Goal: Task Accomplishment & Management: Manage account settings

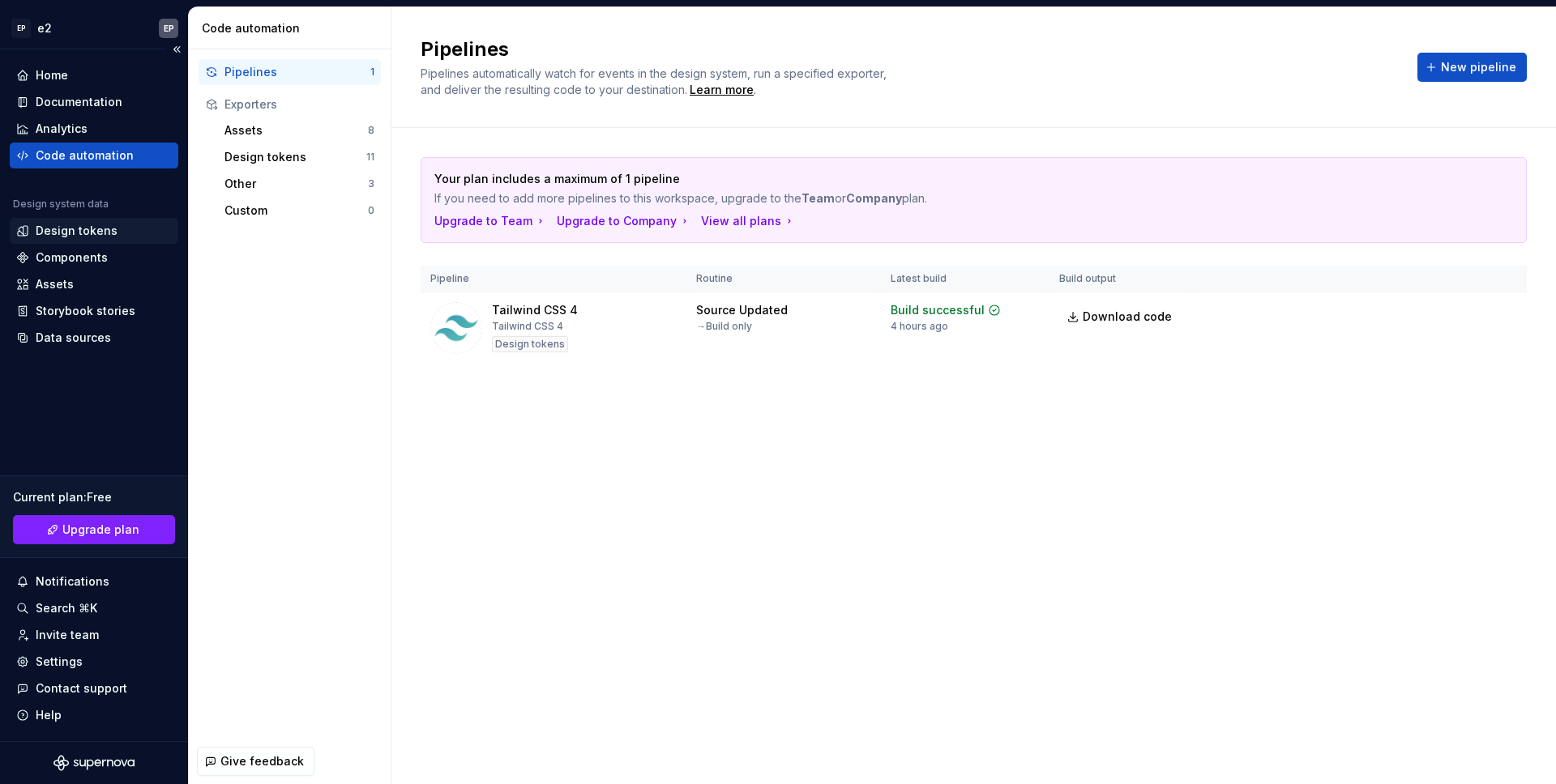
click at [103, 234] on div "Design tokens" at bounding box center [77, 230] width 82 height 16
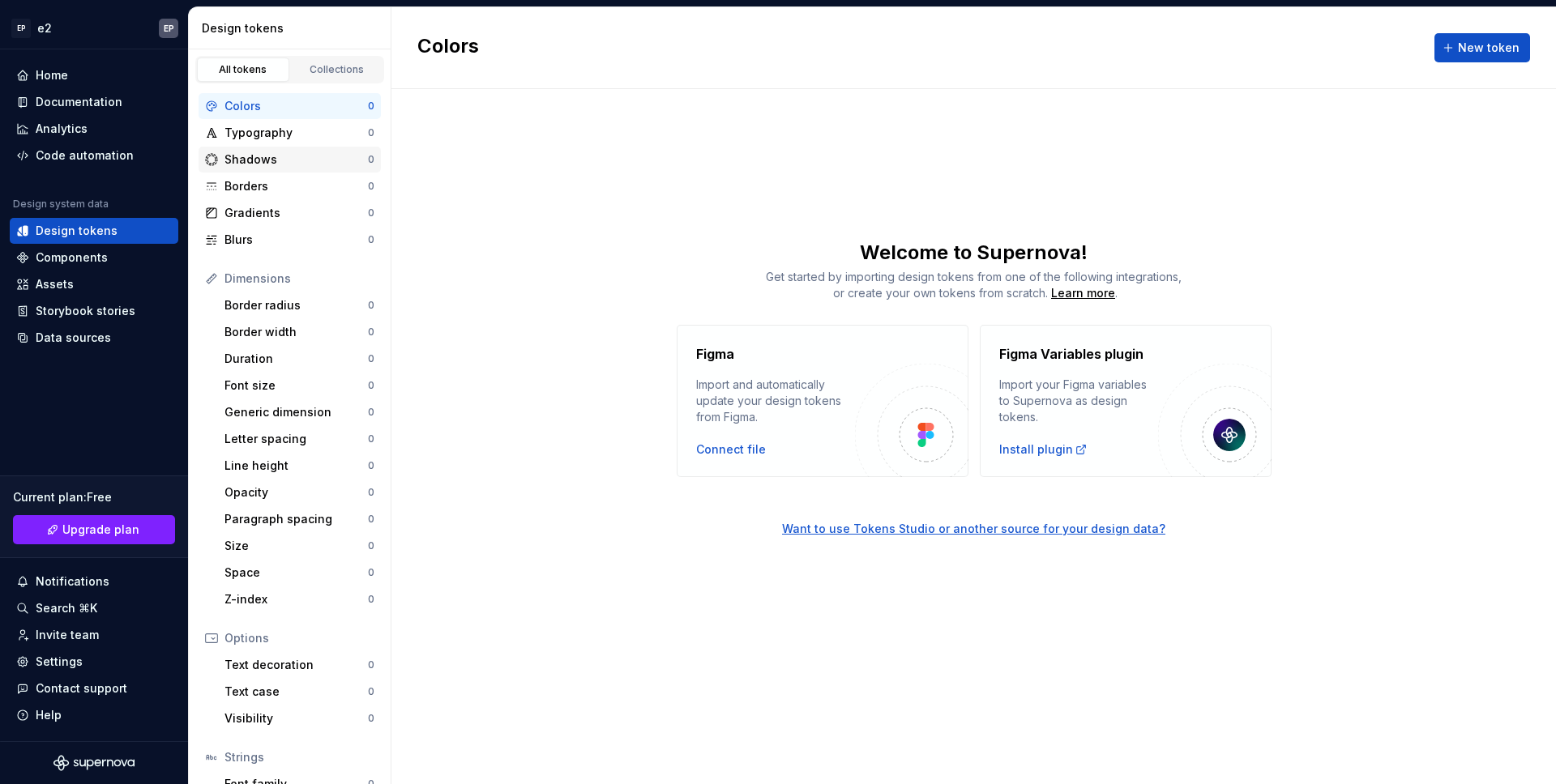
click at [300, 166] on div "Shadows" at bounding box center [296, 159] width 144 height 16
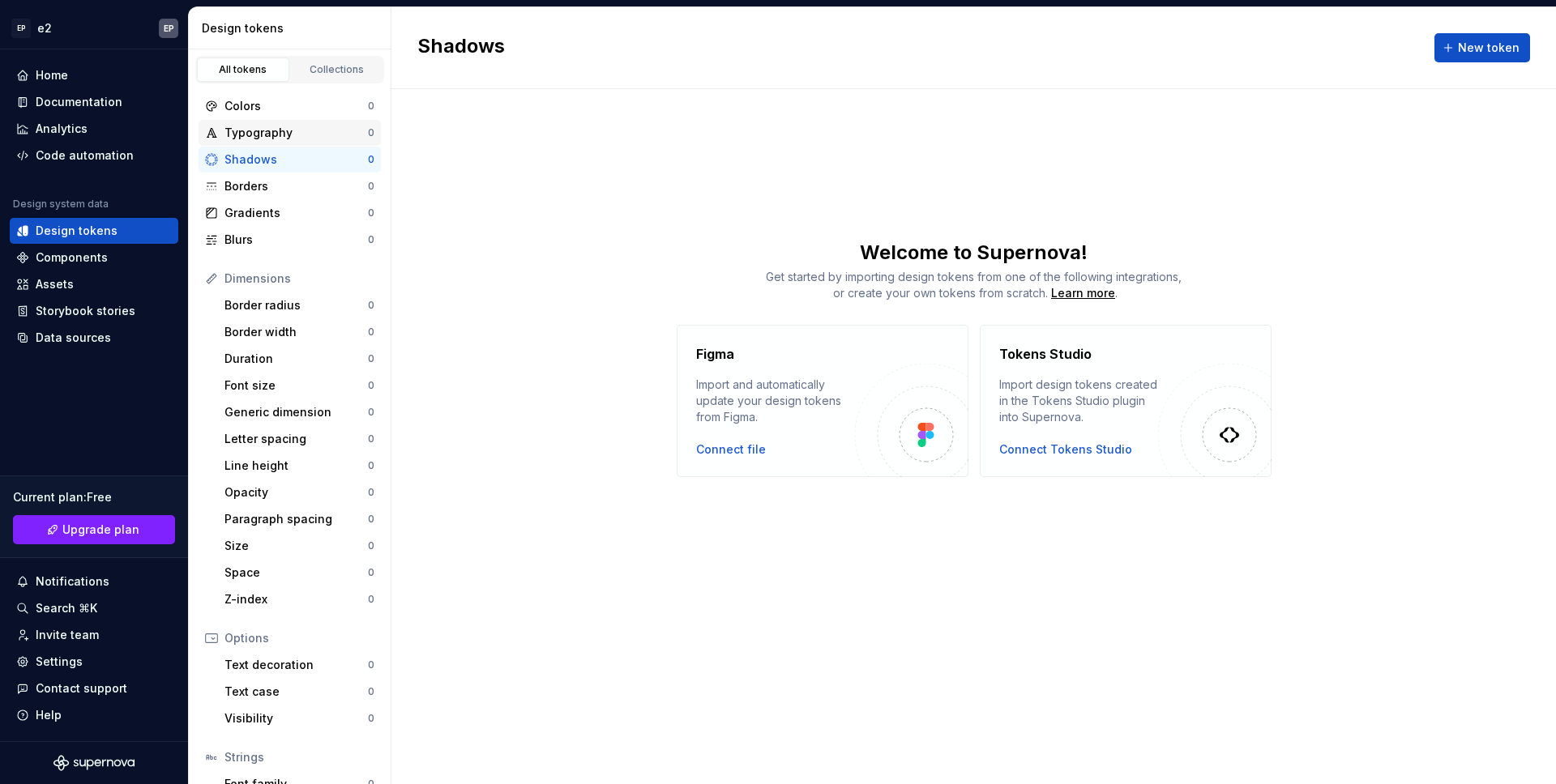
click at [295, 126] on div "Typography" at bounding box center [296, 133] width 144 height 16
click at [1512, 44] on span "New token" at bounding box center [1488, 48] width 62 height 16
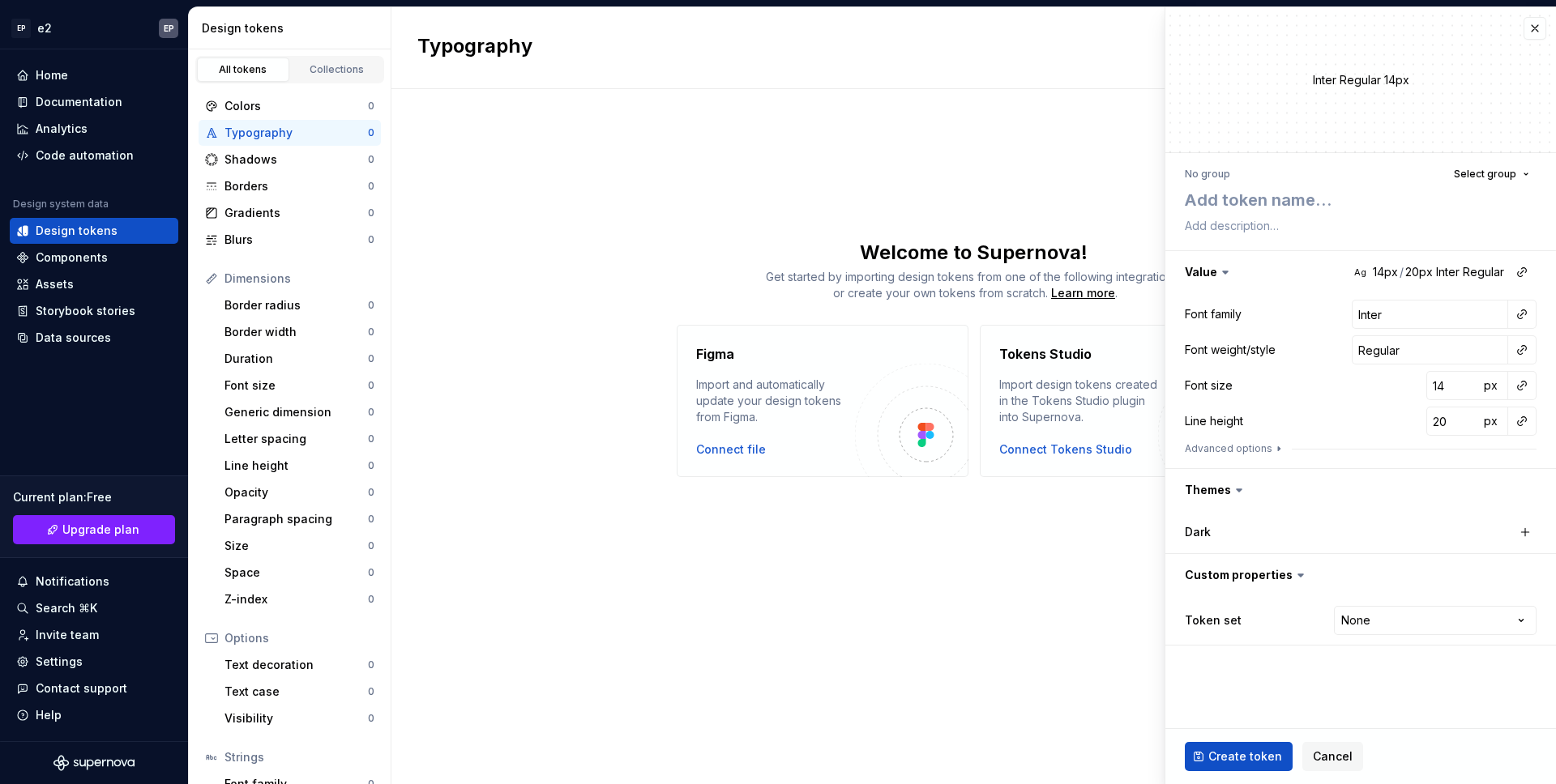
click at [1275, 522] on div "Dark" at bounding box center [1361, 532] width 352 height 23
click at [1257, 201] on textarea at bounding box center [1357, 199] width 352 height 29
click at [1493, 173] on span "Select group" at bounding box center [1485, 174] width 63 height 13
click at [655, 148] on div "Typography New token Welcome to Supernova! Get started by importing design toke…" at bounding box center [974, 395] width 1165 height 776
click at [1533, 23] on button "button" at bounding box center [1534, 28] width 23 height 23
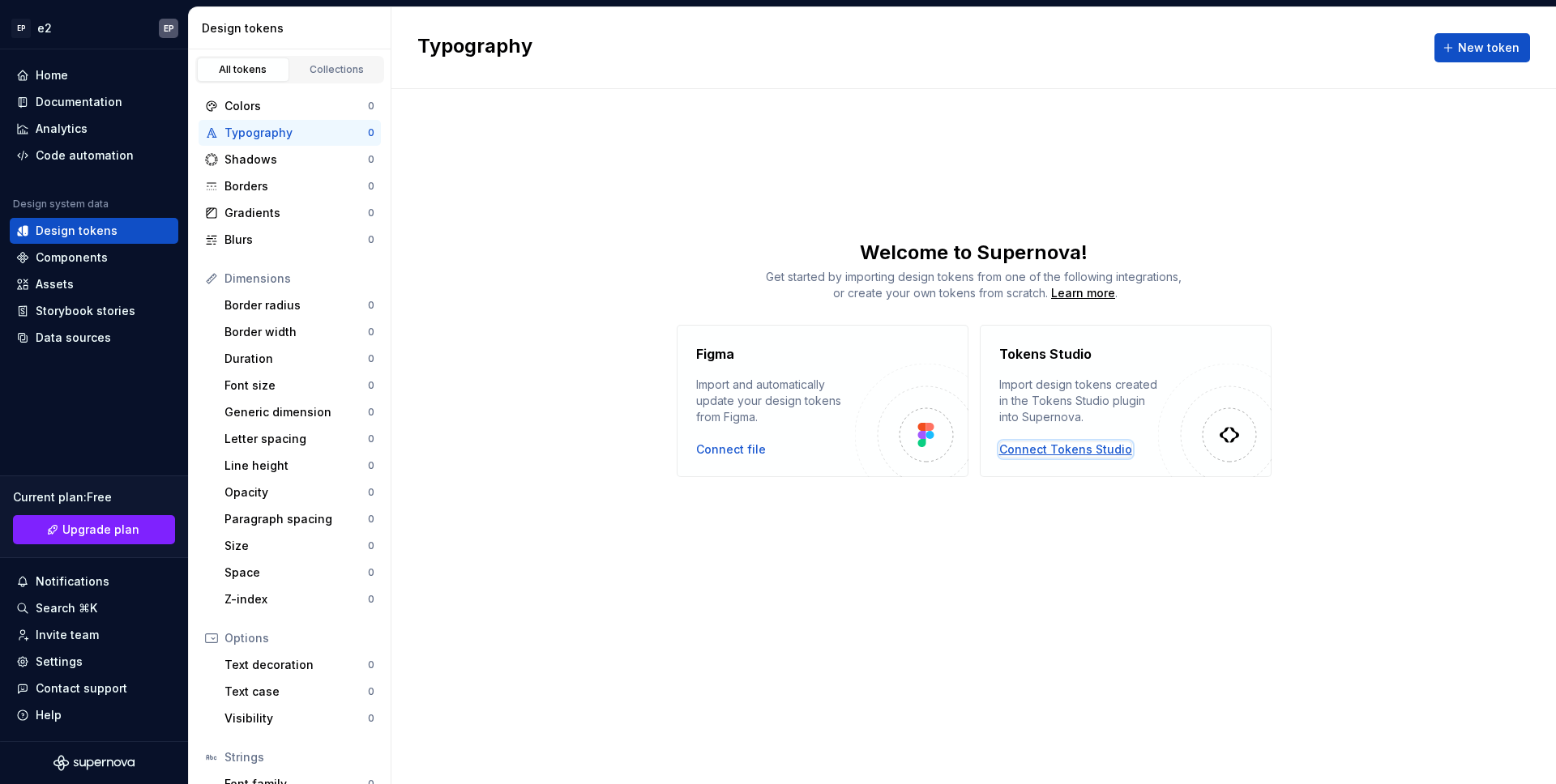
click at [1091, 451] on div "Connect Tokens Studio" at bounding box center [1065, 449] width 133 height 16
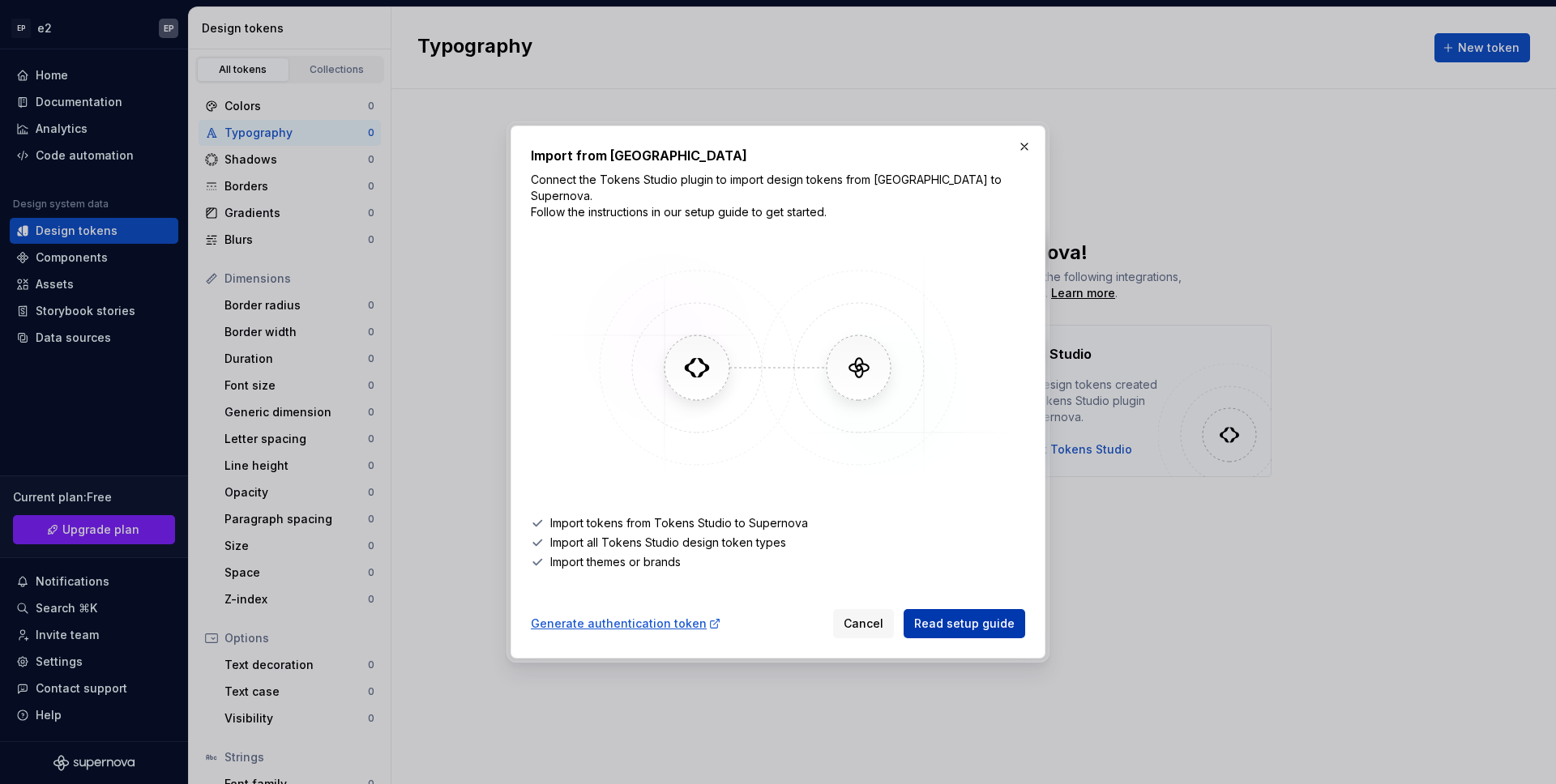
click at [951, 616] on span "Read setup guide" at bounding box center [964, 623] width 100 height 16
click at [1028, 152] on button "button" at bounding box center [1024, 146] width 23 height 23
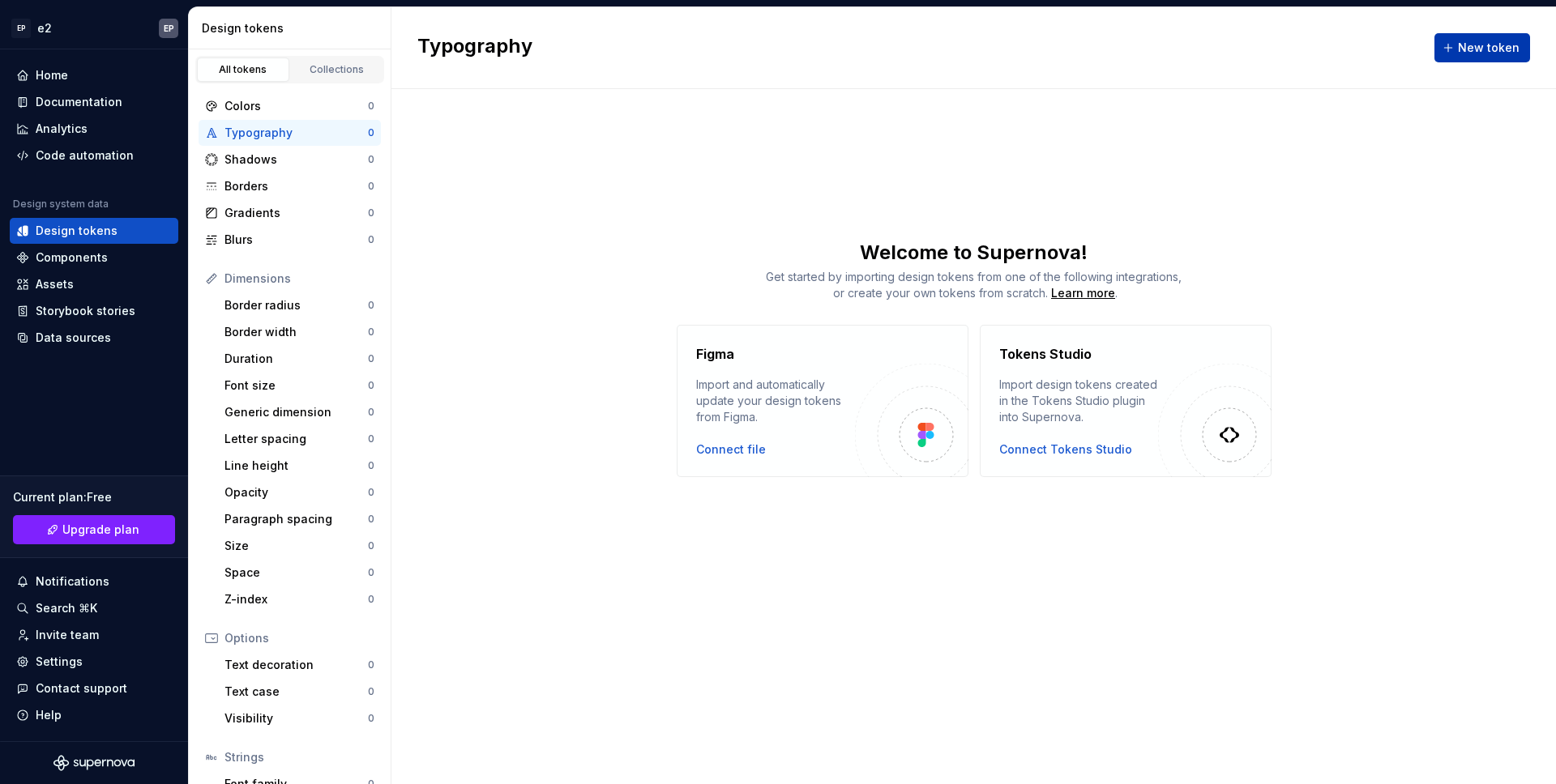
click at [1479, 54] on span "New token" at bounding box center [1488, 48] width 62 height 16
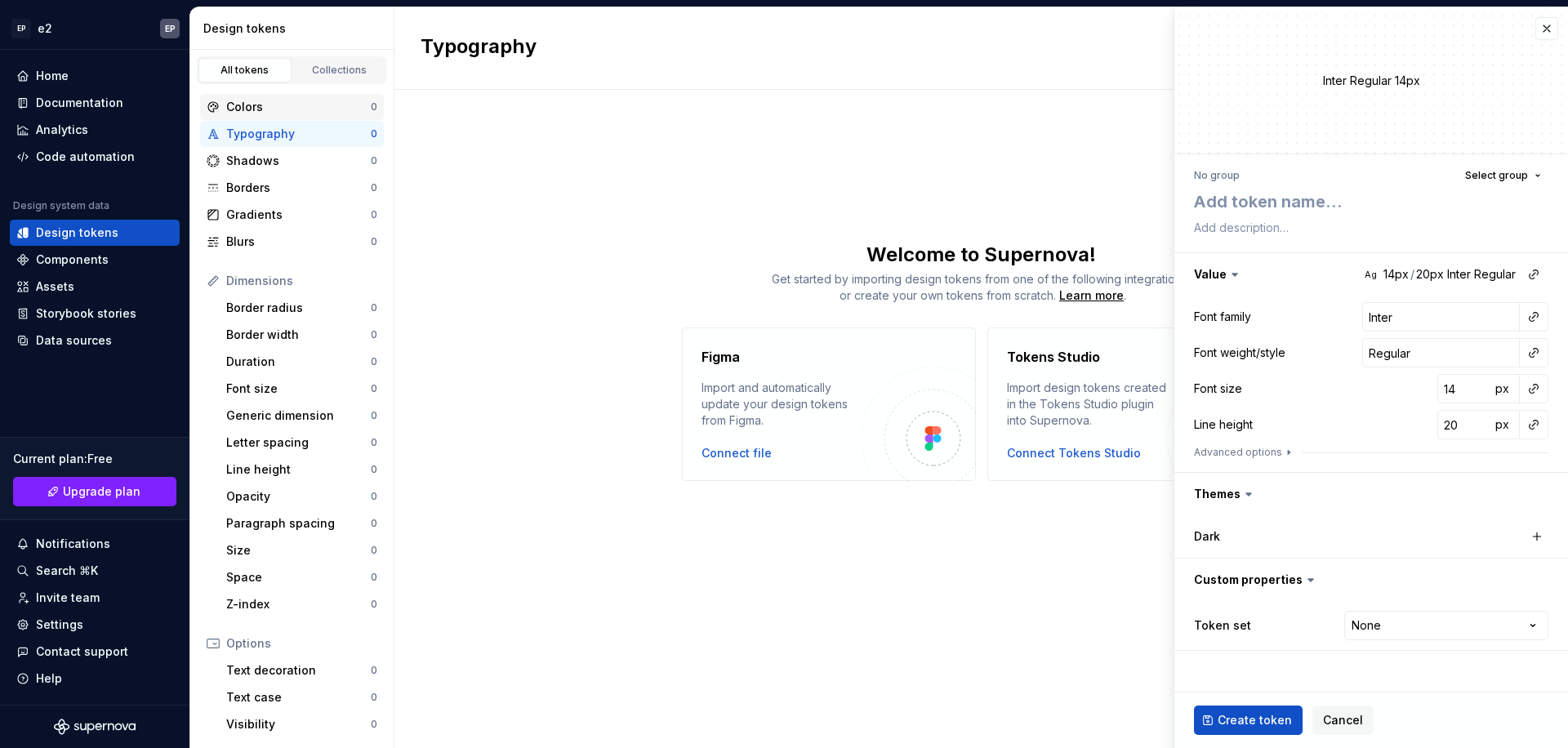
click at [270, 108] on div "Colors" at bounding box center [298, 107] width 145 height 16
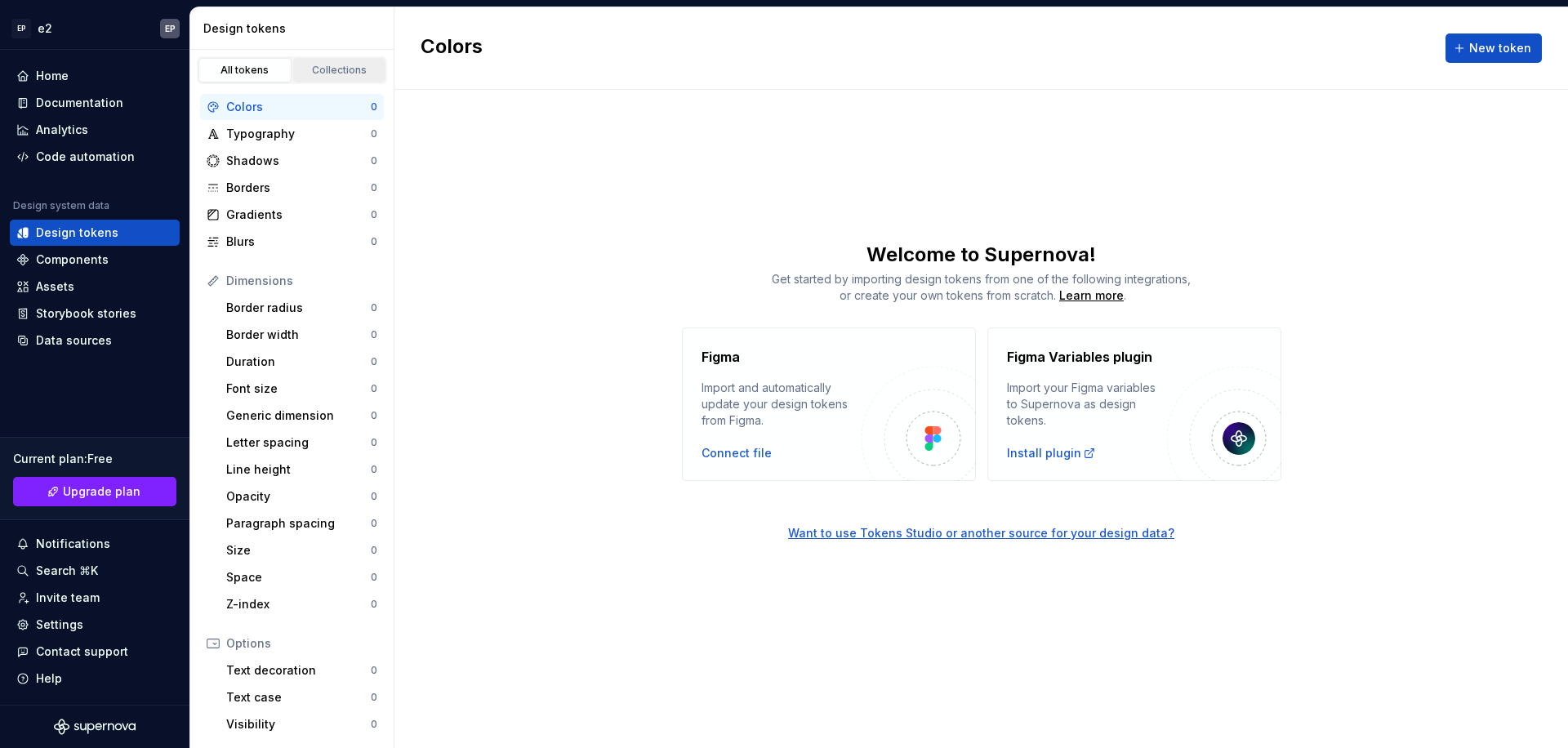
click at [326, 82] on div "All tokens Collections" at bounding box center [292, 70] width 190 height 28
click at [325, 76] on link "Collections" at bounding box center [340, 70] width 93 height 24
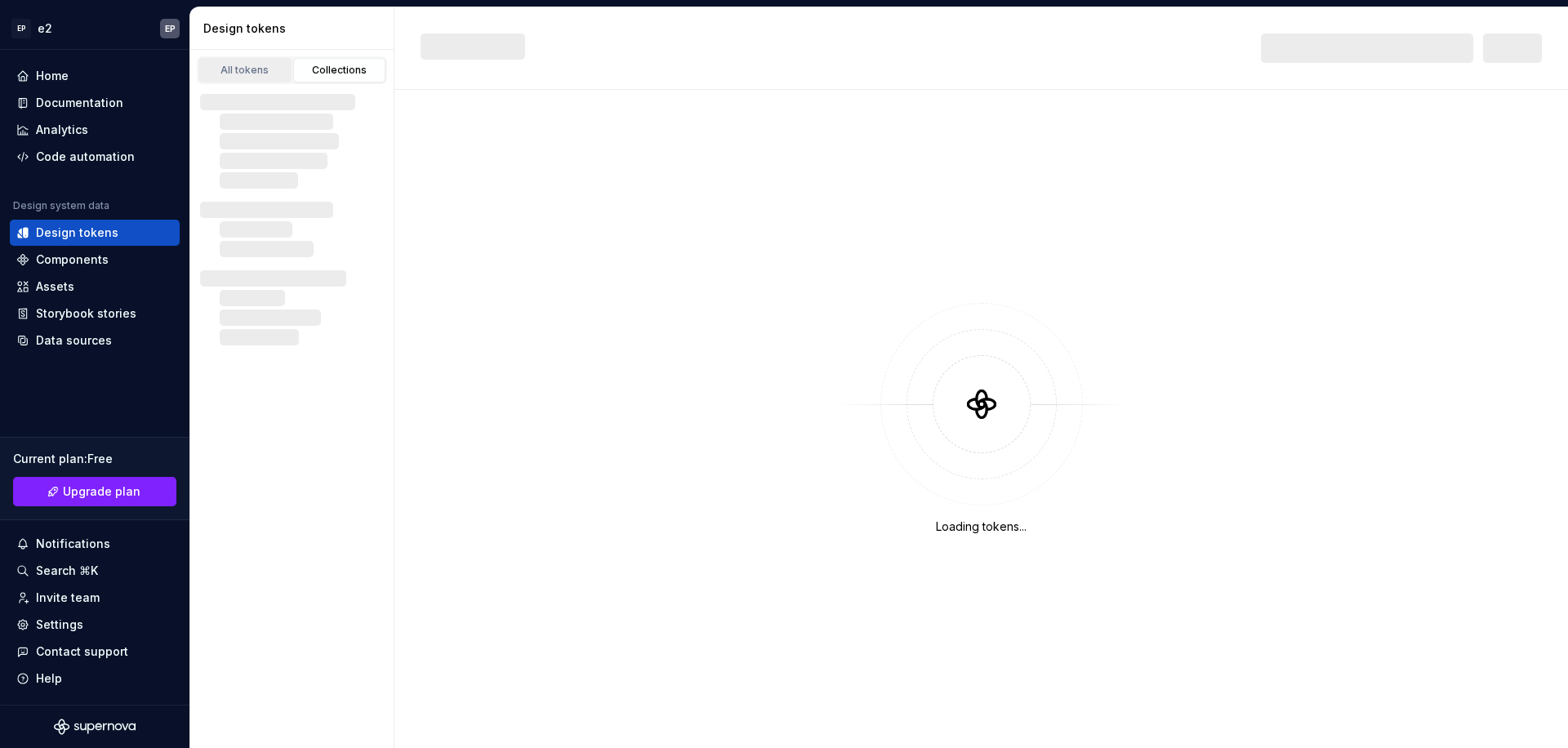
click at [260, 67] on div "All tokens" at bounding box center [245, 71] width 82 height 13
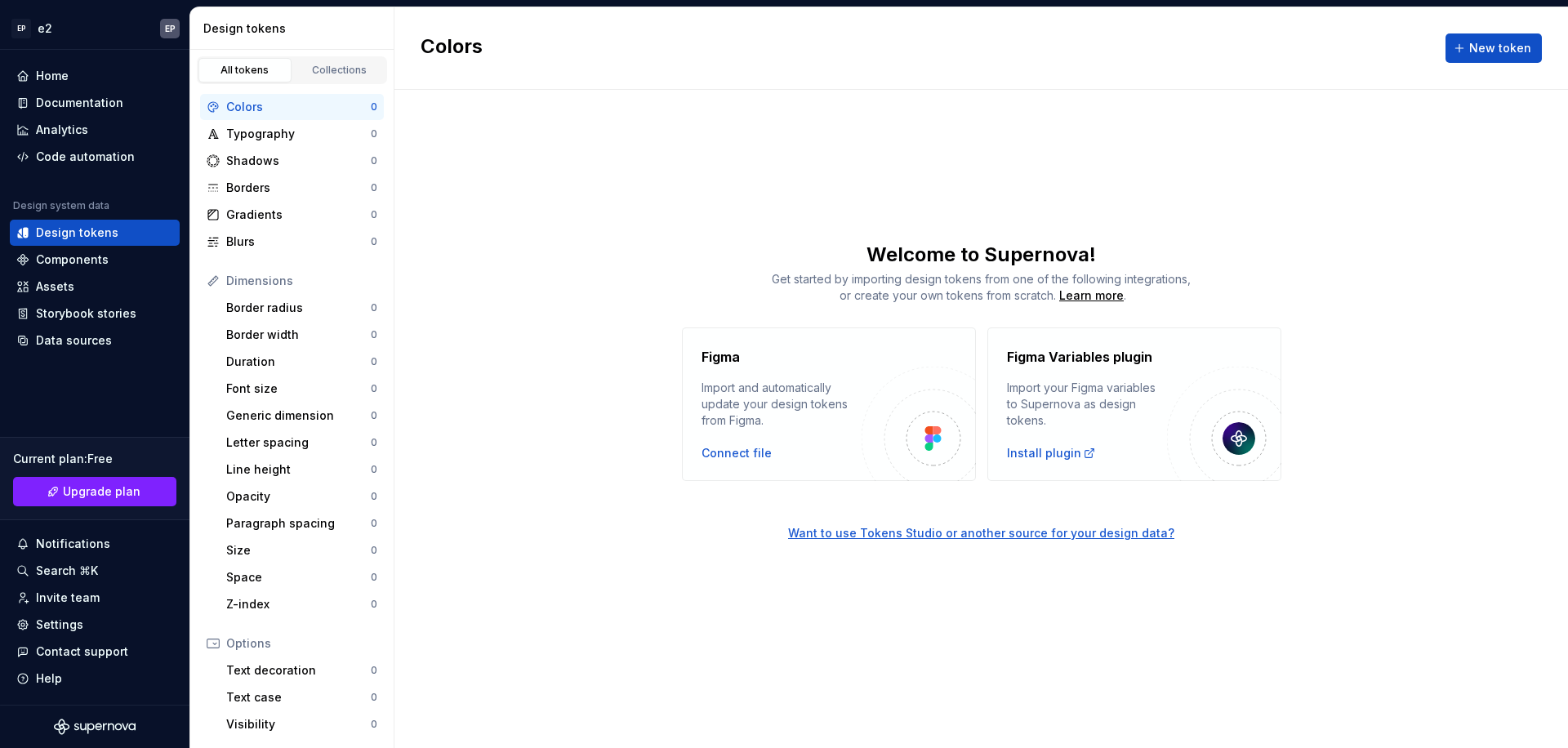
click at [280, 102] on div "Colors" at bounding box center [298, 107] width 145 height 16
click at [1042, 454] on div "Install plugin" at bounding box center [1052, 452] width 89 height 16
click at [278, 306] on div "Border radius" at bounding box center [298, 307] width 145 height 16
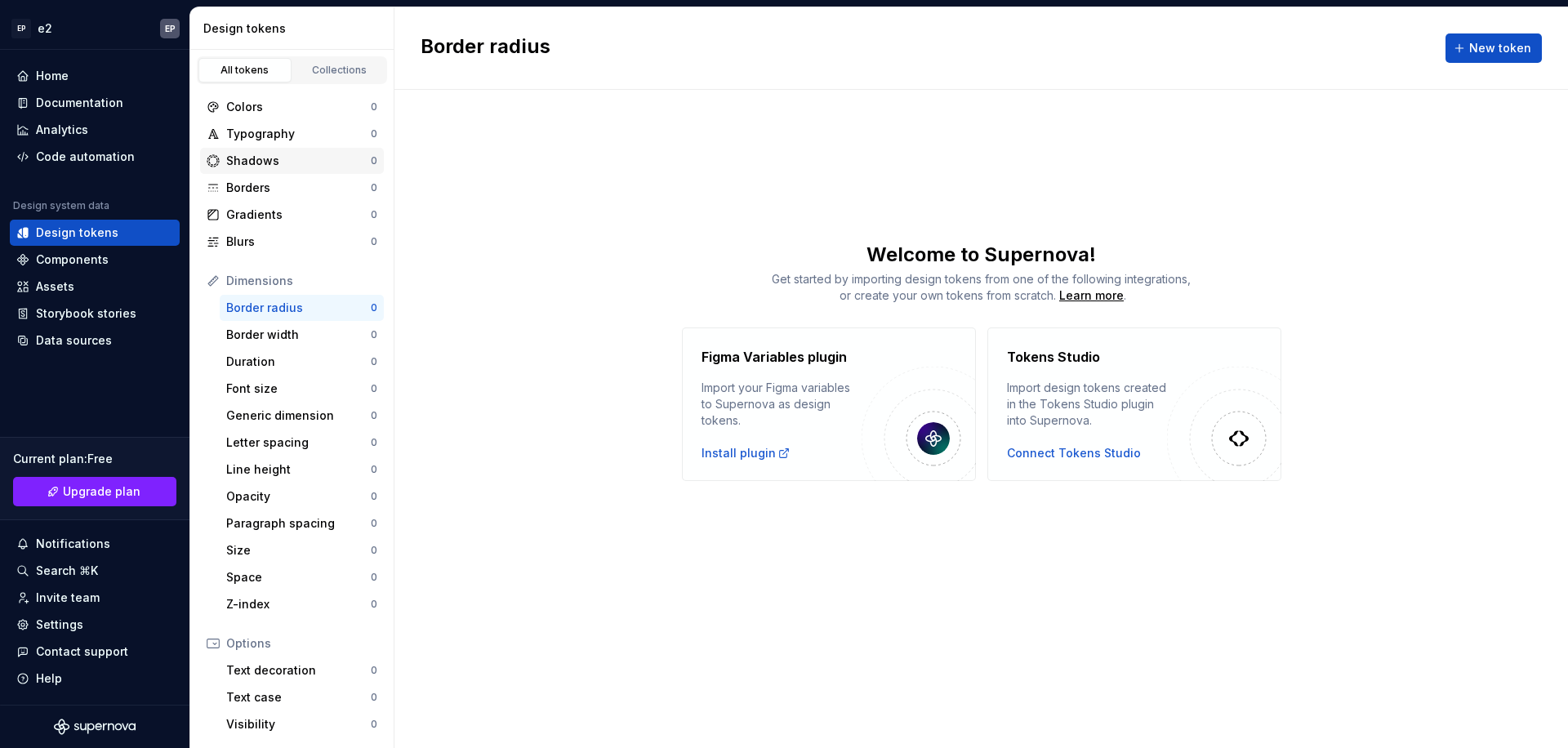
click at [257, 159] on div "Shadows" at bounding box center [298, 161] width 145 height 16
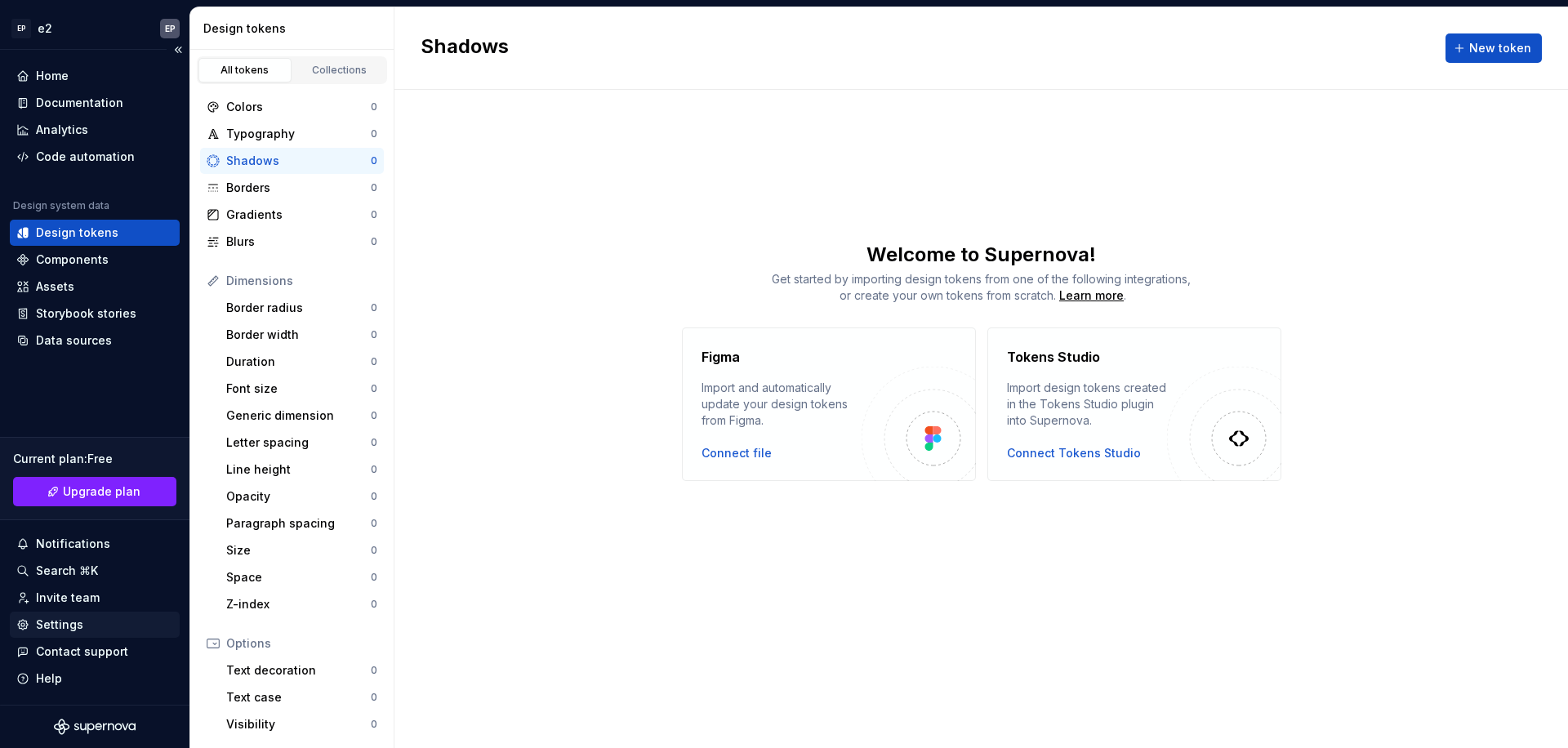
click at [79, 618] on div "Settings" at bounding box center [60, 624] width 47 height 16
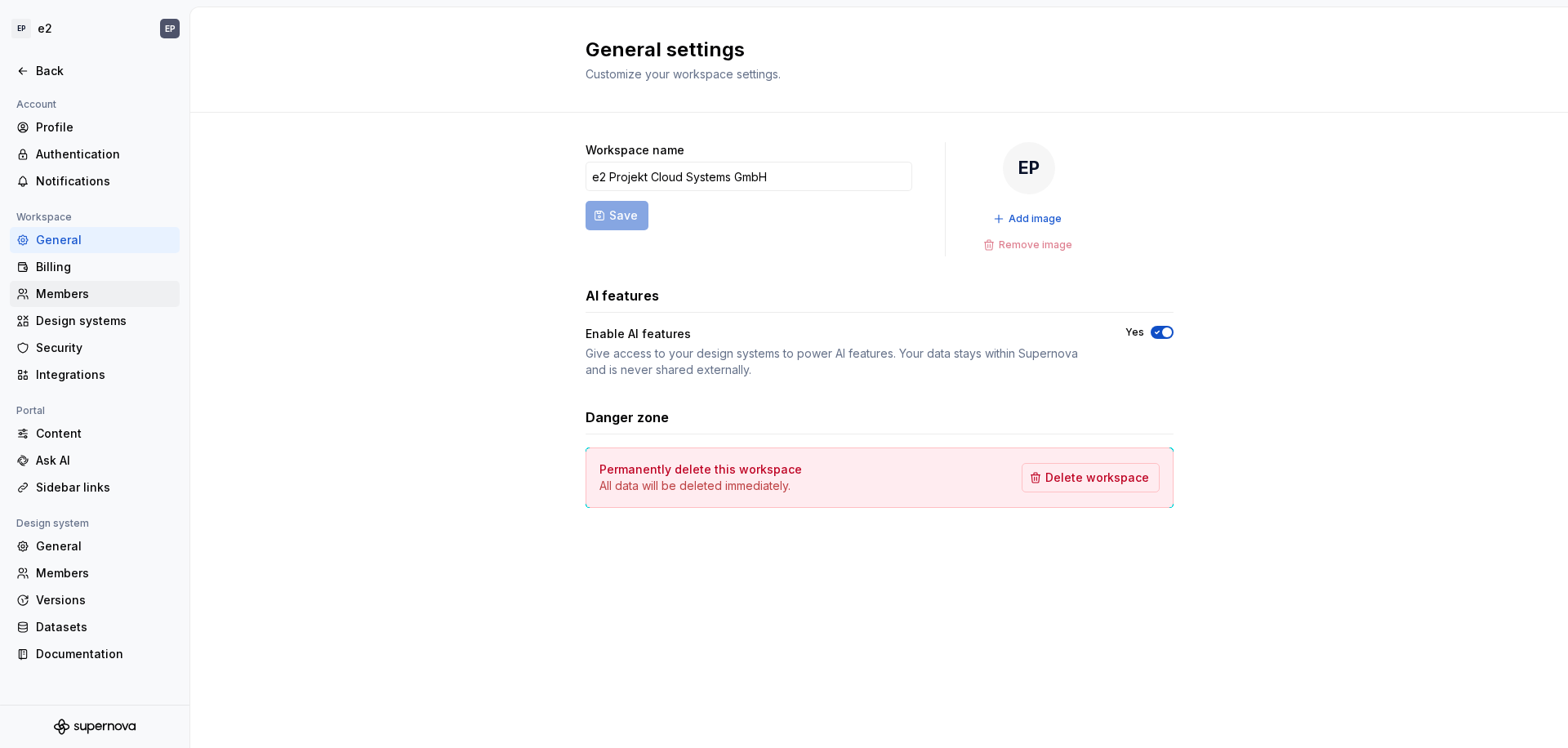
click at [87, 295] on div "Members" at bounding box center [104, 293] width 137 height 16
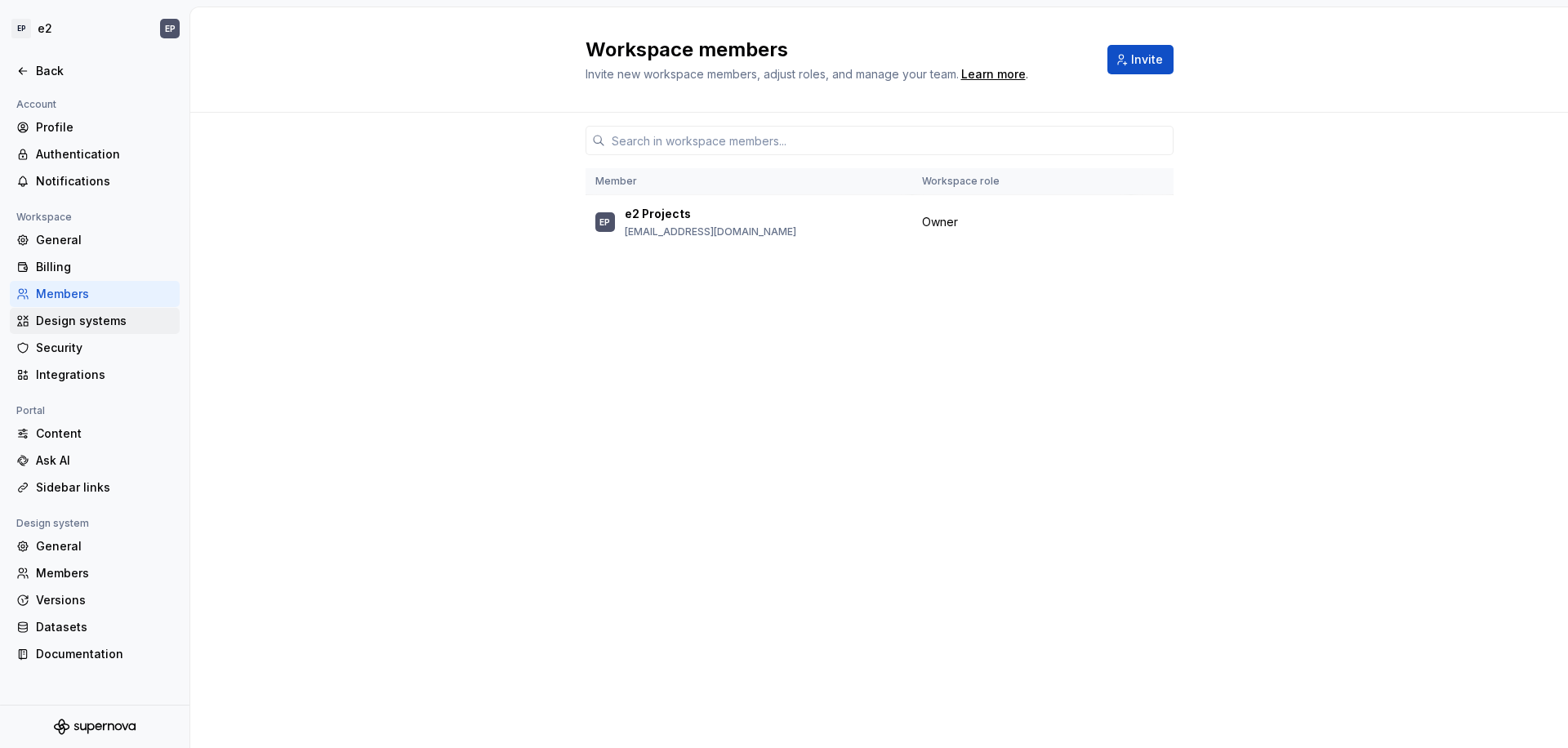
click at [88, 326] on div "Design systems" at bounding box center [104, 320] width 137 height 16
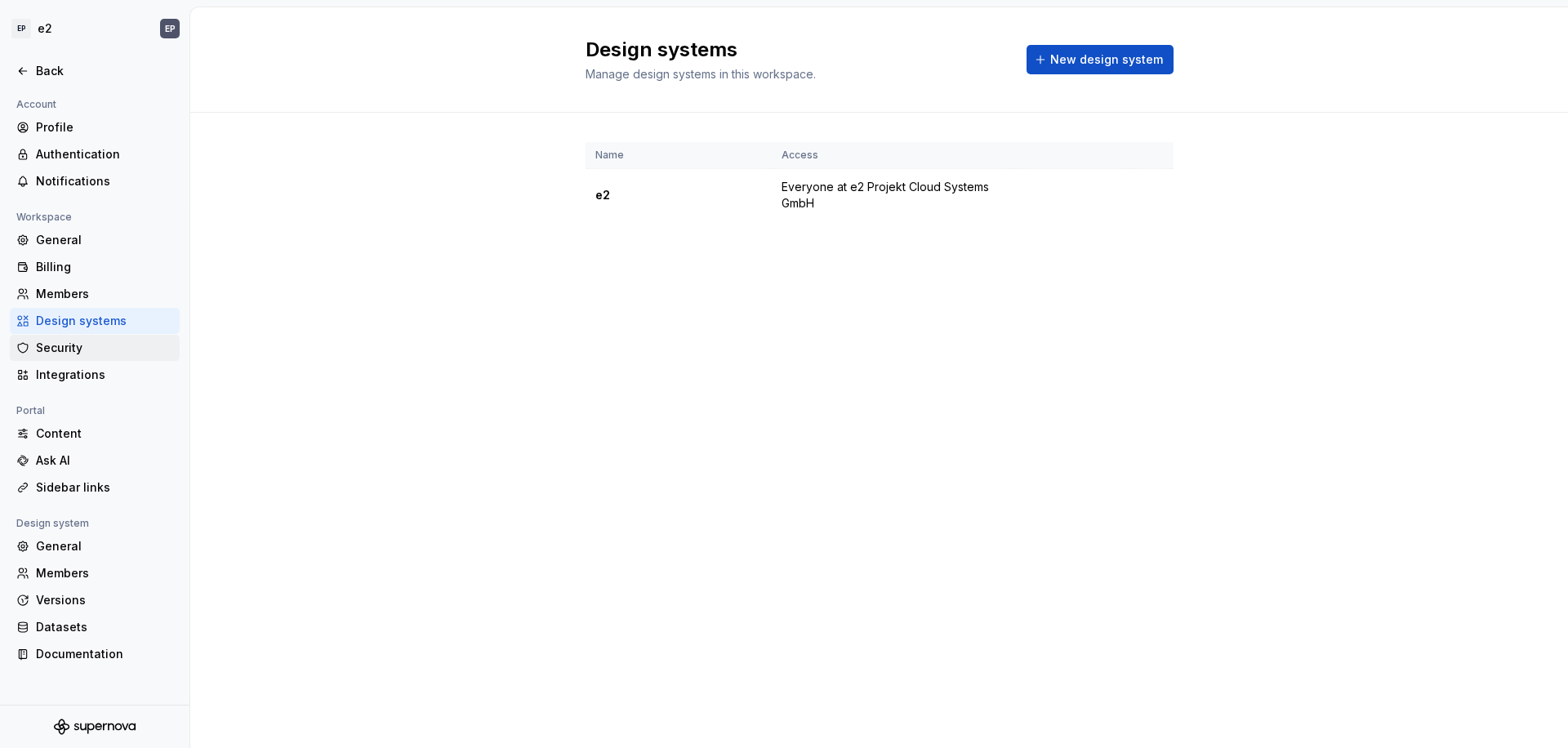
click at [96, 347] on div "Security" at bounding box center [104, 347] width 137 height 16
click at [90, 379] on div "Integrations" at bounding box center [104, 374] width 137 height 16
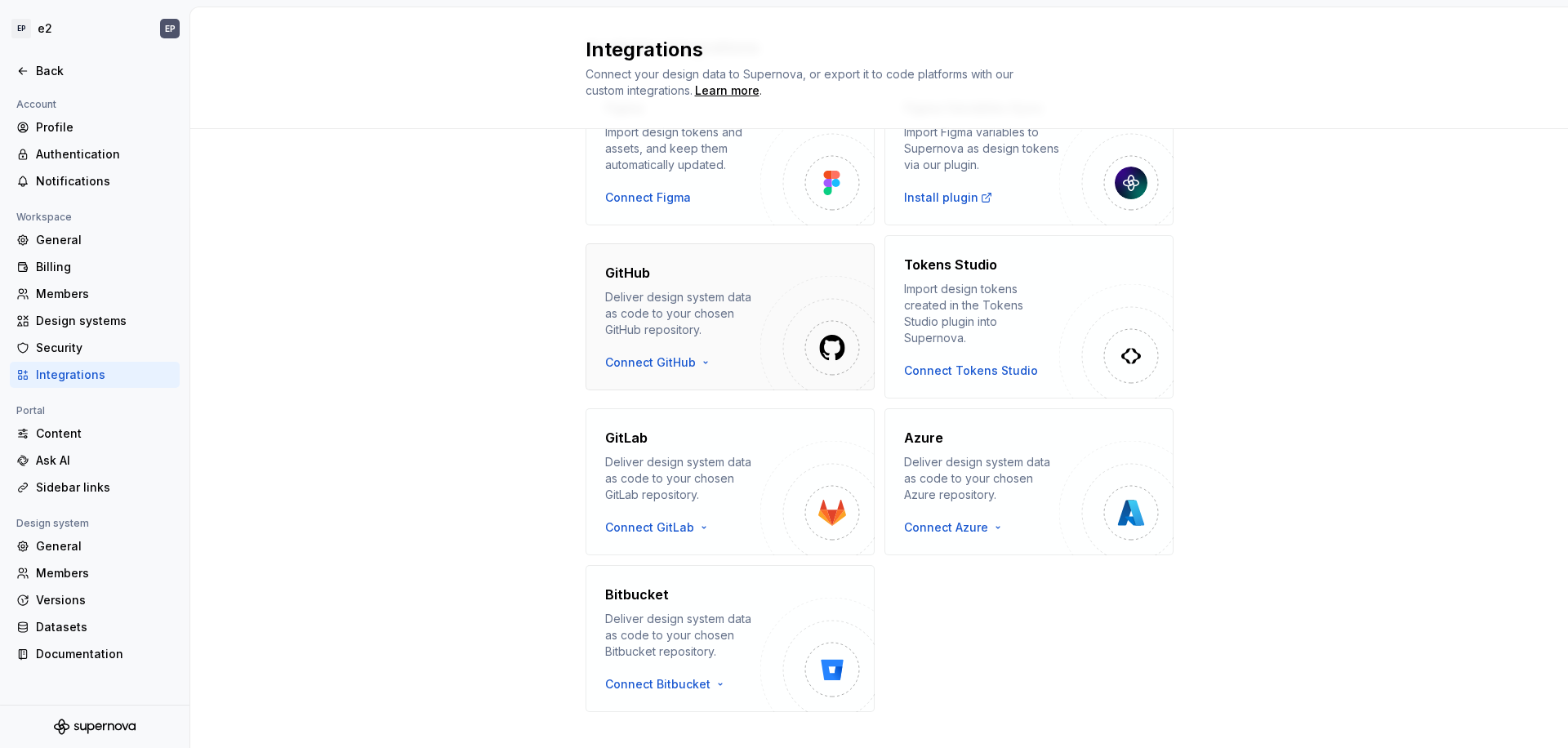
scroll to position [132, 0]
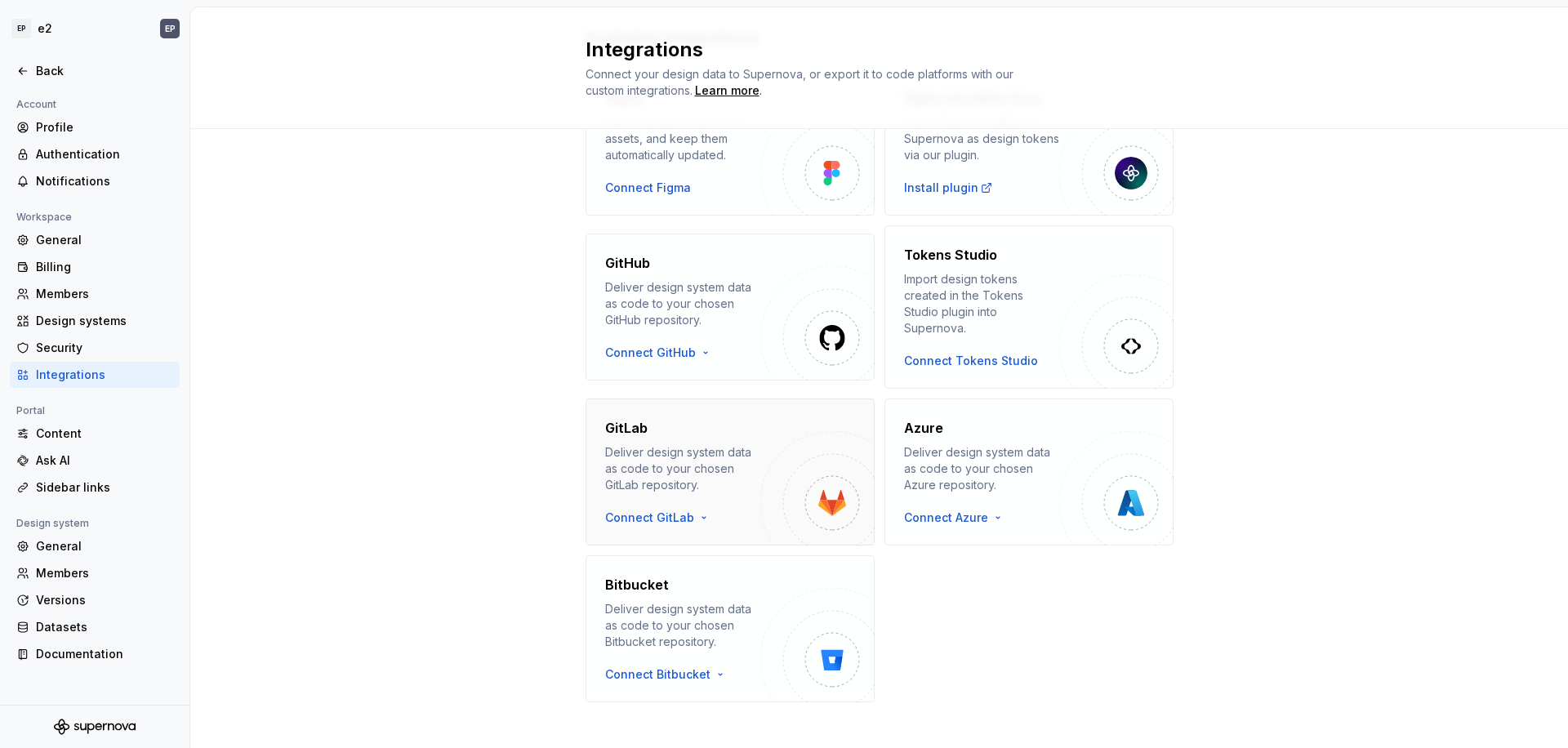
click at [684, 491] on div "GitLab Deliver design system data as code to your chosen GitLab repository. Con…" at bounding box center [683, 471] width 156 height 108
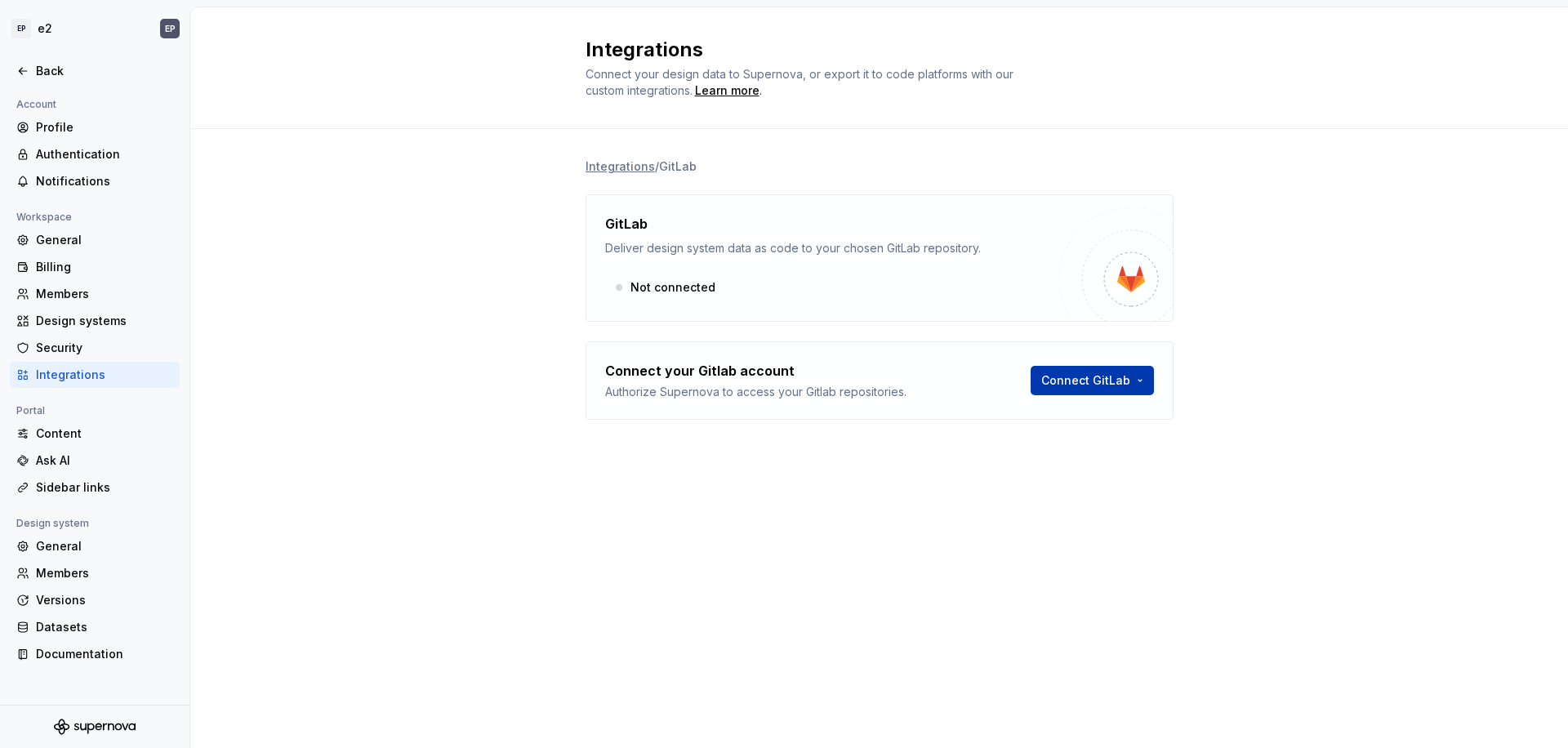
click at [1098, 384] on html "EP e2 EP Back Account Profile Authentication Notifications Workspace General Bi…" at bounding box center [784, 374] width 1568 height 748
click at [1114, 419] on div "Sign in with OAuth" at bounding box center [1128, 415] width 166 height 16
click at [1091, 384] on html "EP e2 EP Back Account Profile Authentication Notifications Workspace General Bi…" at bounding box center [784, 374] width 1568 height 748
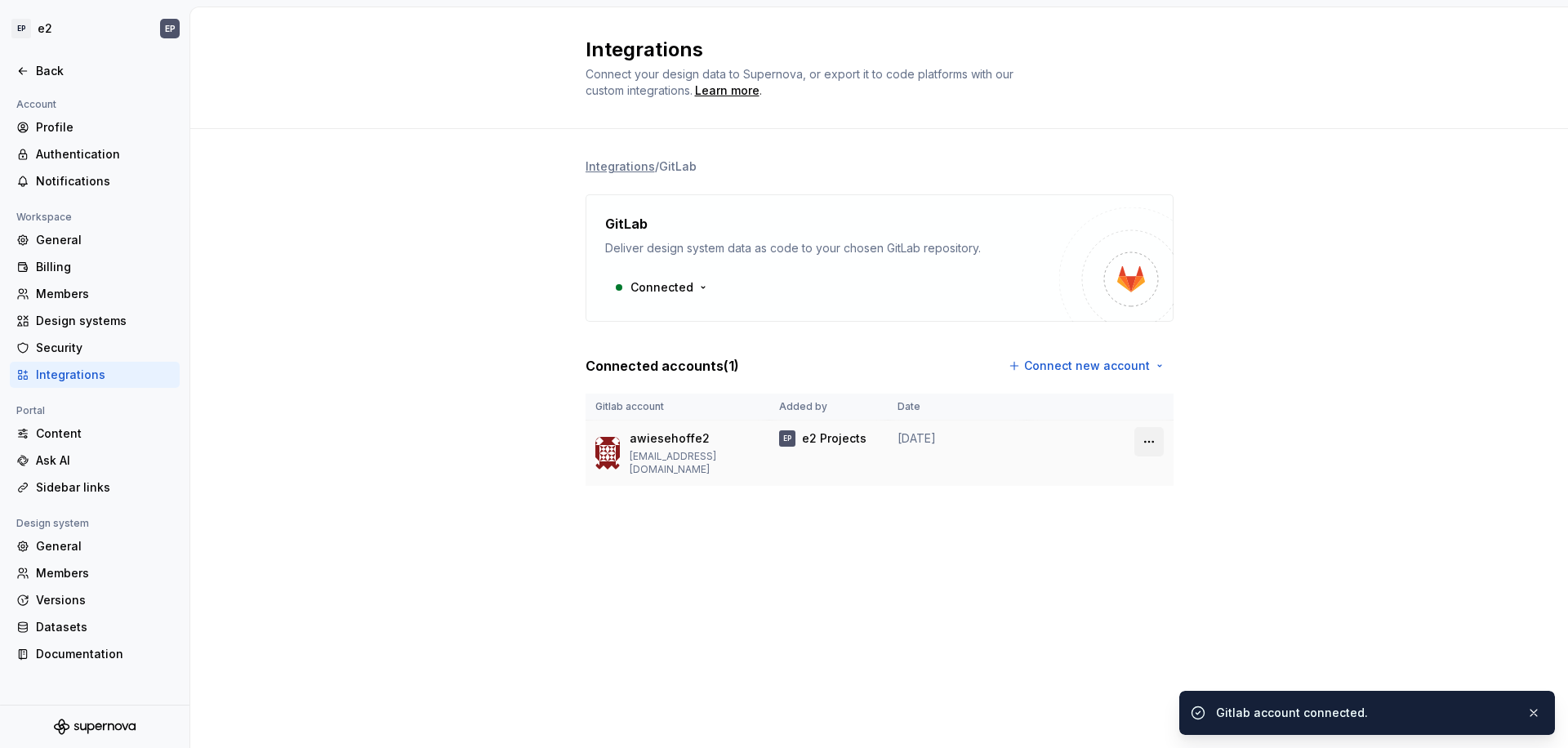
click at [1153, 439] on html "EP e2 EP Back Account Profile Authentication Notifications Workspace General Bi…" at bounding box center [784, 374] width 1568 height 748
click at [161, 427] on html "EP e2 EP Back Account Profile Authentication Notifications Workspace General Bi…" at bounding box center [784, 374] width 1568 height 748
click at [124, 427] on div "Content" at bounding box center [104, 433] width 137 height 16
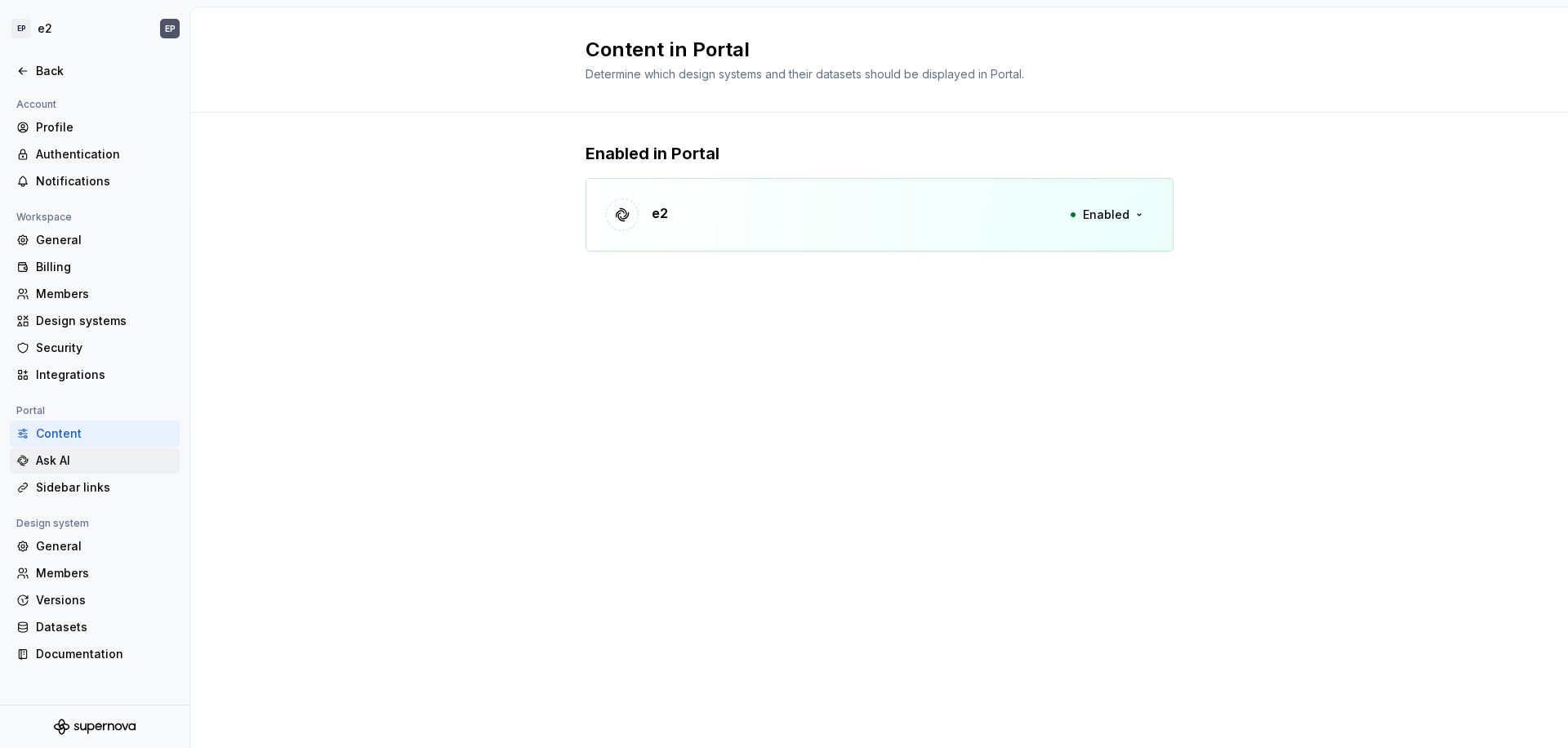
click at [129, 458] on div "Ask AI" at bounding box center [104, 460] width 137 height 16
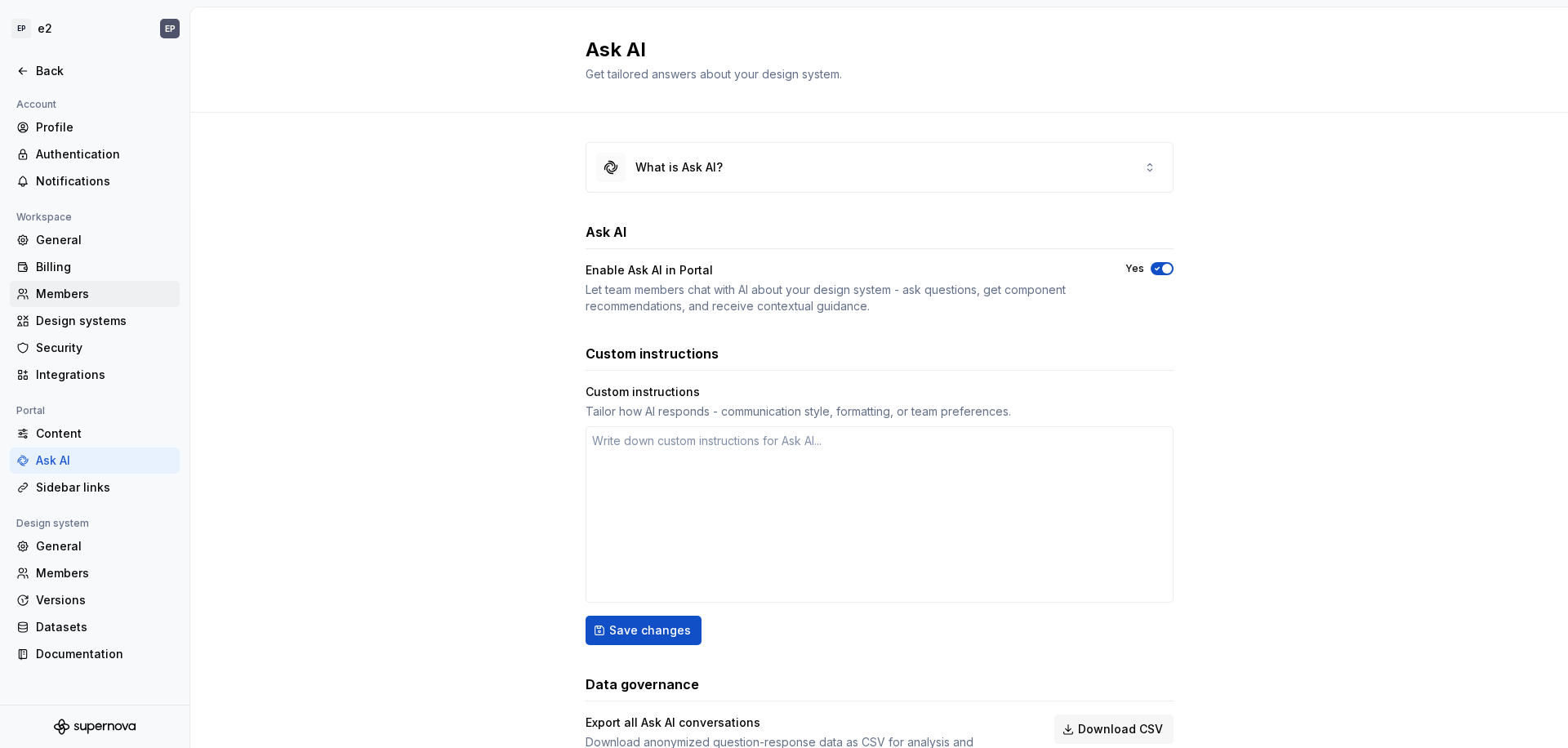
click at [82, 289] on div "Members" at bounding box center [104, 293] width 137 height 16
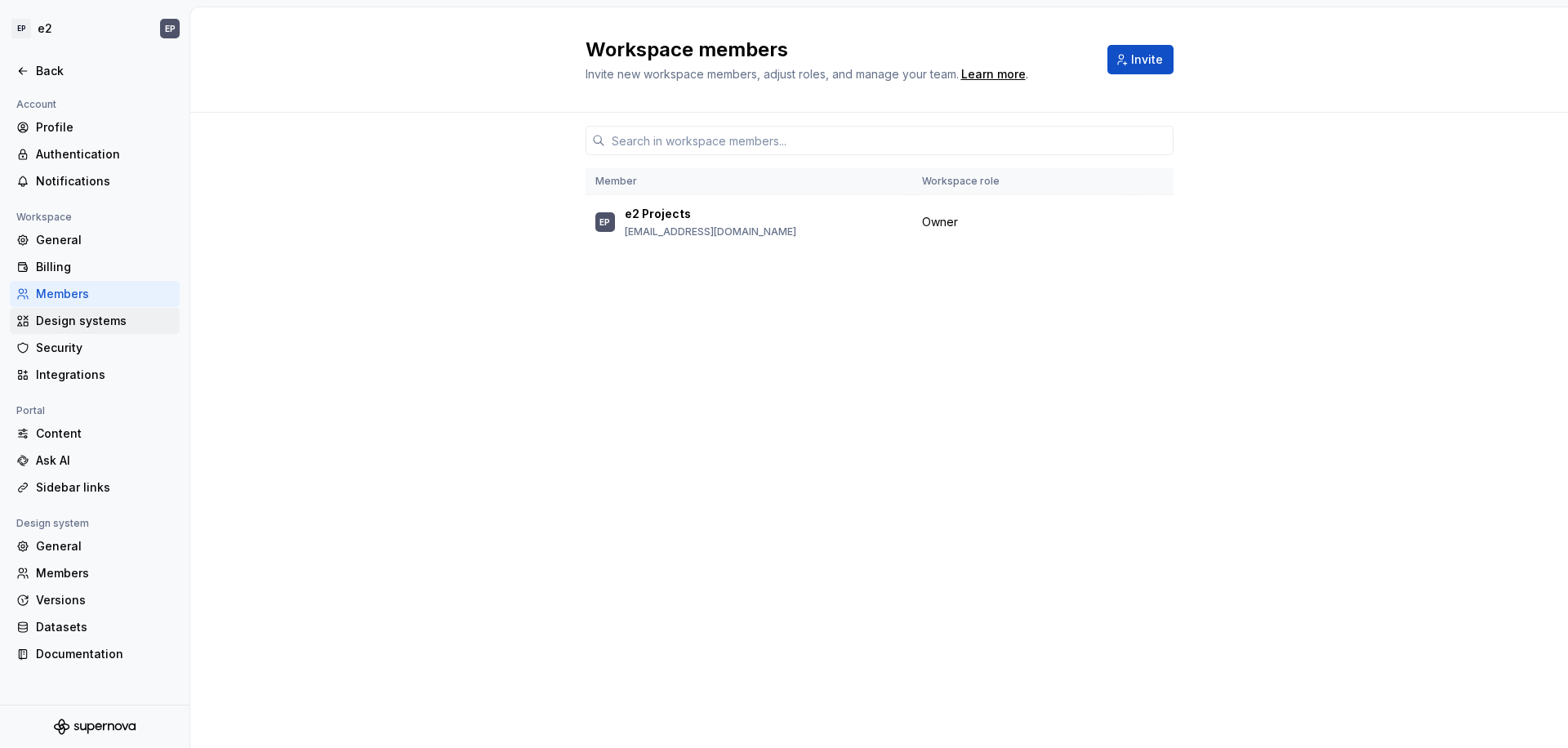
click at [81, 324] on div "Design systems" at bounding box center [104, 320] width 137 height 16
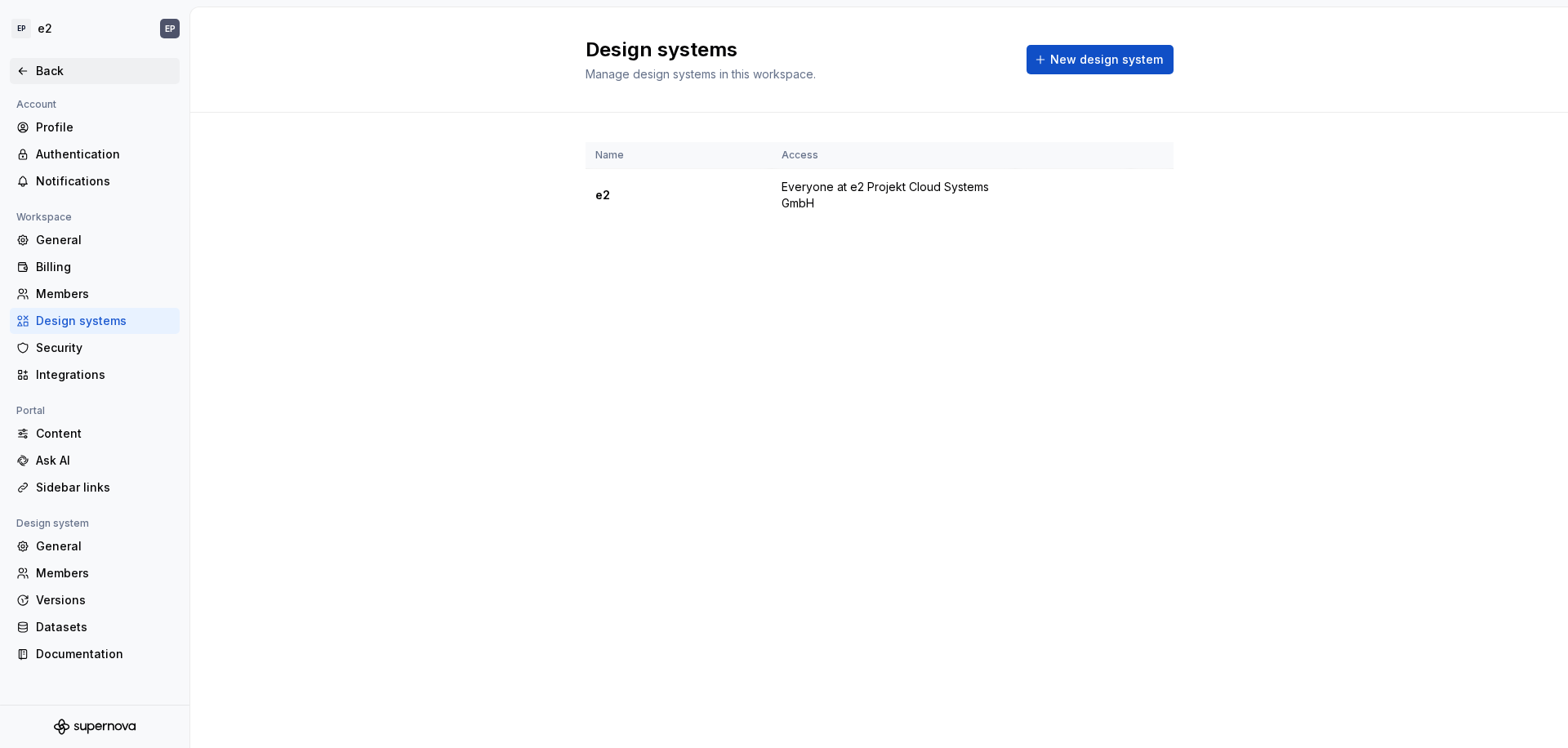
click at [89, 76] on div "Back" at bounding box center [104, 71] width 137 height 16
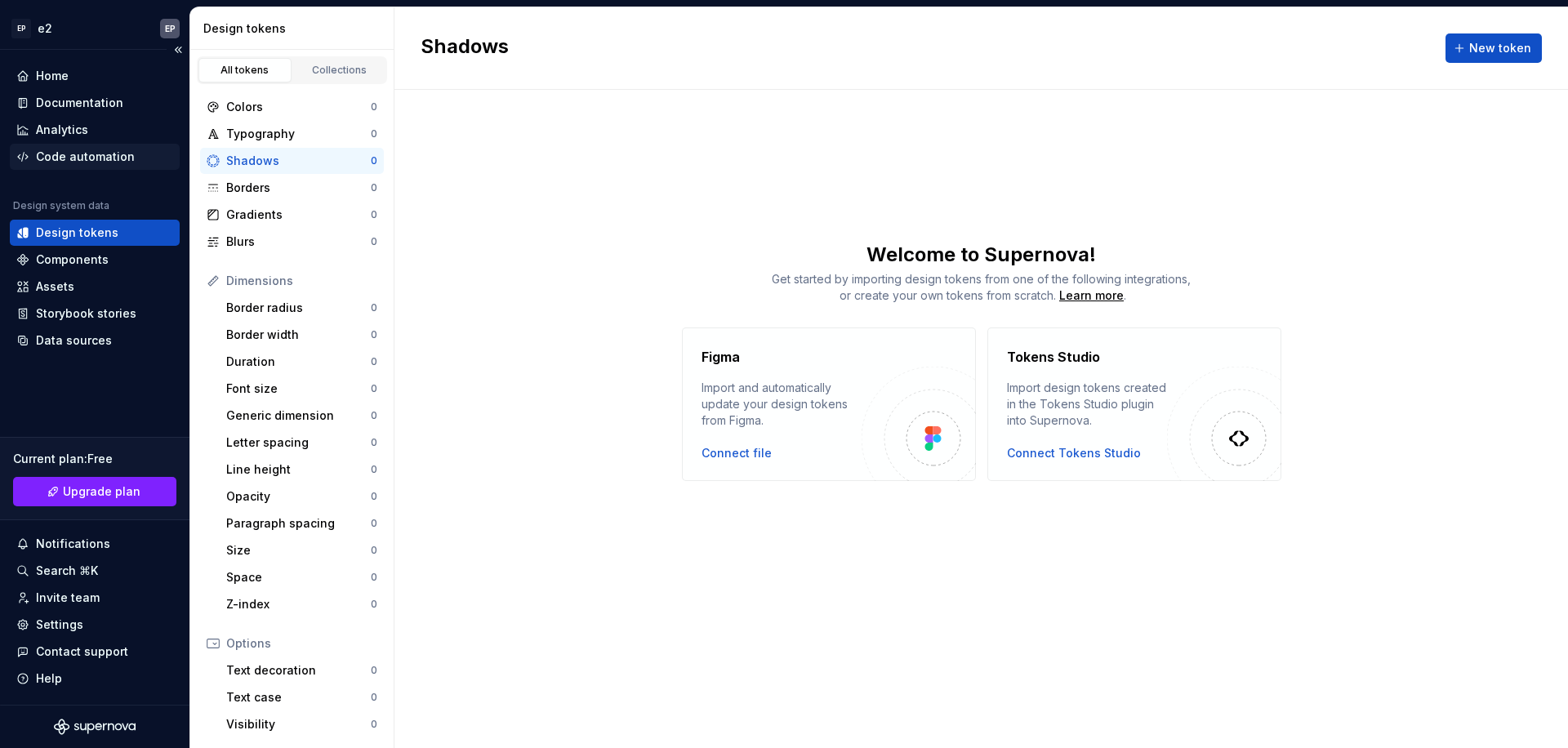
click at [71, 160] on div "Code automation" at bounding box center [86, 156] width 99 height 16
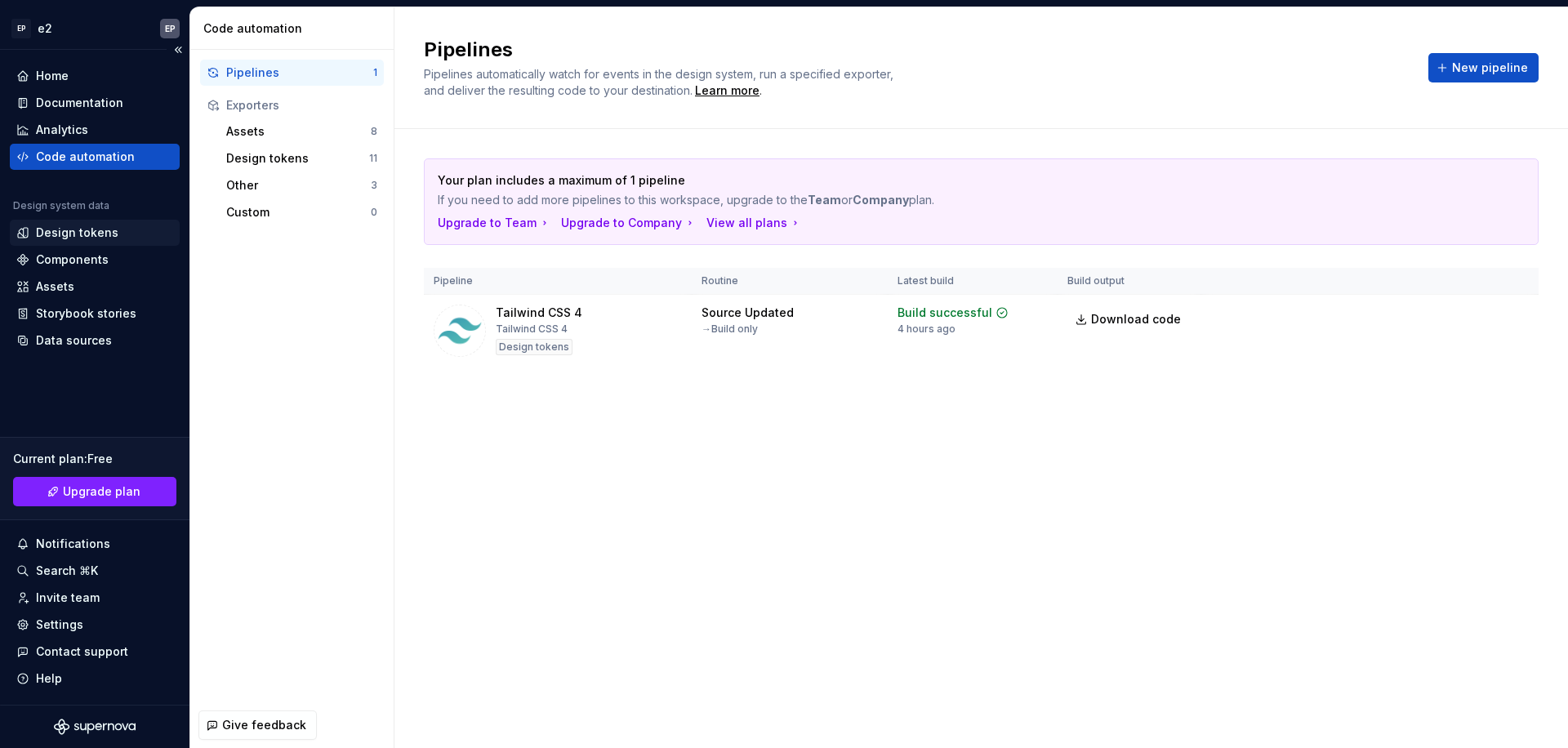
click at [82, 228] on div "Design tokens" at bounding box center [77, 232] width 82 height 16
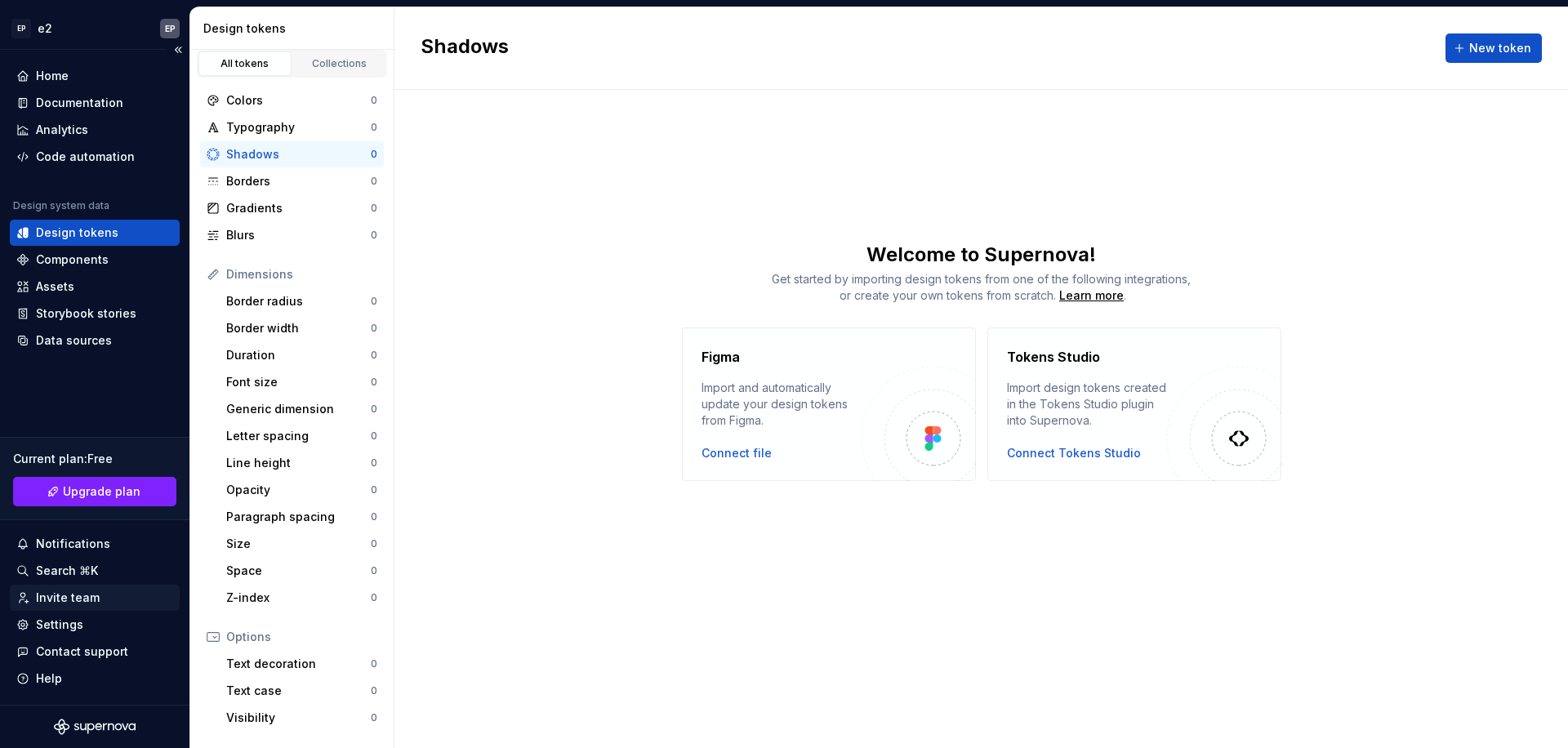
scroll to position [24, 0]
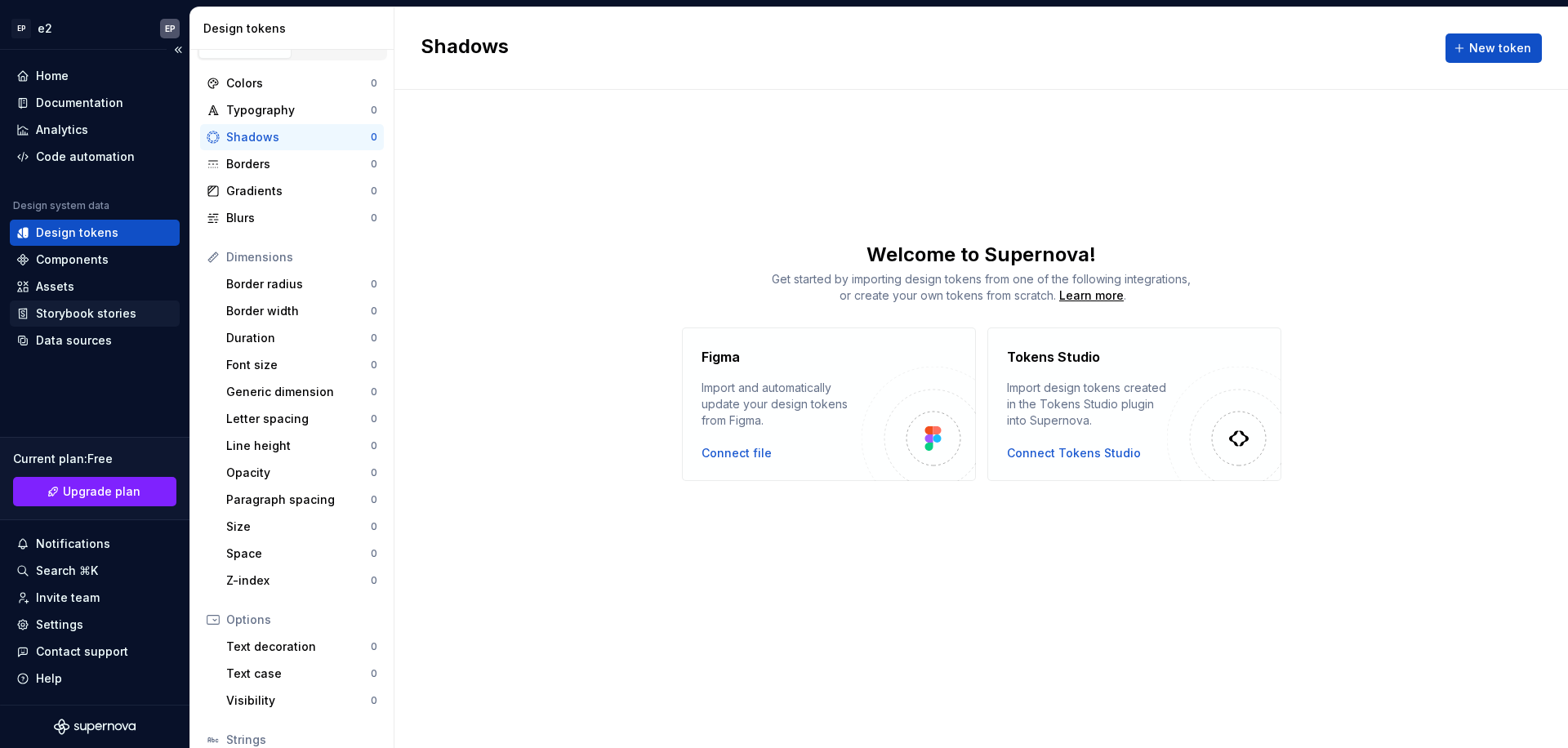
click at [71, 311] on div "Storybook stories" at bounding box center [86, 313] width 100 height 16
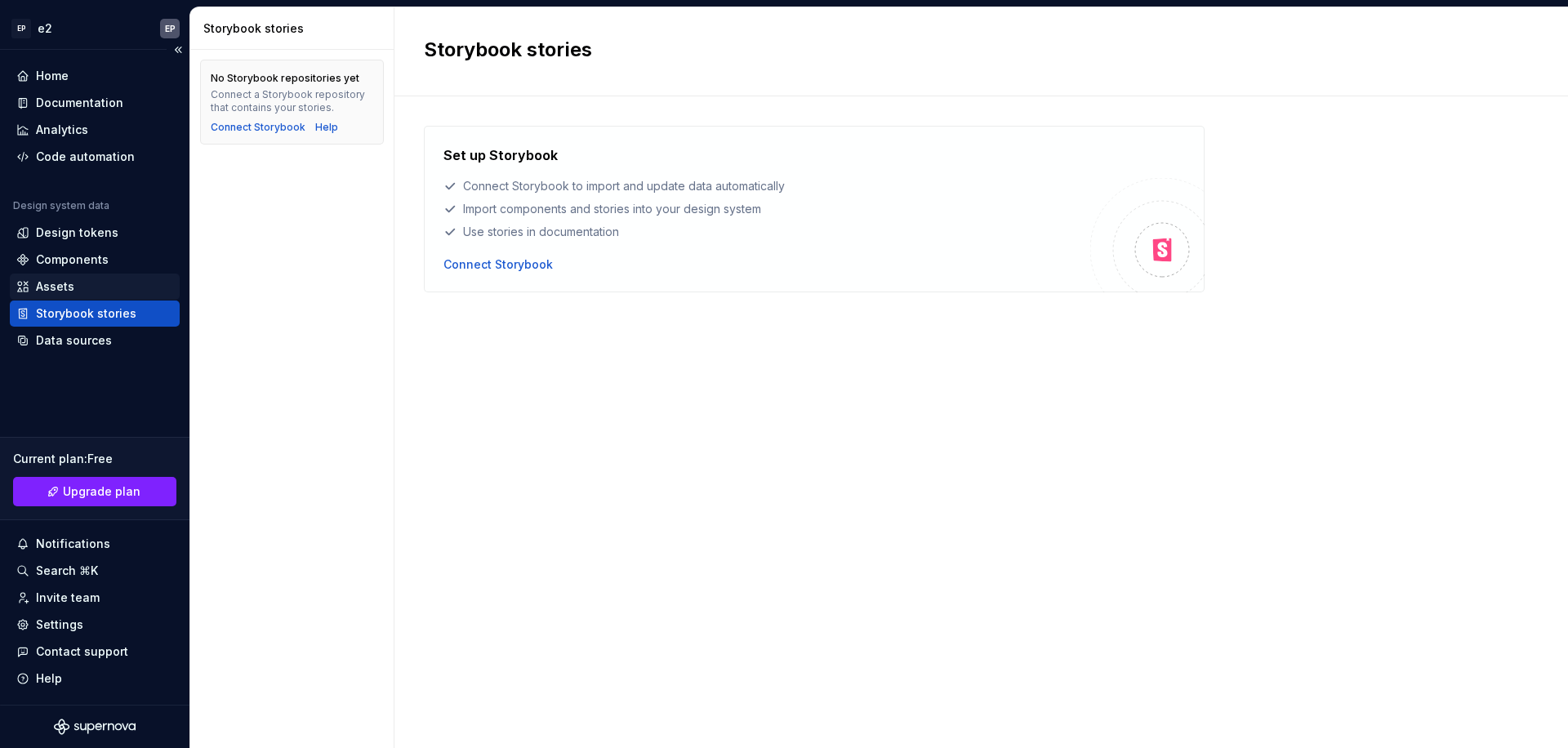
click at [75, 281] on div "Assets" at bounding box center [94, 286] width 156 height 16
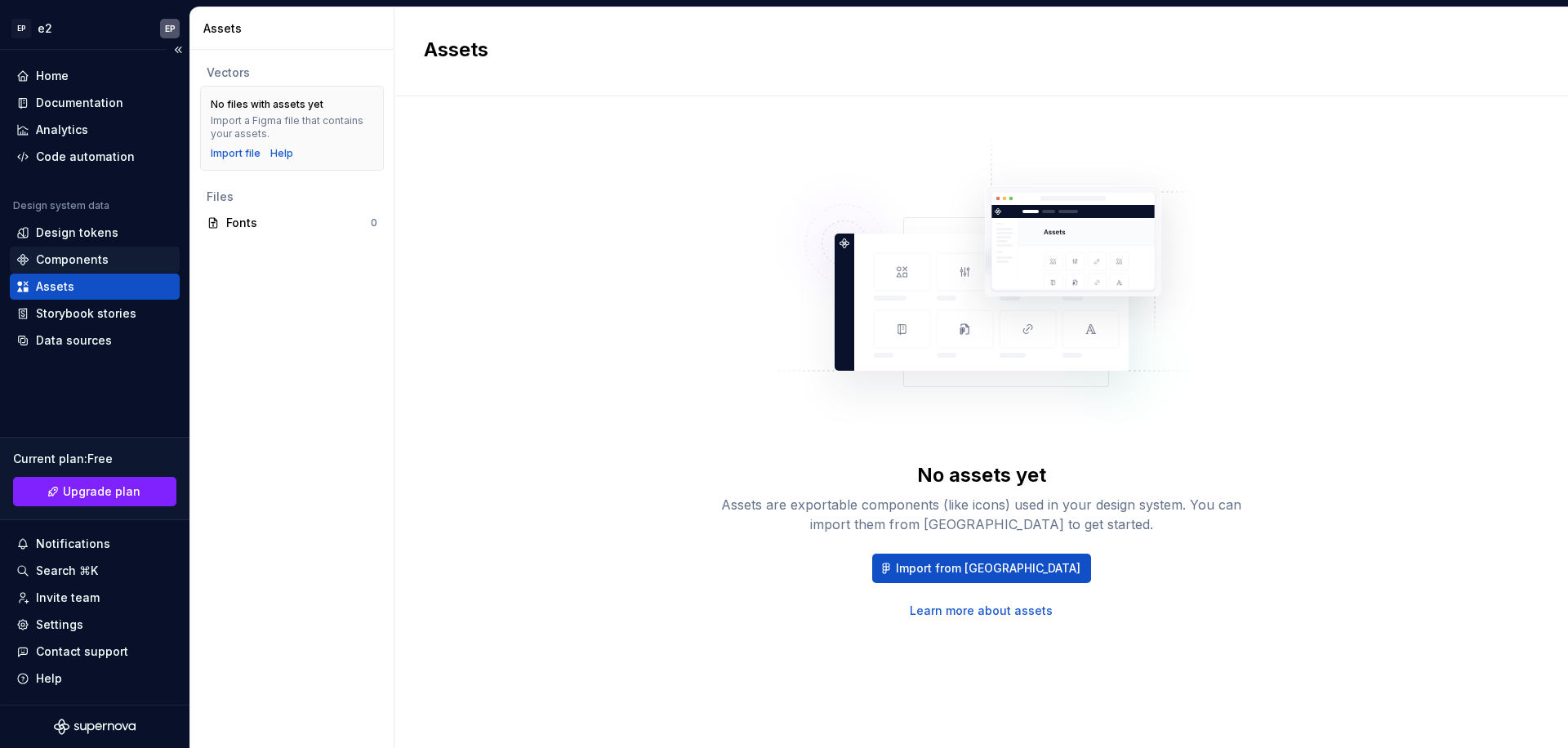
click at [107, 261] on div "Components" at bounding box center [94, 259] width 156 height 16
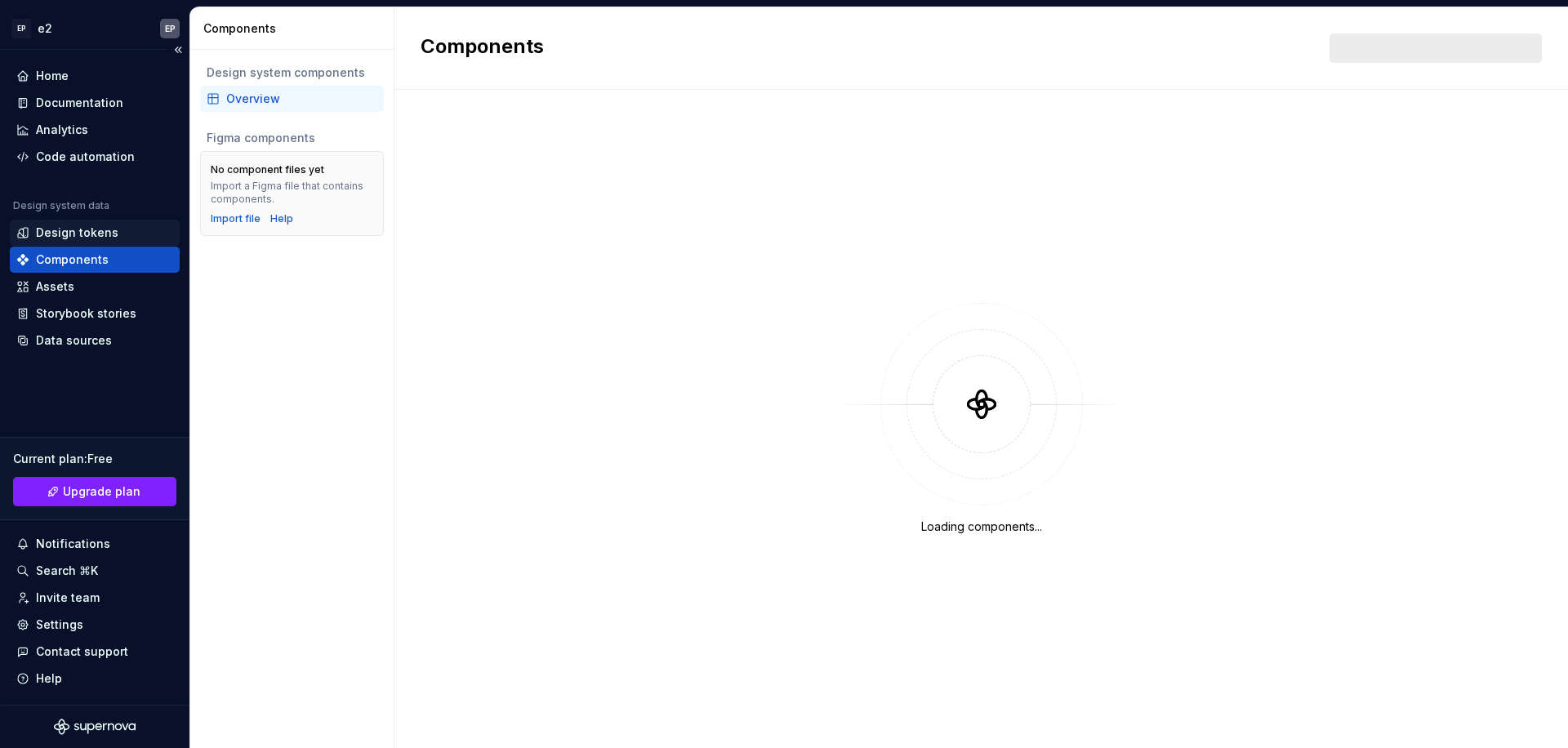
click at [108, 234] on div "Design tokens" at bounding box center [77, 232] width 82 height 16
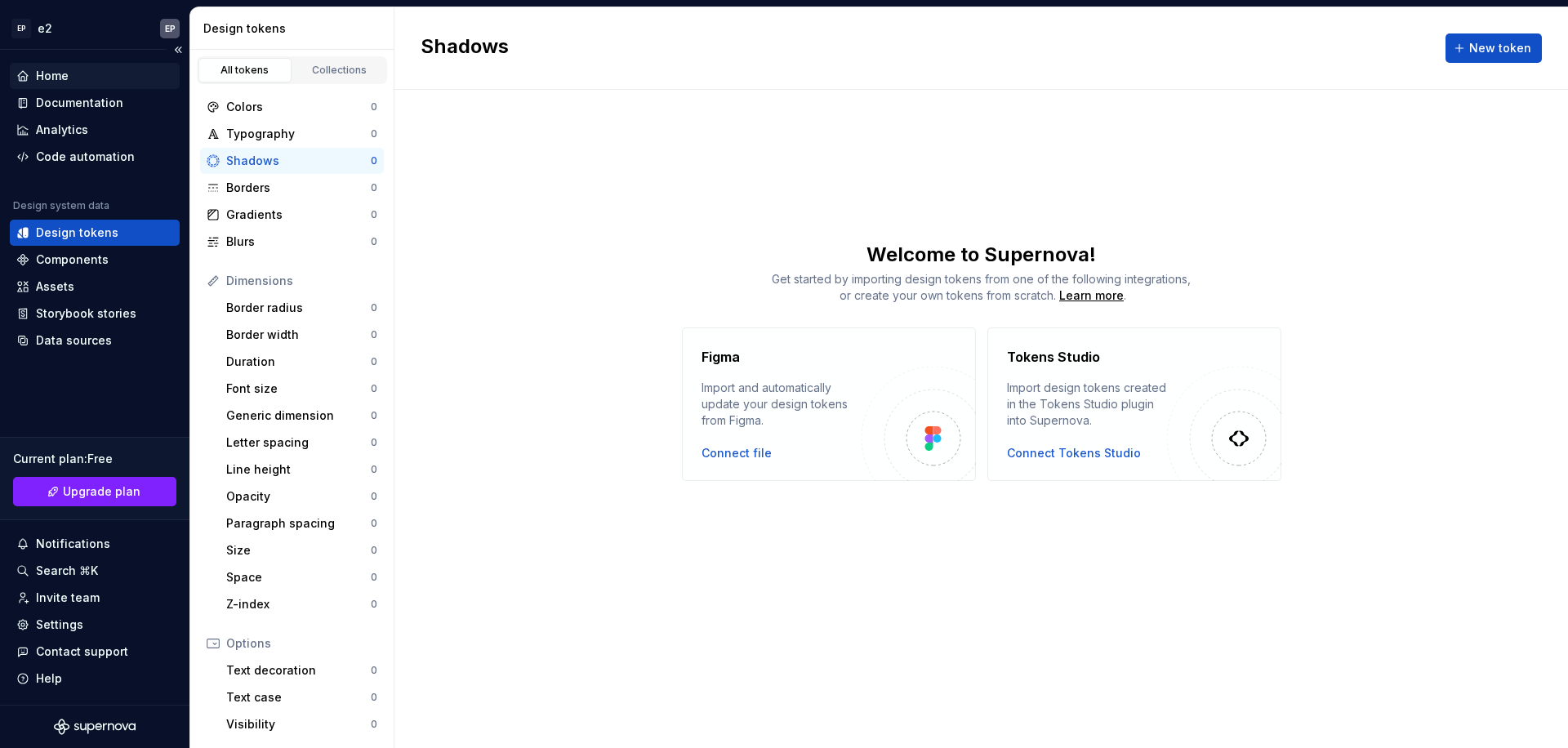
click at [81, 82] on div "Home" at bounding box center [94, 76] width 156 height 16
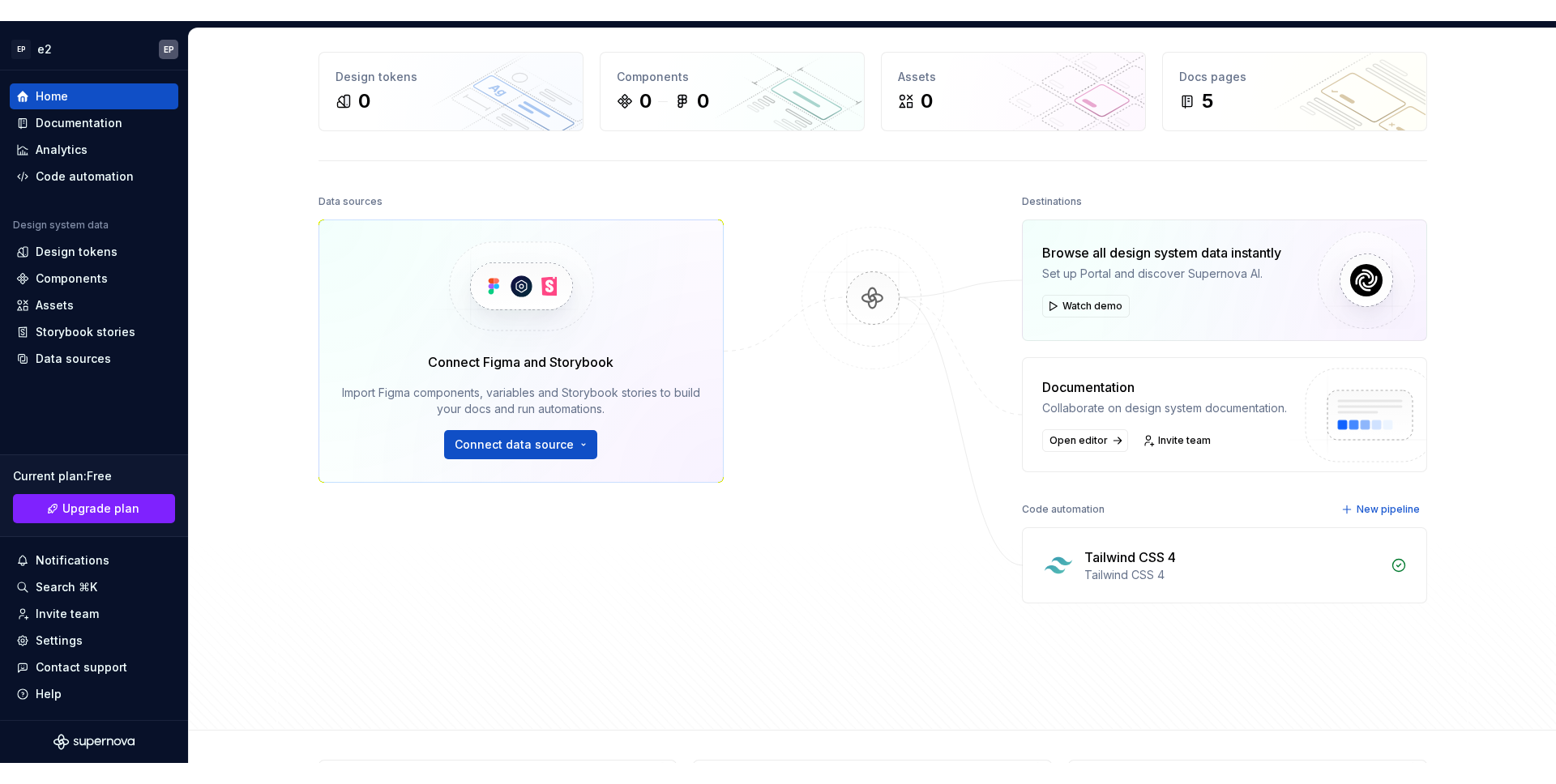
scroll to position [58, 0]
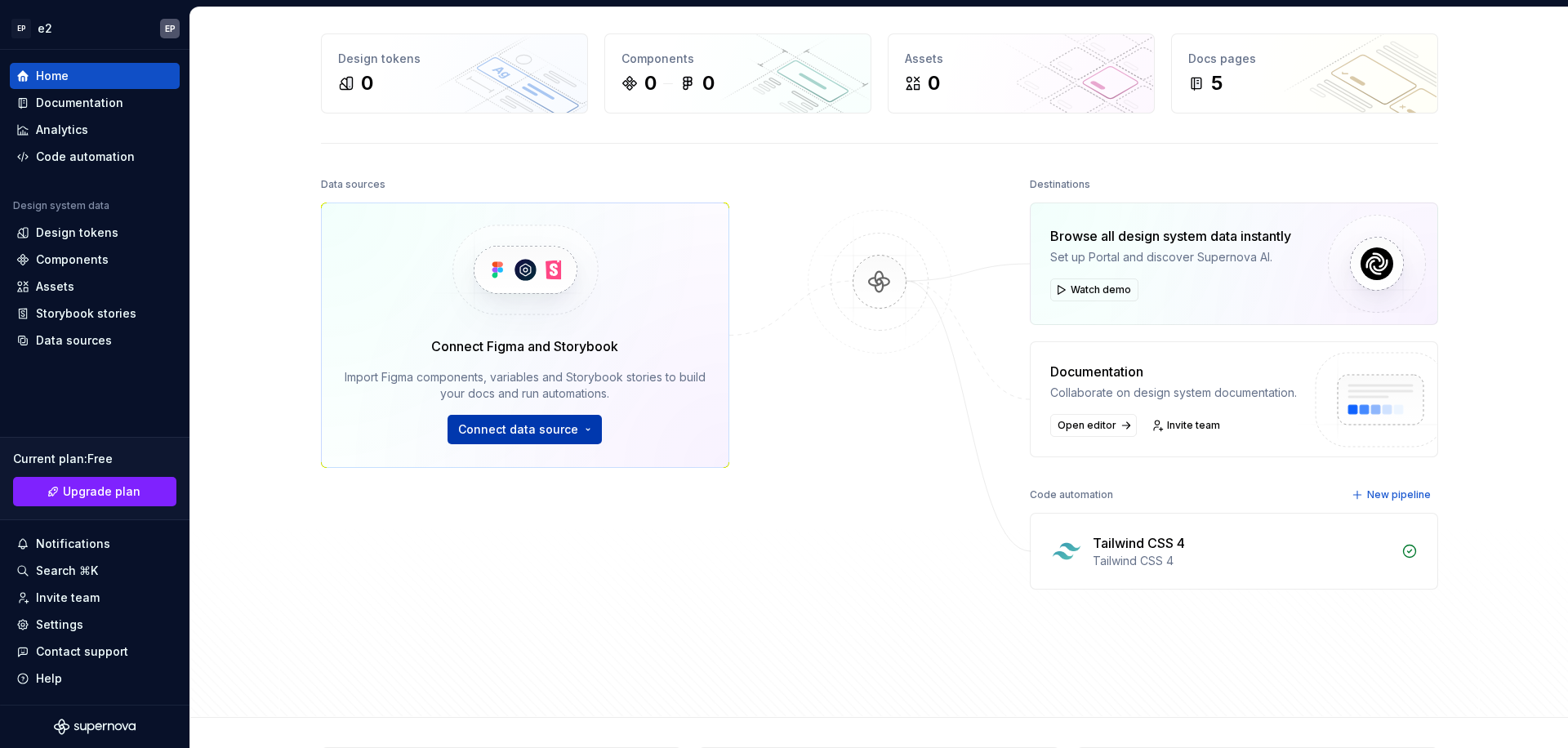
click at [583, 431] on button "Connect data source" at bounding box center [525, 429] width 155 height 29
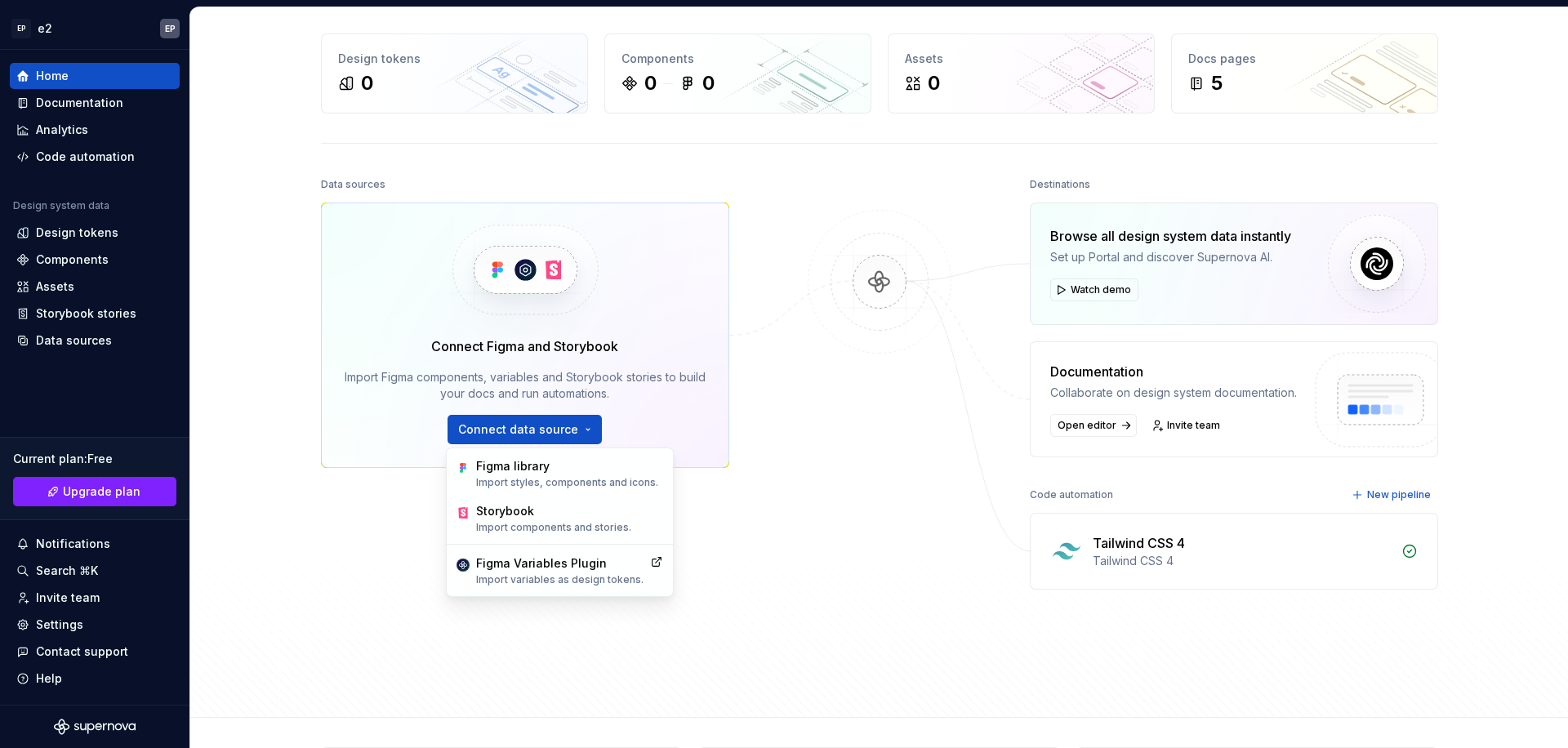
click at [303, 482] on div "Home Design tokens 0 Components 0 0 Assets 0 Docs pages 5 Data sources Connect …" at bounding box center [879, 333] width 1176 height 768
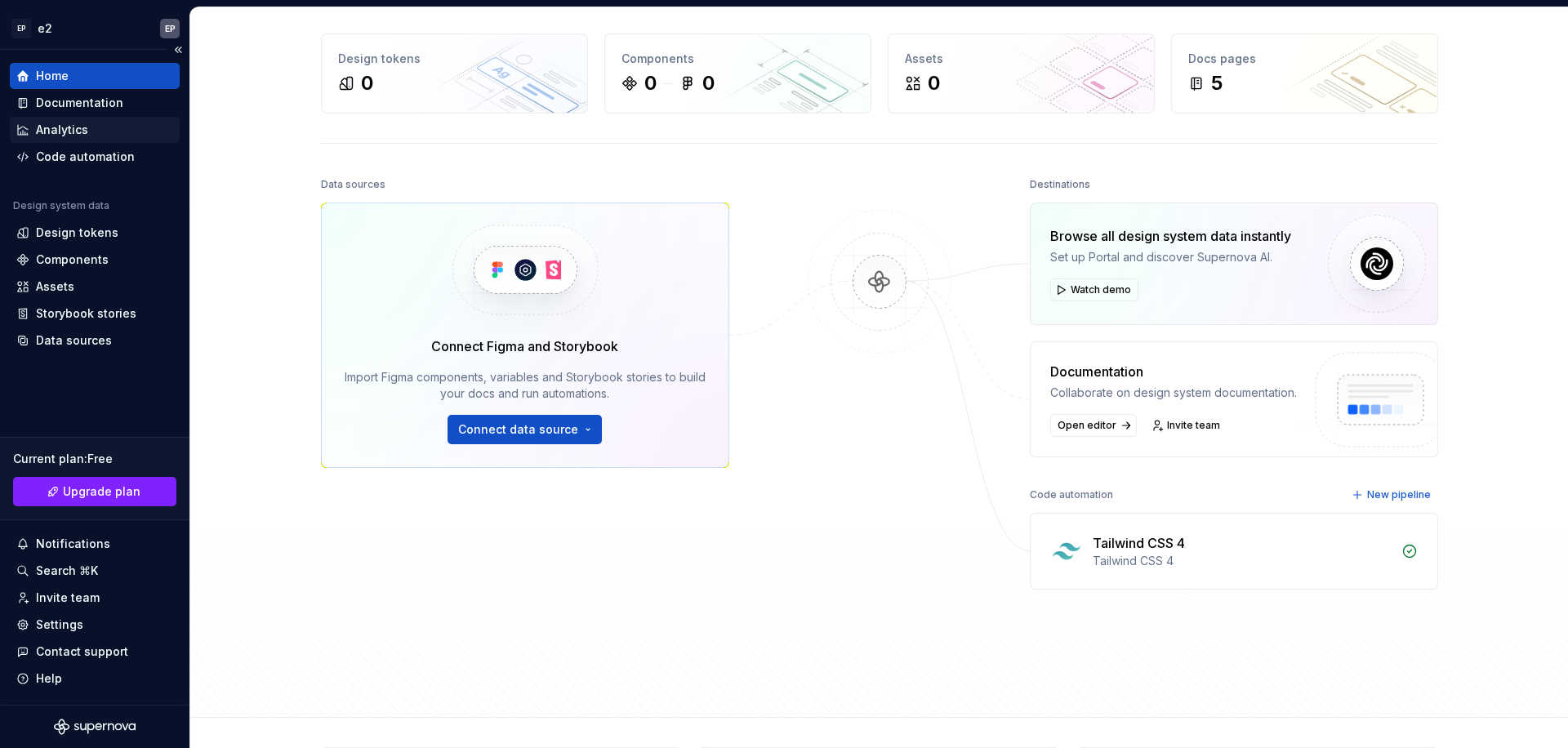
click at [85, 136] on div "Analytics" at bounding box center [62, 129] width 52 height 16
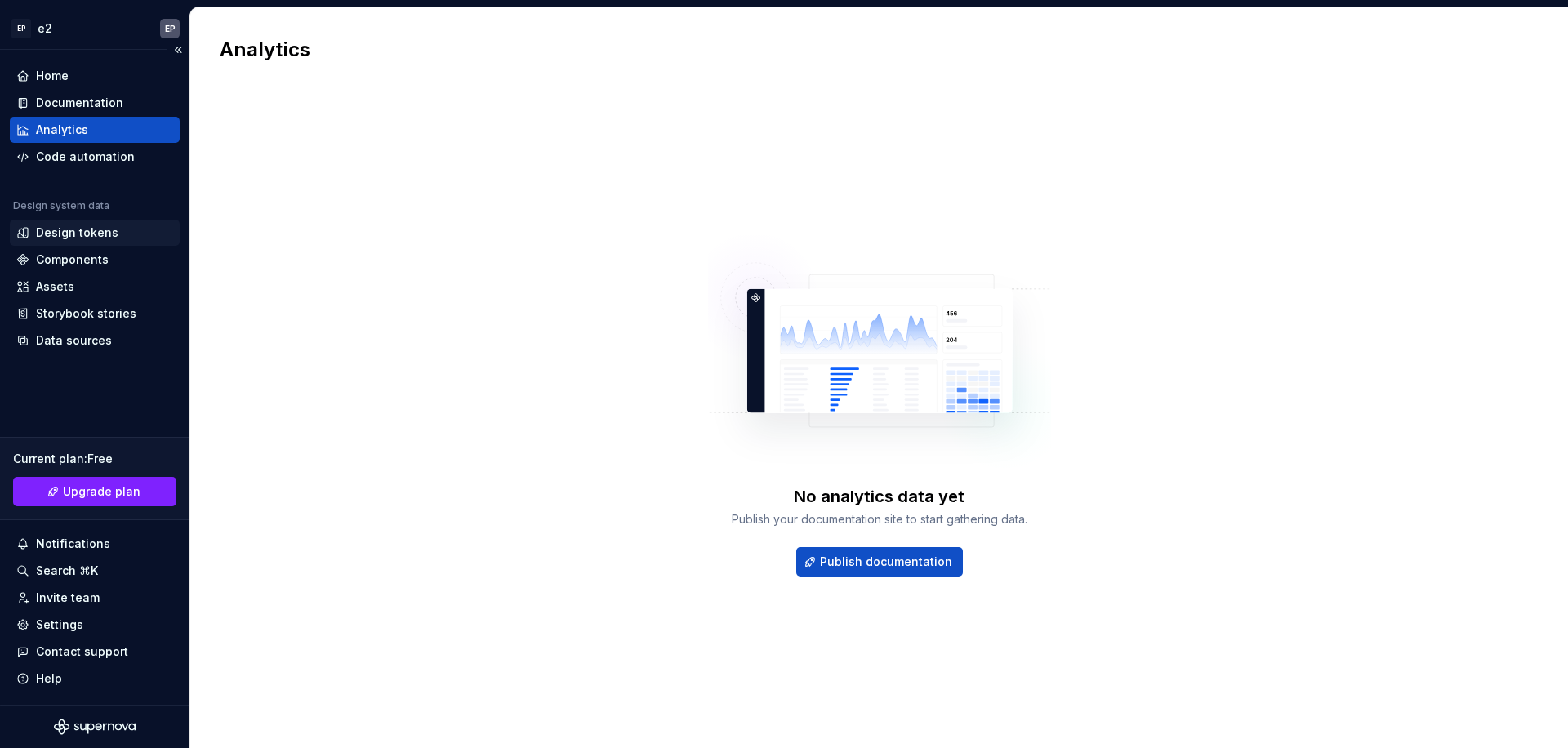
click at [67, 243] on div "Design tokens" at bounding box center [95, 232] width 170 height 26
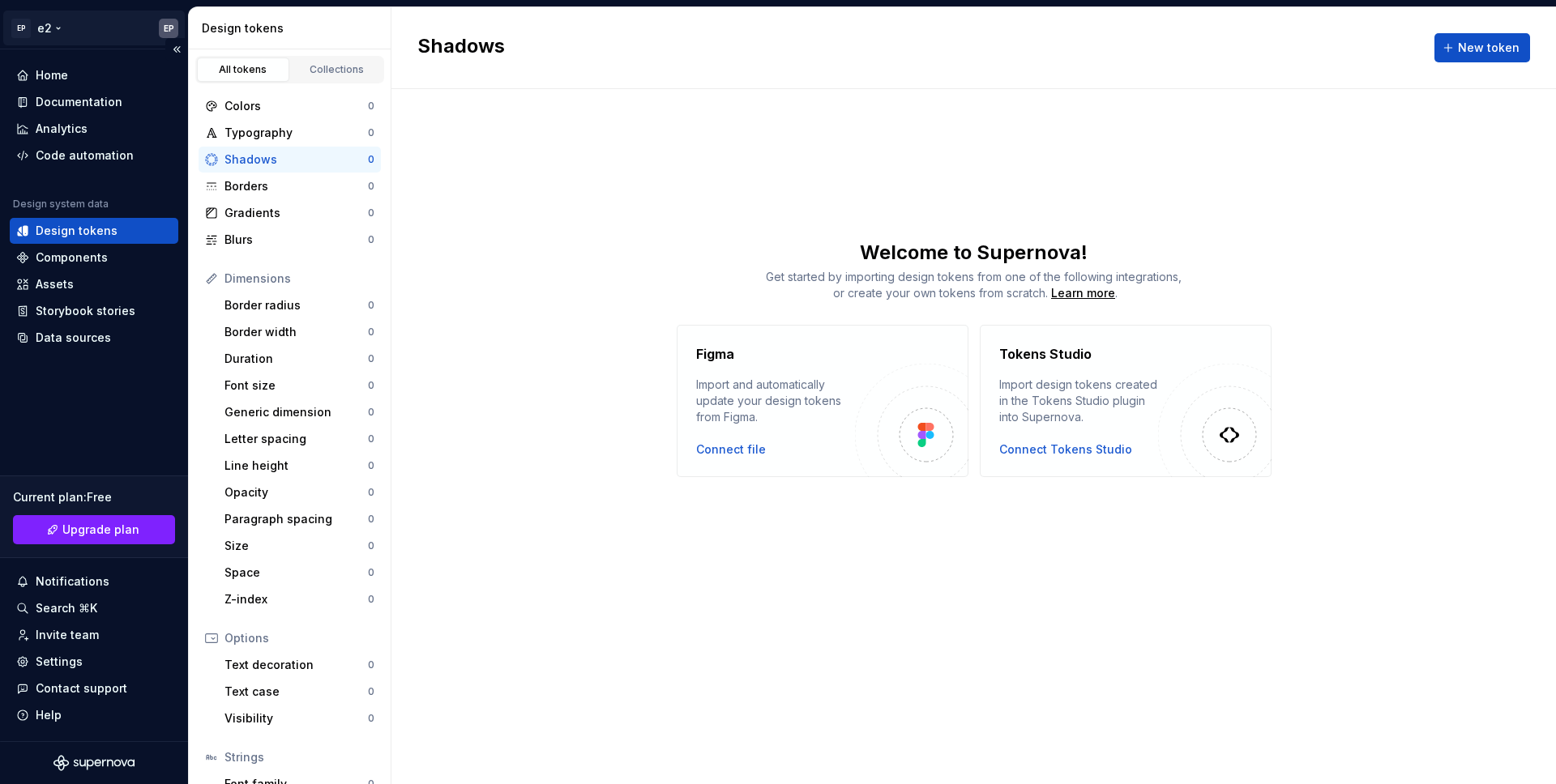
click at [75, 35] on html "EP e2 EP Home Documentation Analytics Code automation Design system data Design…" at bounding box center [778, 392] width 1556 height 784
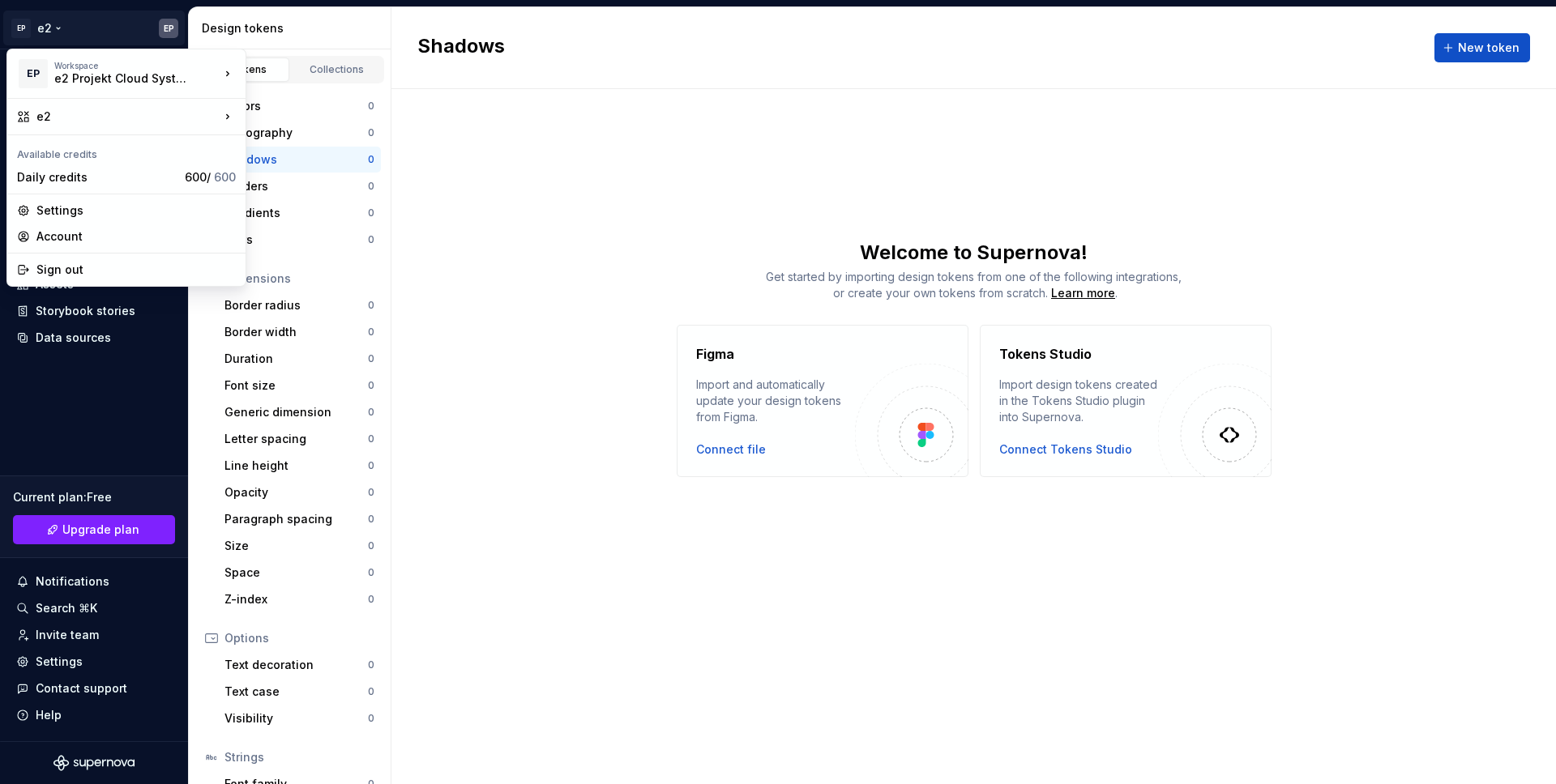
click at [74, 31] on html "EP e2 EP Home Documentation Analytics Code automation Design system data Design…" at bounding box center [778, 392] width 1556 height 784
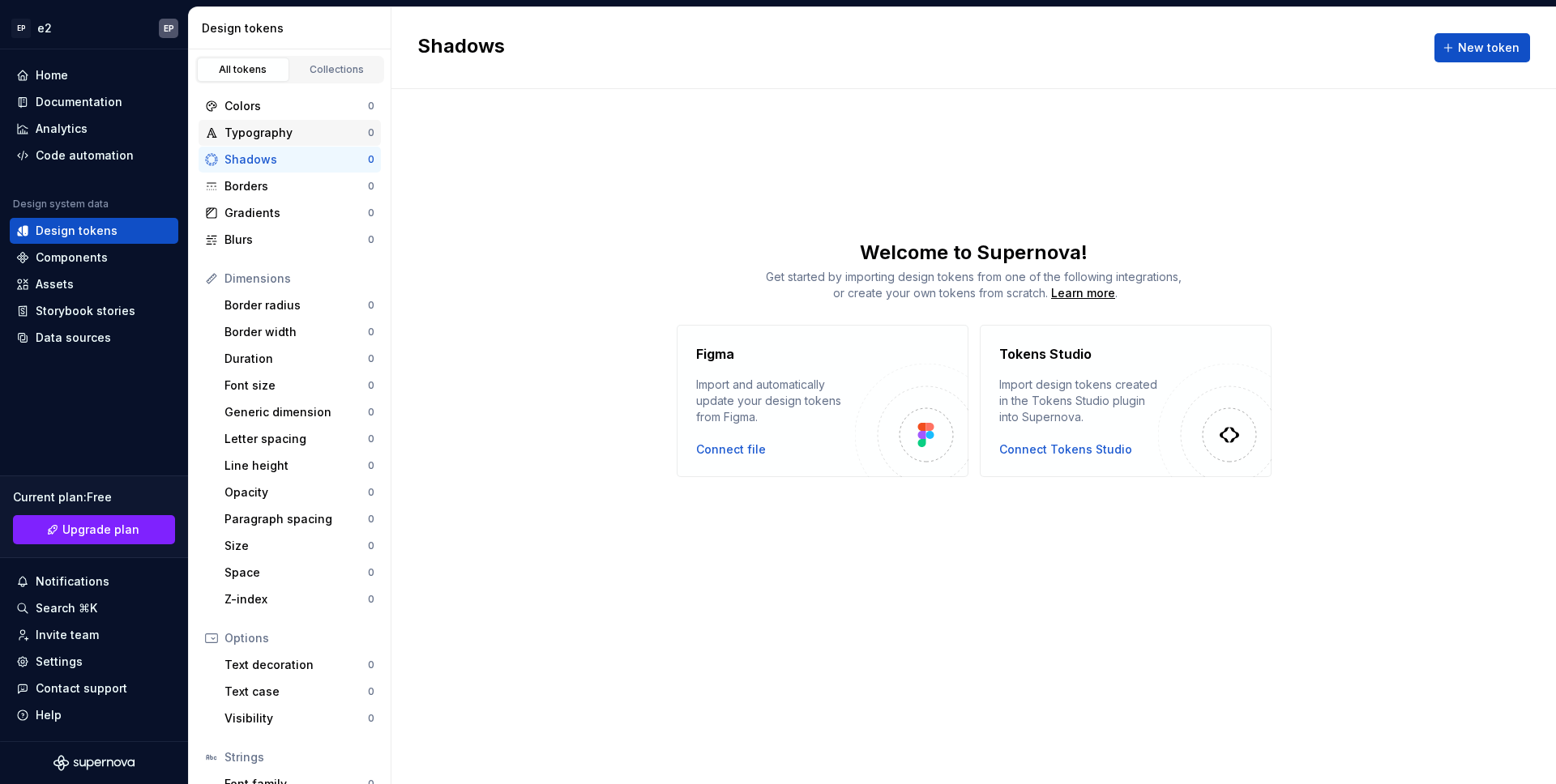
click at [249, 125] on div "Typography" at bounding box center [296, 133] width 144 height 16
click at [275, 98] on div "Colors" at bounding box center [296, 106] width 144 height 16
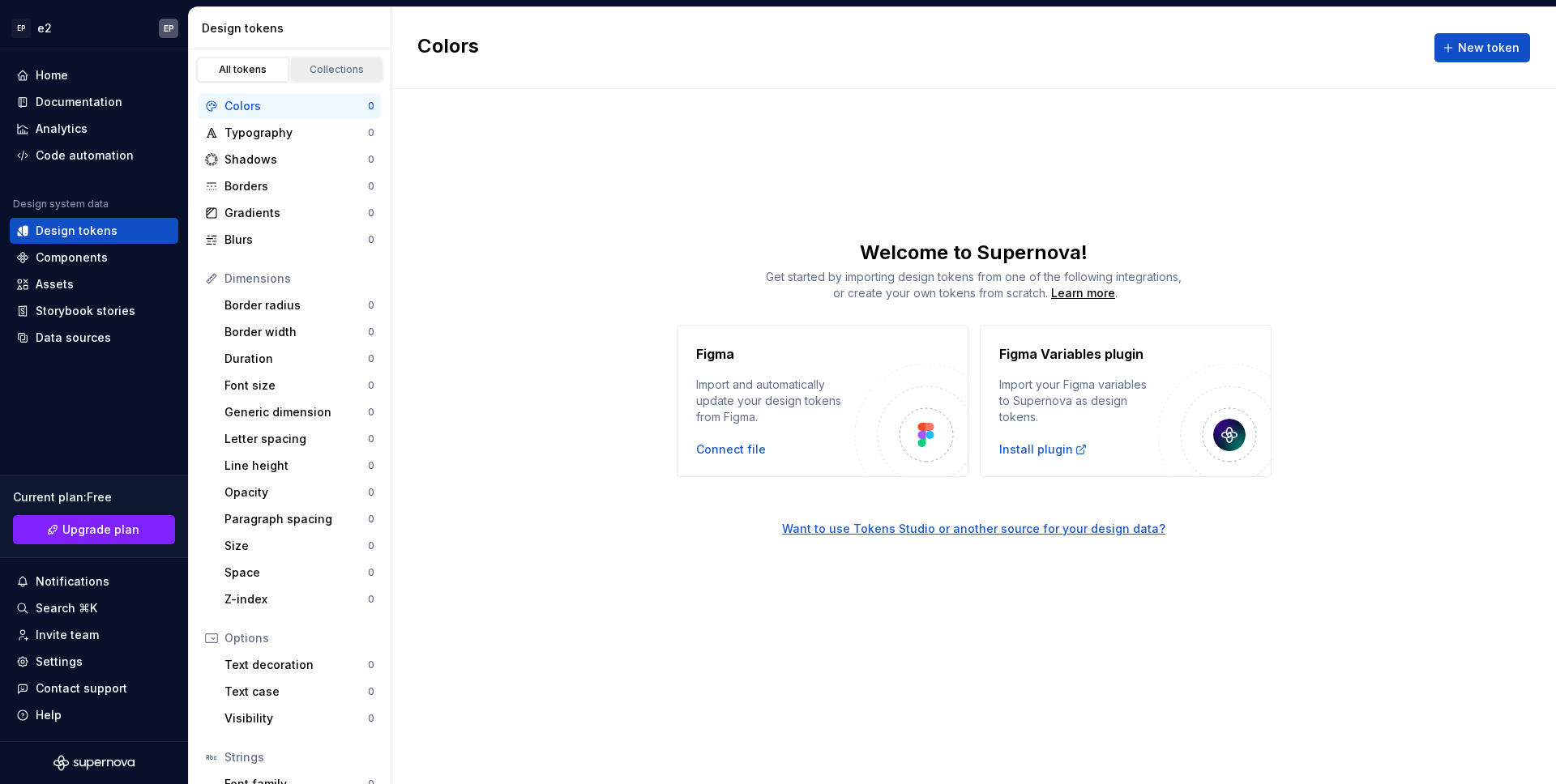
click at [344, 66] on div "Collections" at bounding box center [336, 70] width 81 height 13
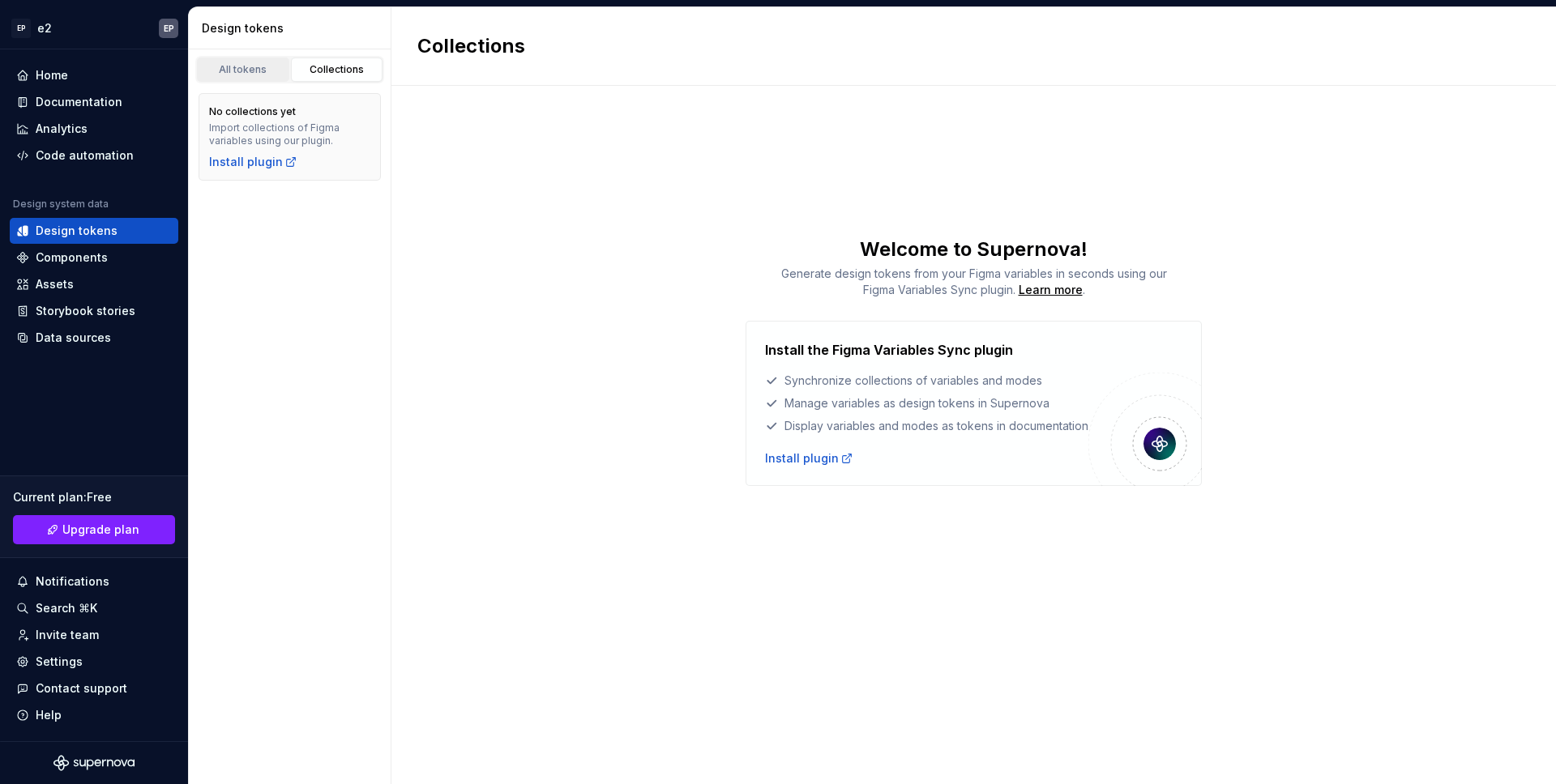
click at [264, 74] on div "All tokens" at bounding box center [243, 70] width 81 height 13
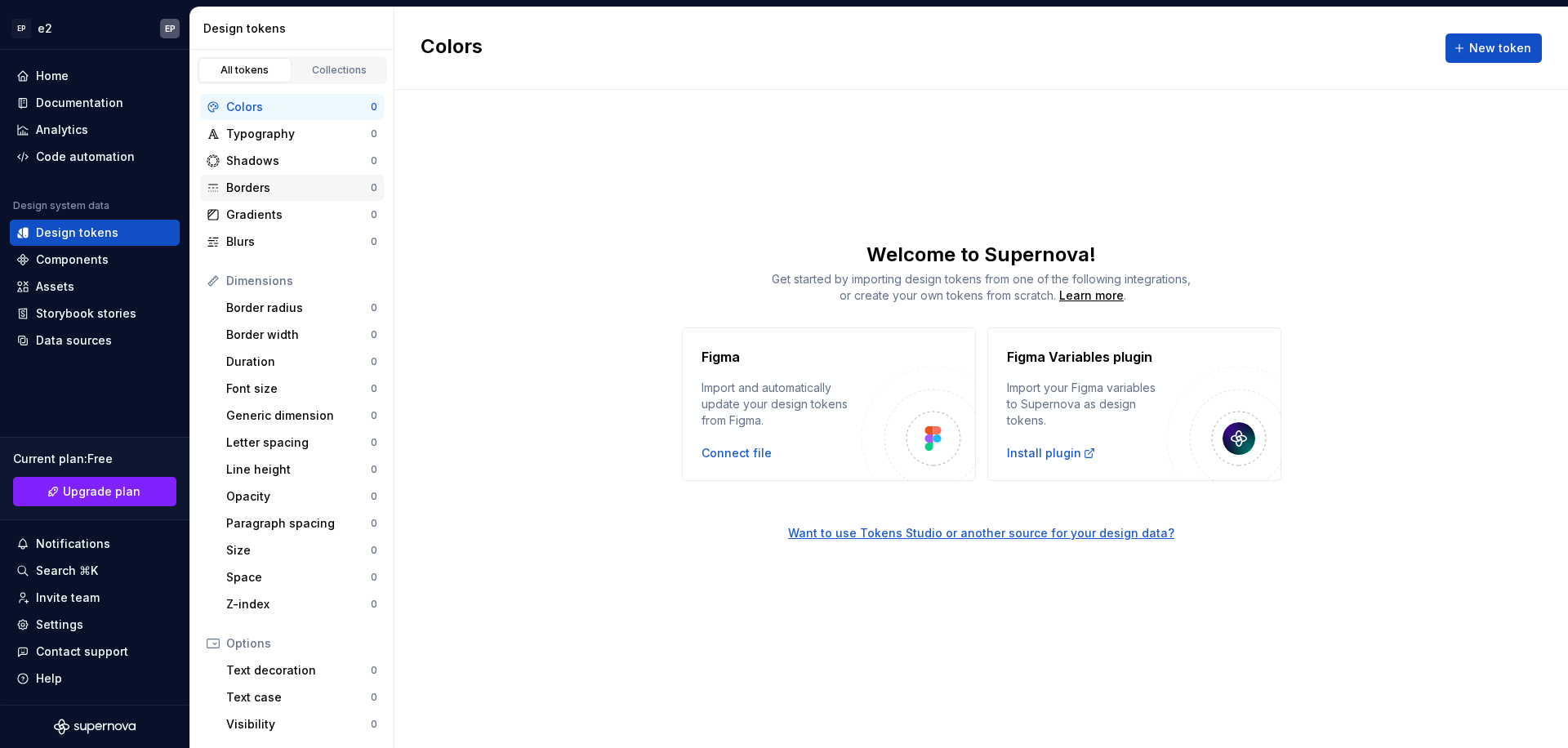
click at [278, 191] on div "Borders" at bounding box center [298, 187] width 145 height 16
click at [282, 187] on div "Borders" at bounding box center [298, 187] width 145 height 16
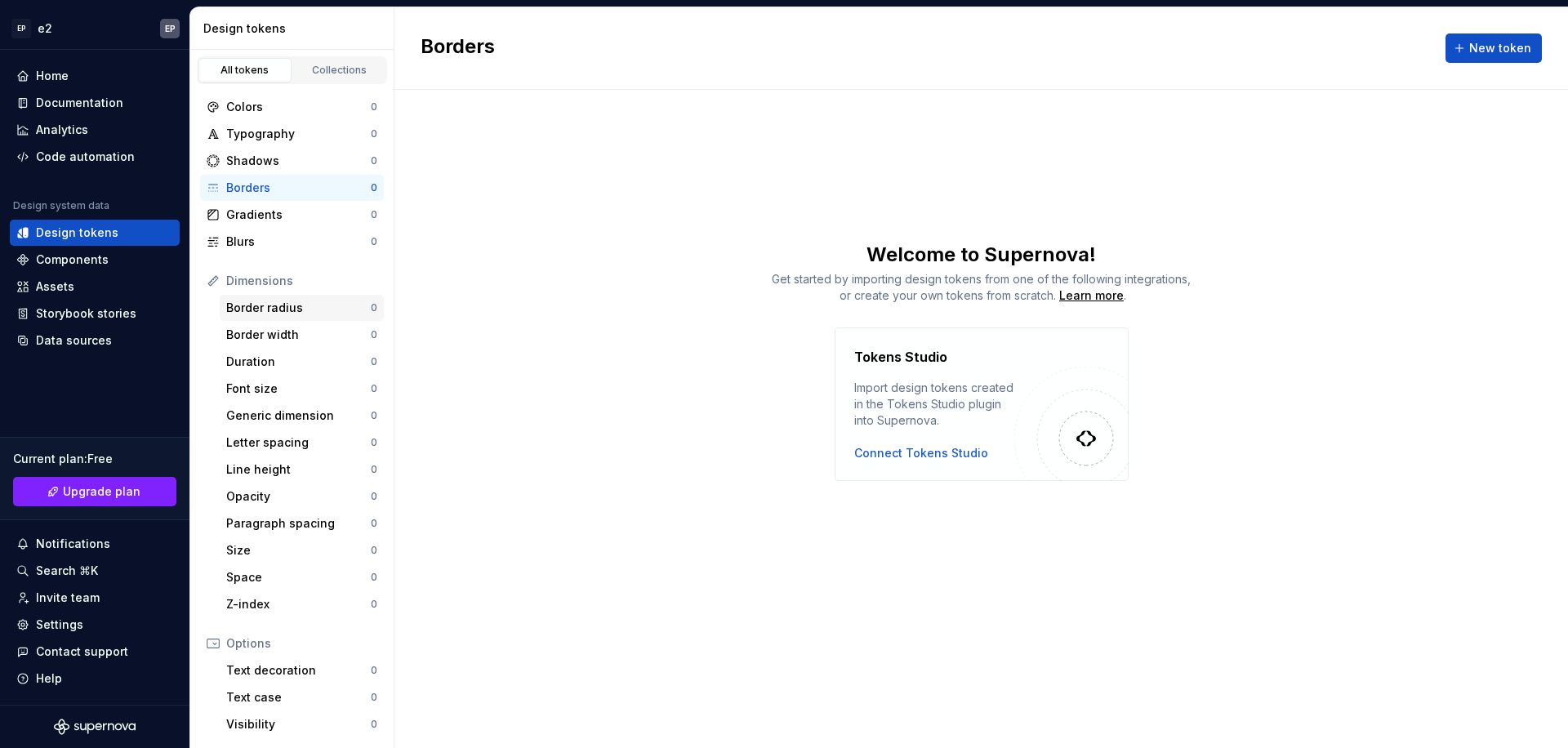
click at [285, 306] on div "Border radius" at bounding box center [298, 307] width 145 height 16
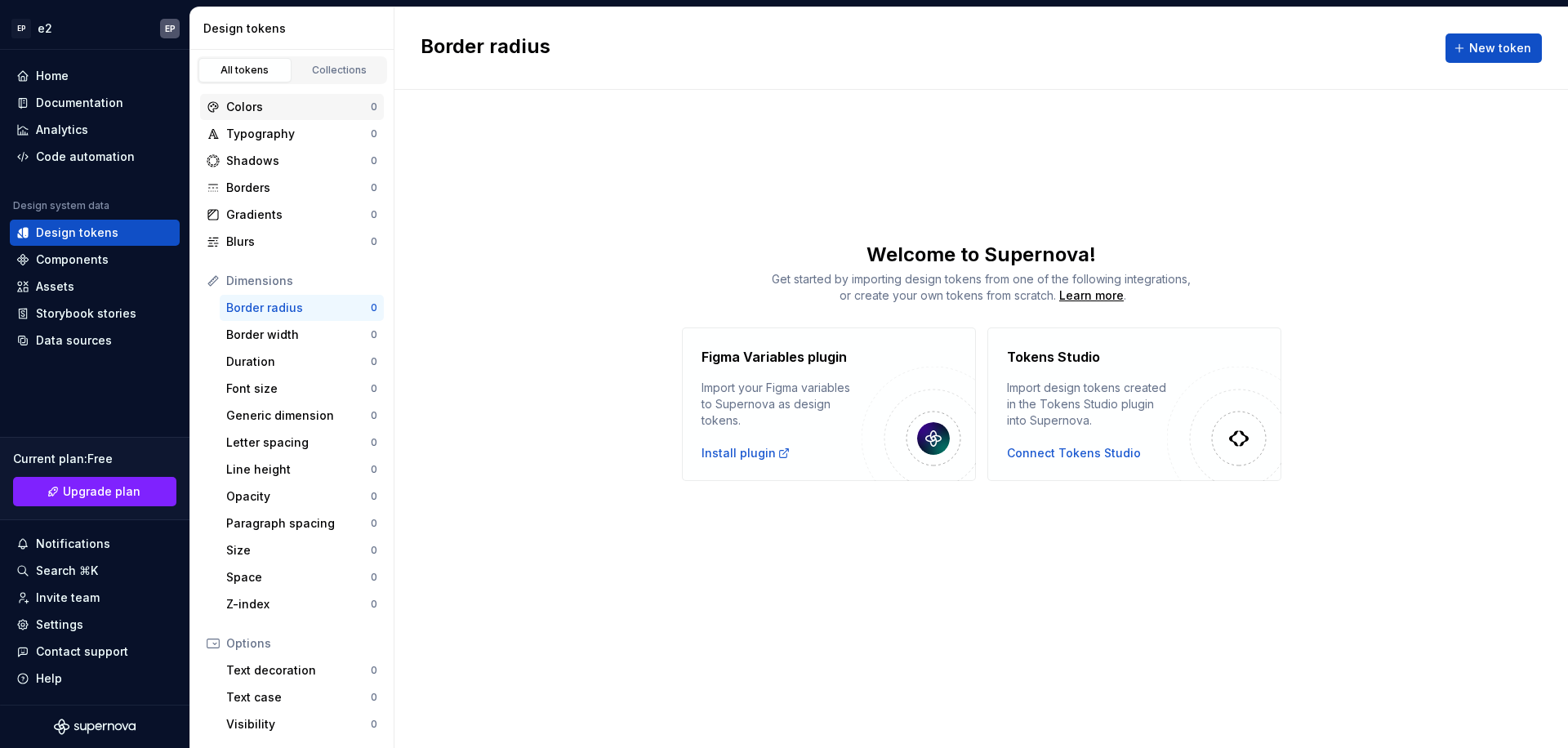
click at [283, 109] on div "Colors" at bounding box center [298, 107] width 145 height 16
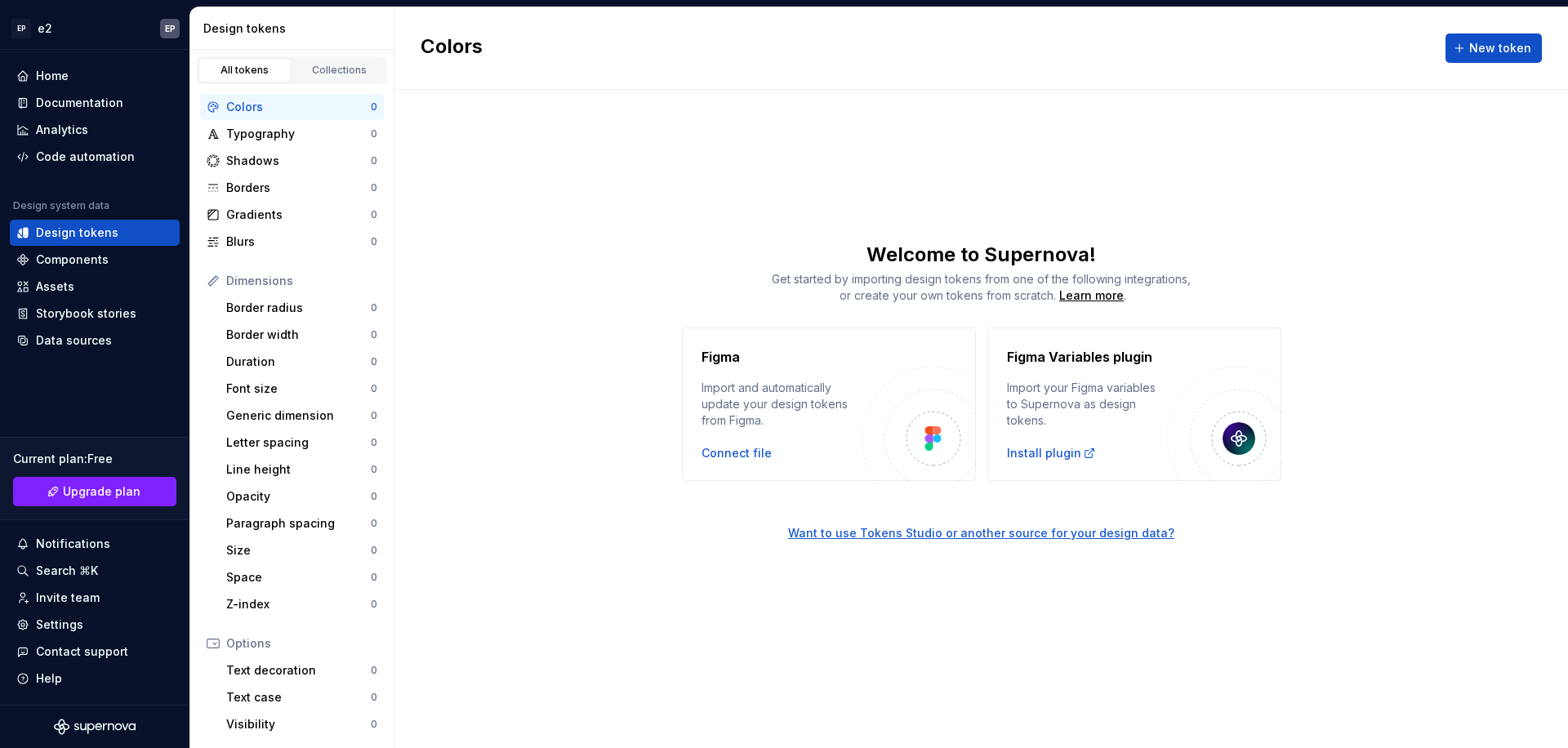
click at [1396, 88] on div "Colors New token" at bounding box center [981, 49] width 1174 height 82
click at [1488, 49] on span "New token" at bounding box center [1500, 48] width 62 height 16
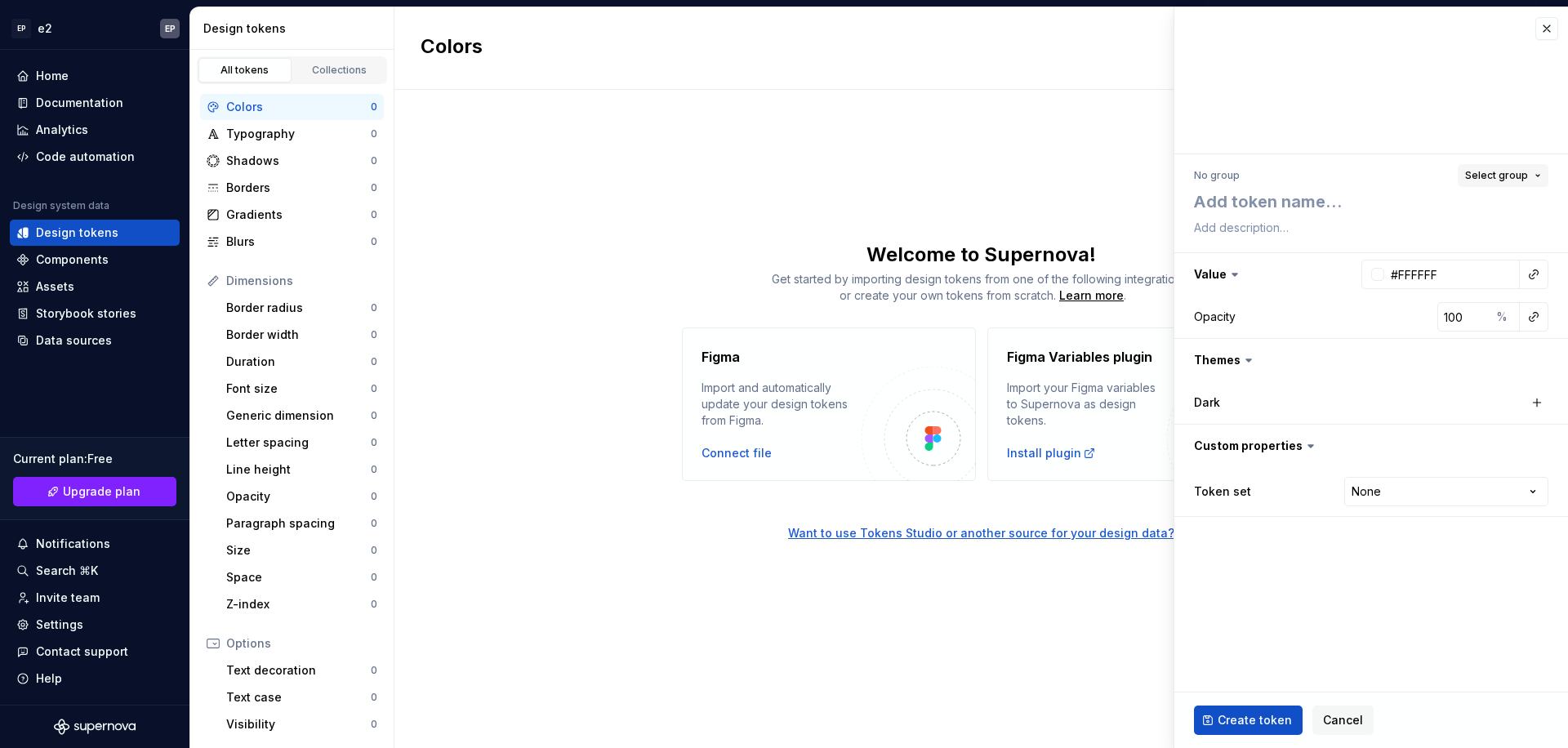
click at [1515, 176] on span "Select group" at bounding box center [1497, 176] width 63 height 13
click at [1365, 268] on div "Create group" at bounding box center [1354, 271] width 75 height 16
type textarea "*"
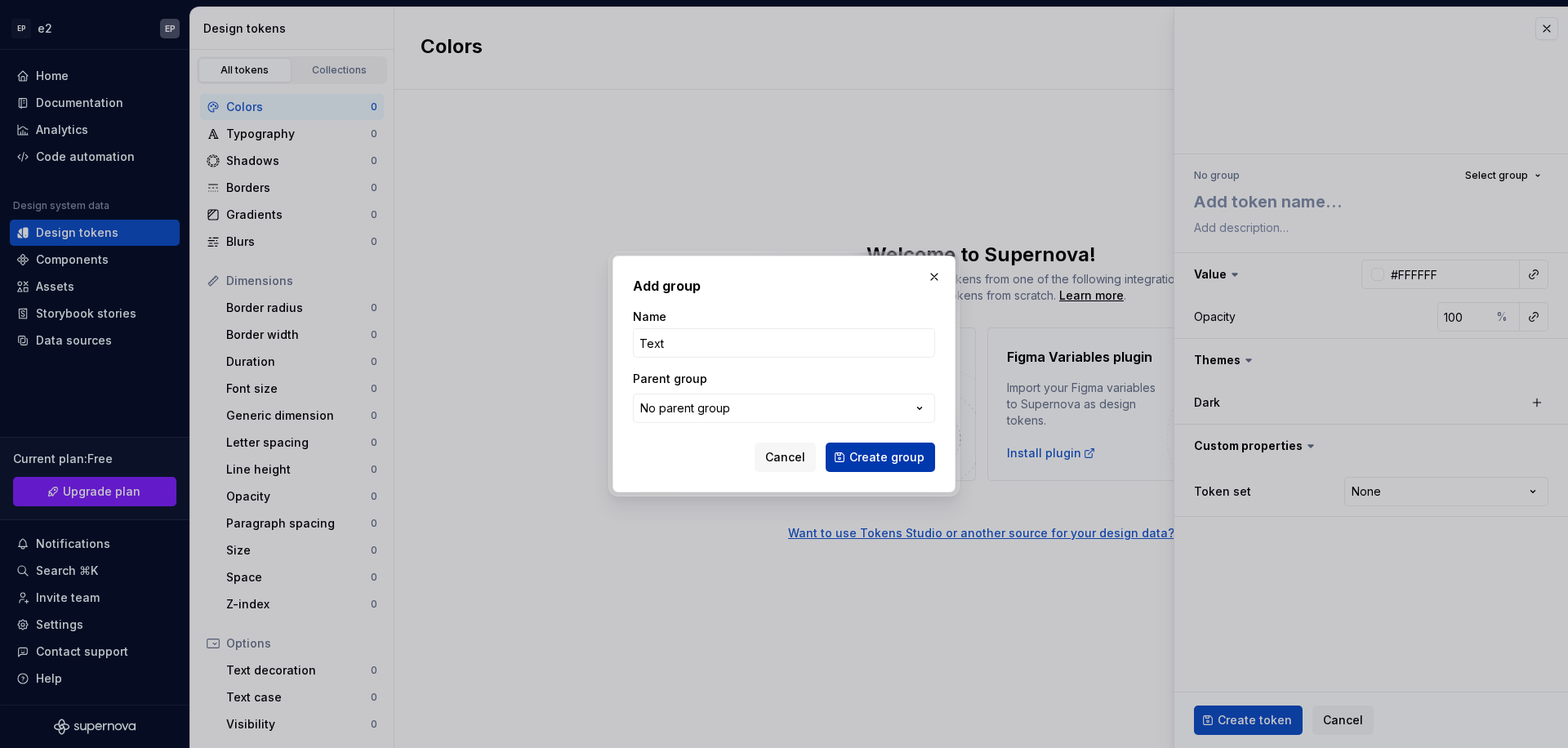
type input "Text"
click at [893, 463] on span "Create group" at bounding box center [886, 456] width 75 height 16
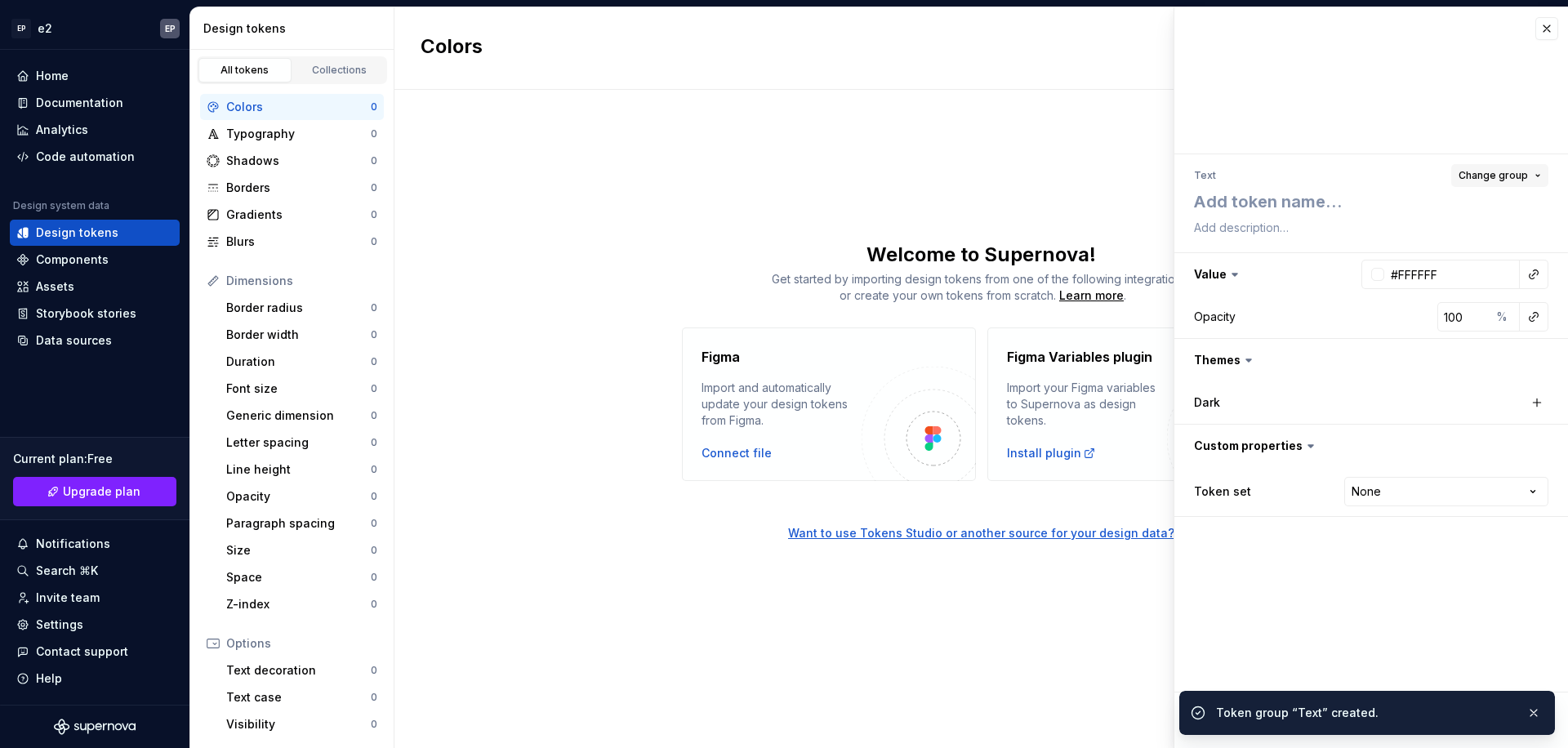
click at [1527, 177] on span "Change group" at bounding box center [1493, 176] width 70 height 13
click at [1398, 304] on div "Create group" at bounding box center [1428, 304] width 220 height 16
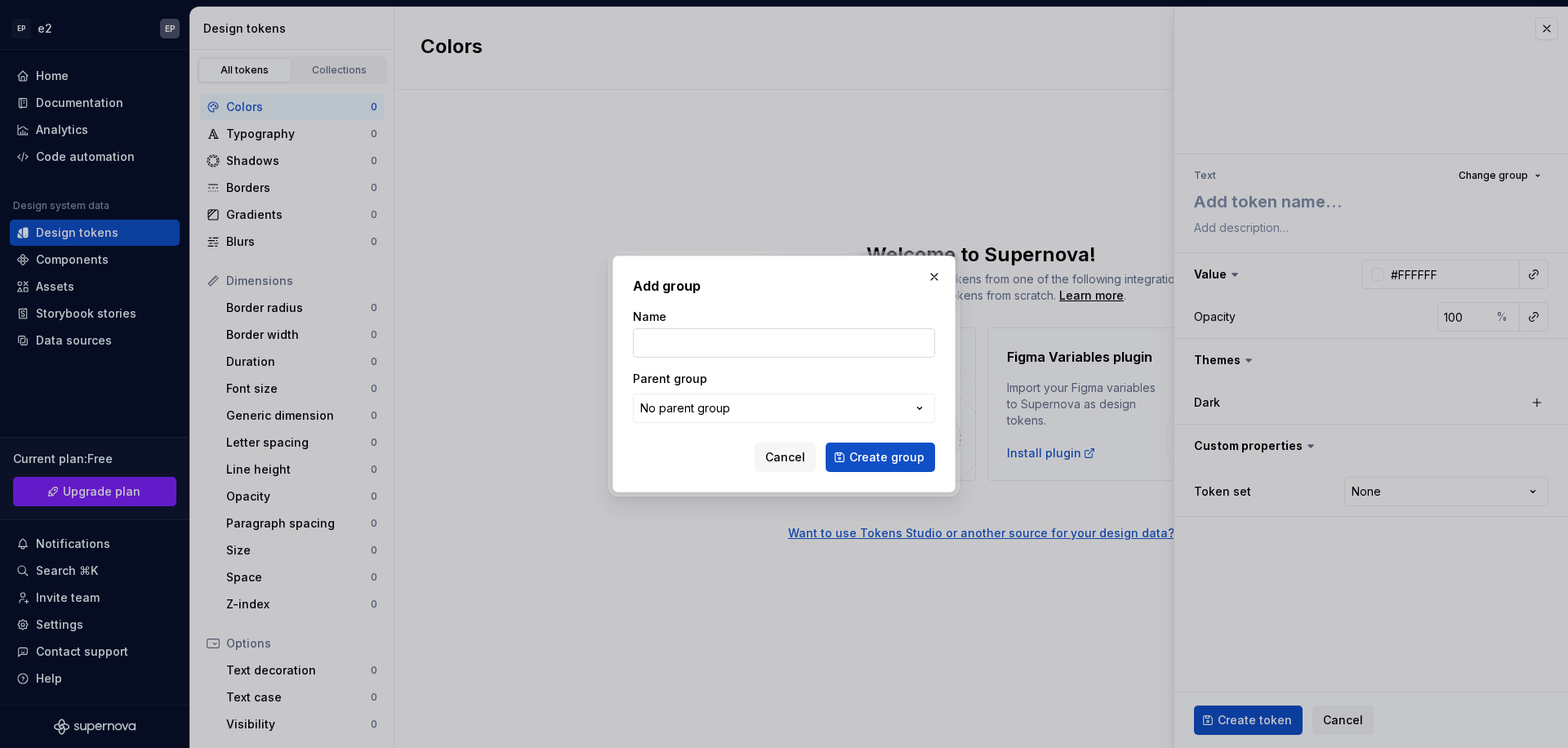
type textarea "*"
click at [838, 422] on button "No parent group" at bounding box center [784, 408] width 302 height 29
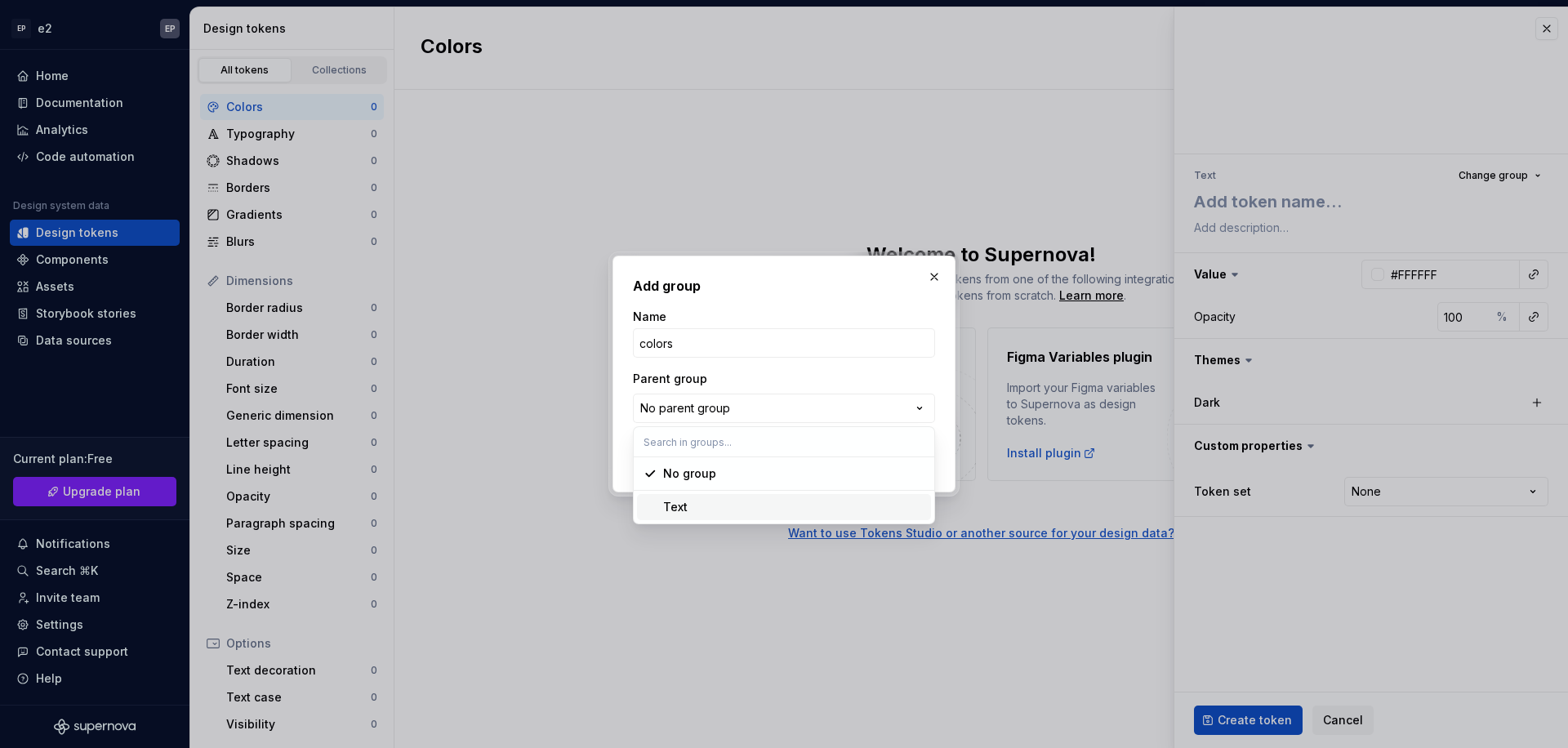
click at [784, 513] on div "Text" at bounding box center [794, 506] width 261 height 16
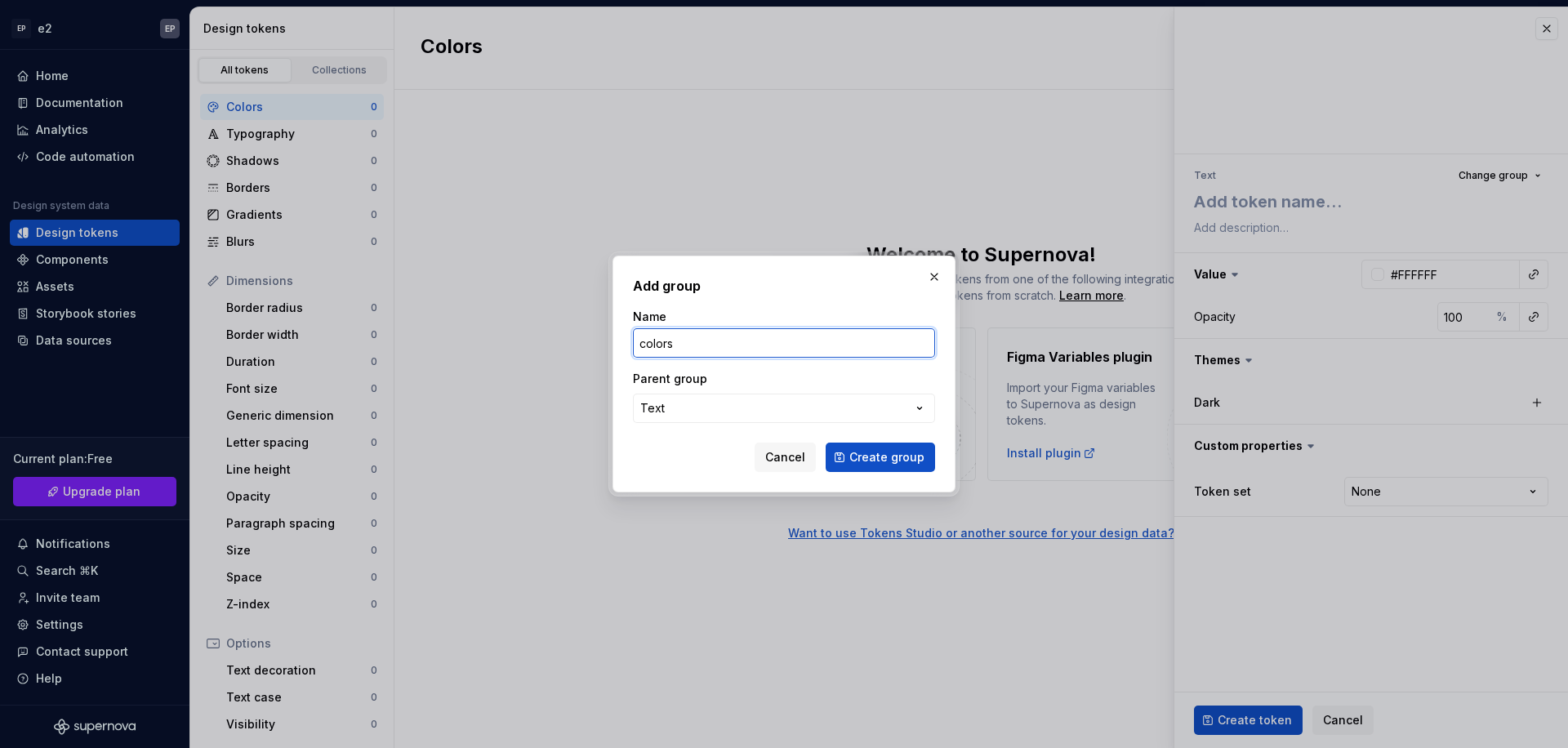
click at [722, 351] on input "colors" at bounding box center [784, 342] width 302 height 29
type input "font-colors"
click at [872, 460] on span "Create group" at bounding box center [886, 456] width 75 height 16
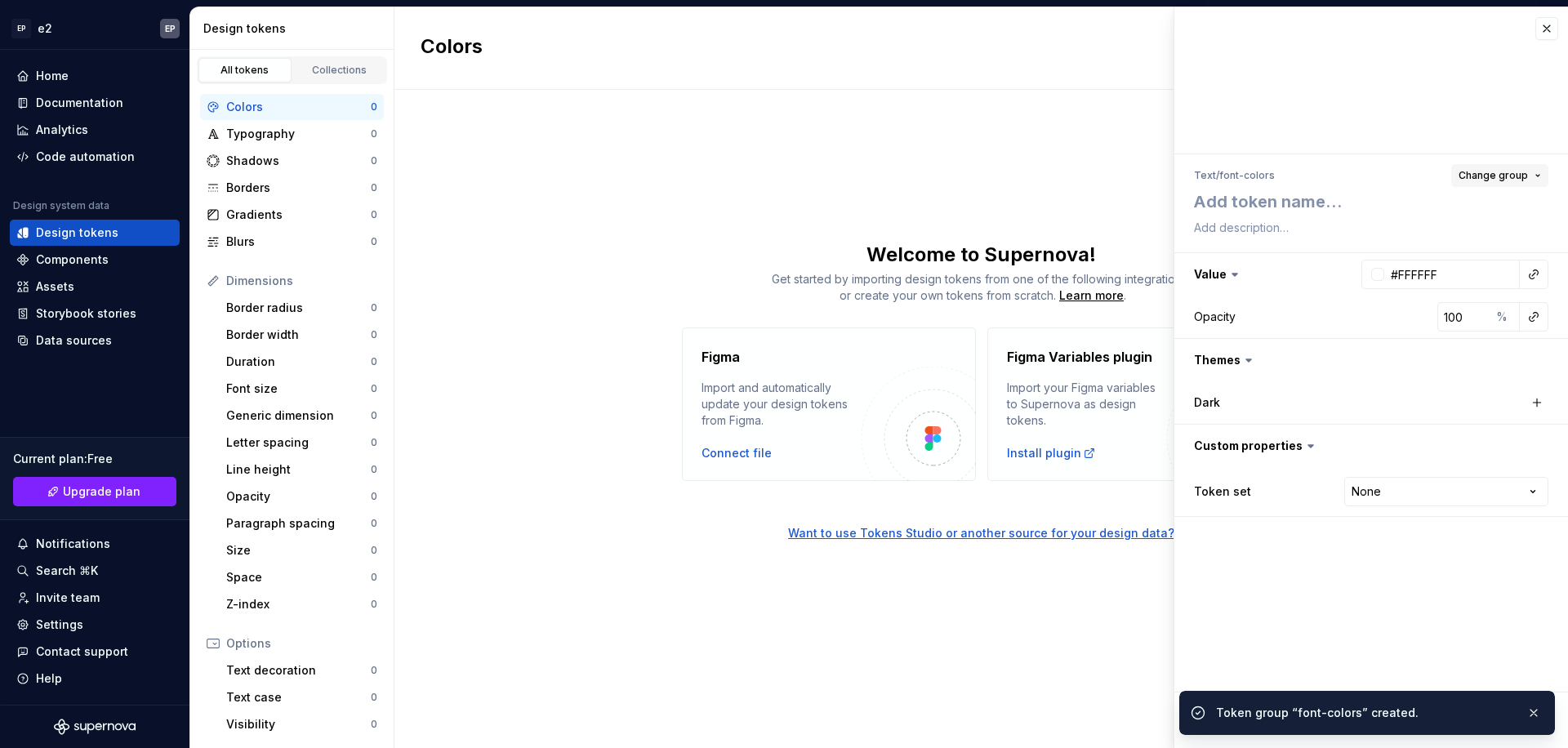
click at [1498, 173] on span "Change group" at bounding box center [1493, 176] width 70 height 13
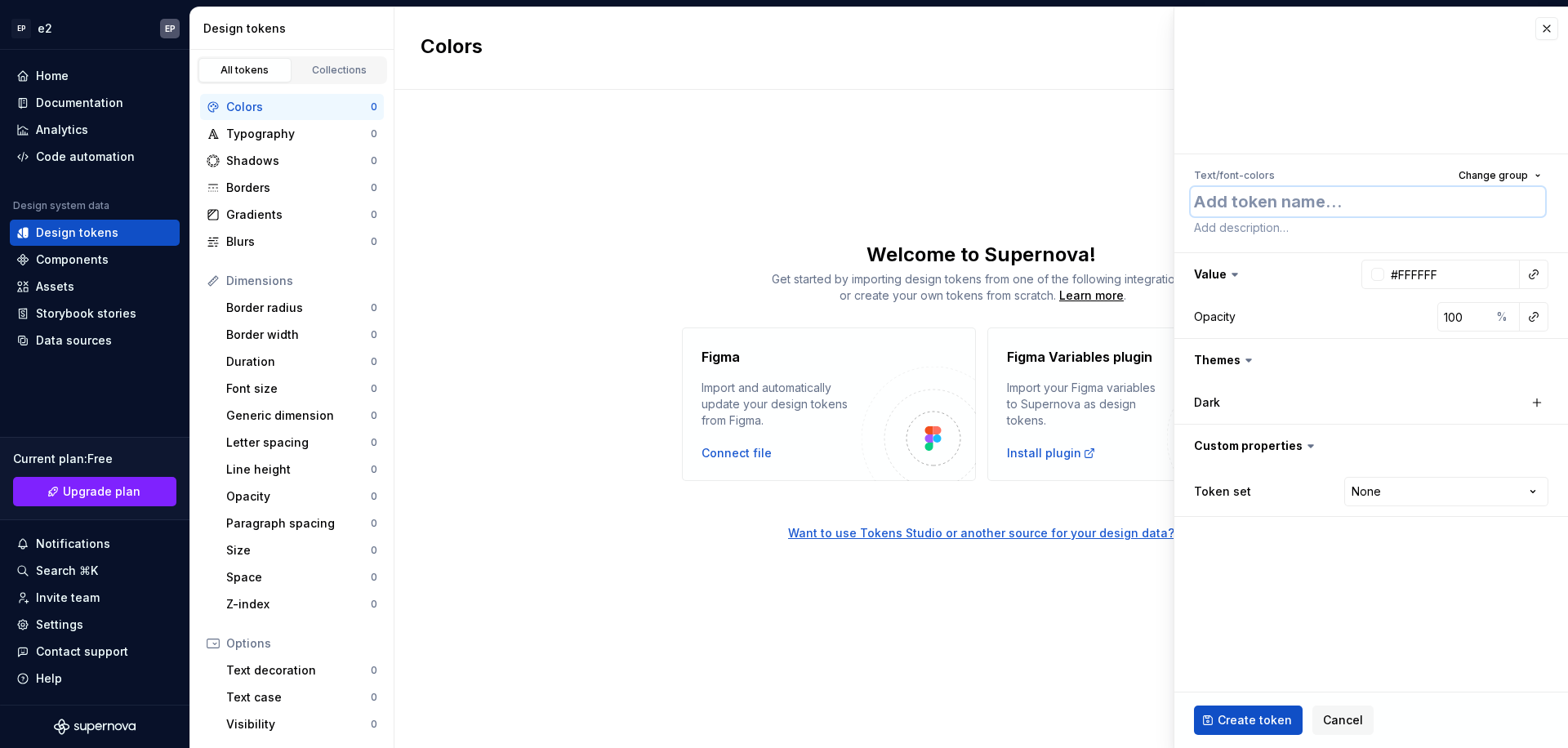
click at [1261, 205] on textarea at bounding box center [1368, 201] width 355 height 29
type textarea "*"
type textarea "t"
type textarea "*"
type textarea "te"
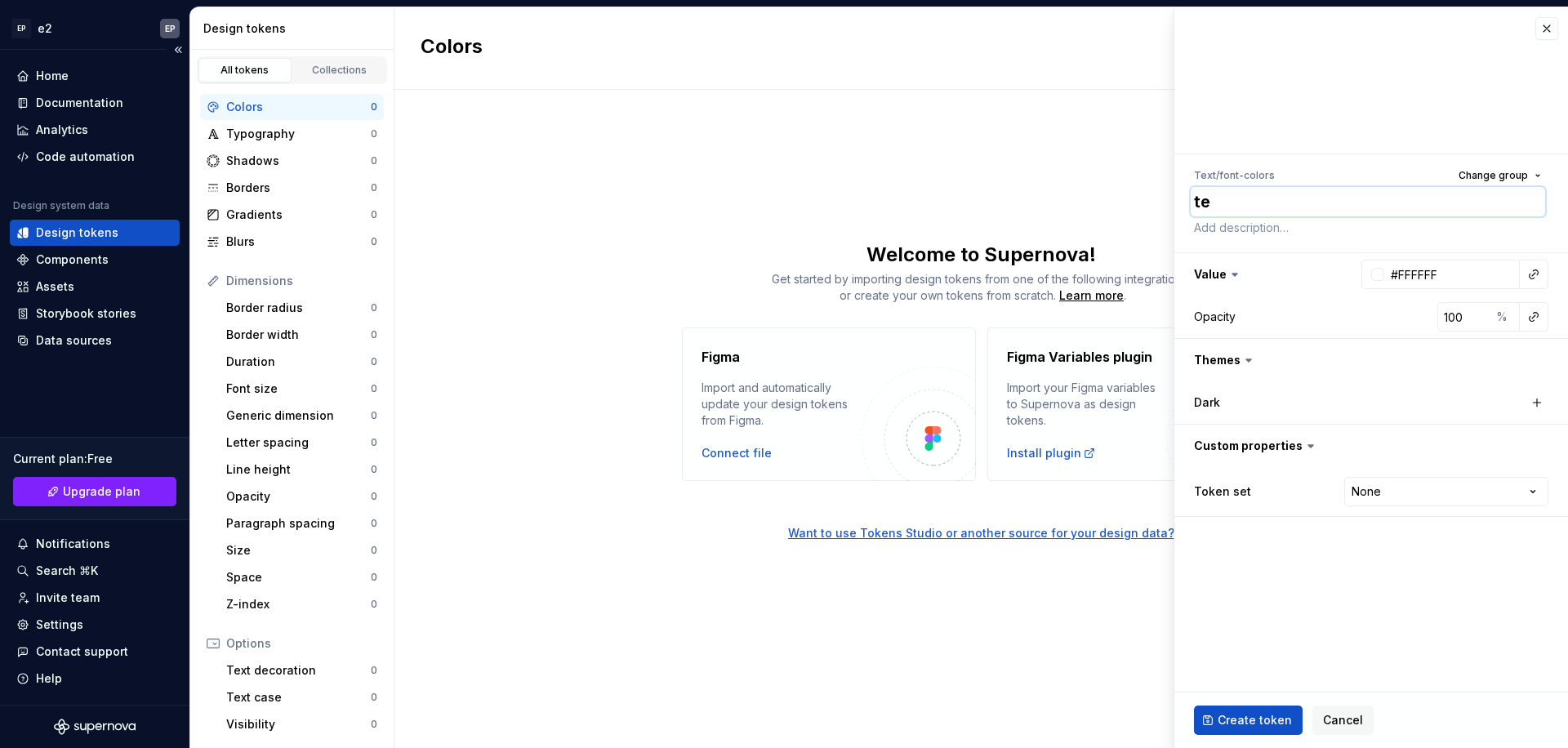
type textarea "*"
type textarea "tex"
type textarea "*"
type textarea "text"
type textarea "*"
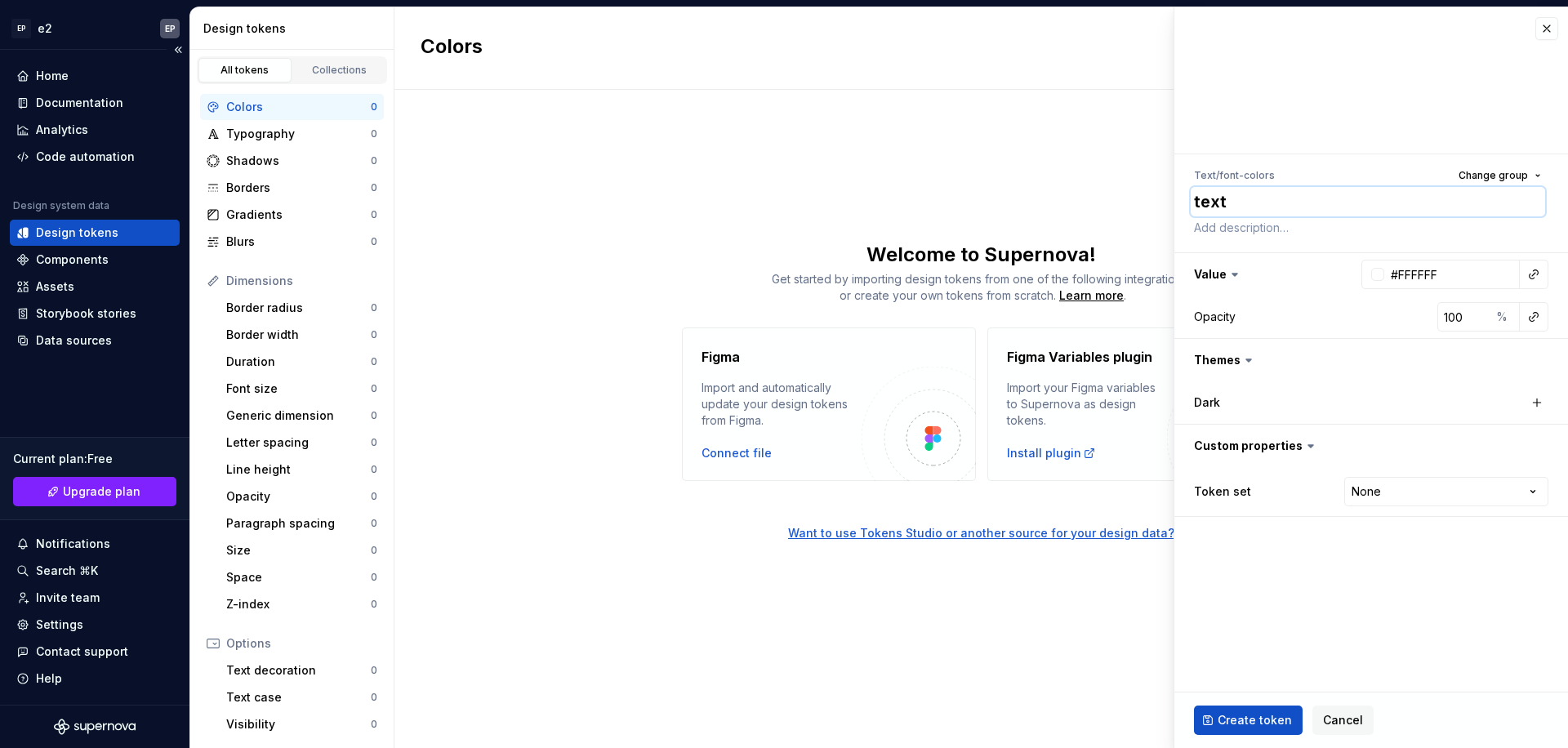
type textarea "text-"
type textarea "*"
type textarea "text-g"
type textarea "*"
type textarea "text-gr"
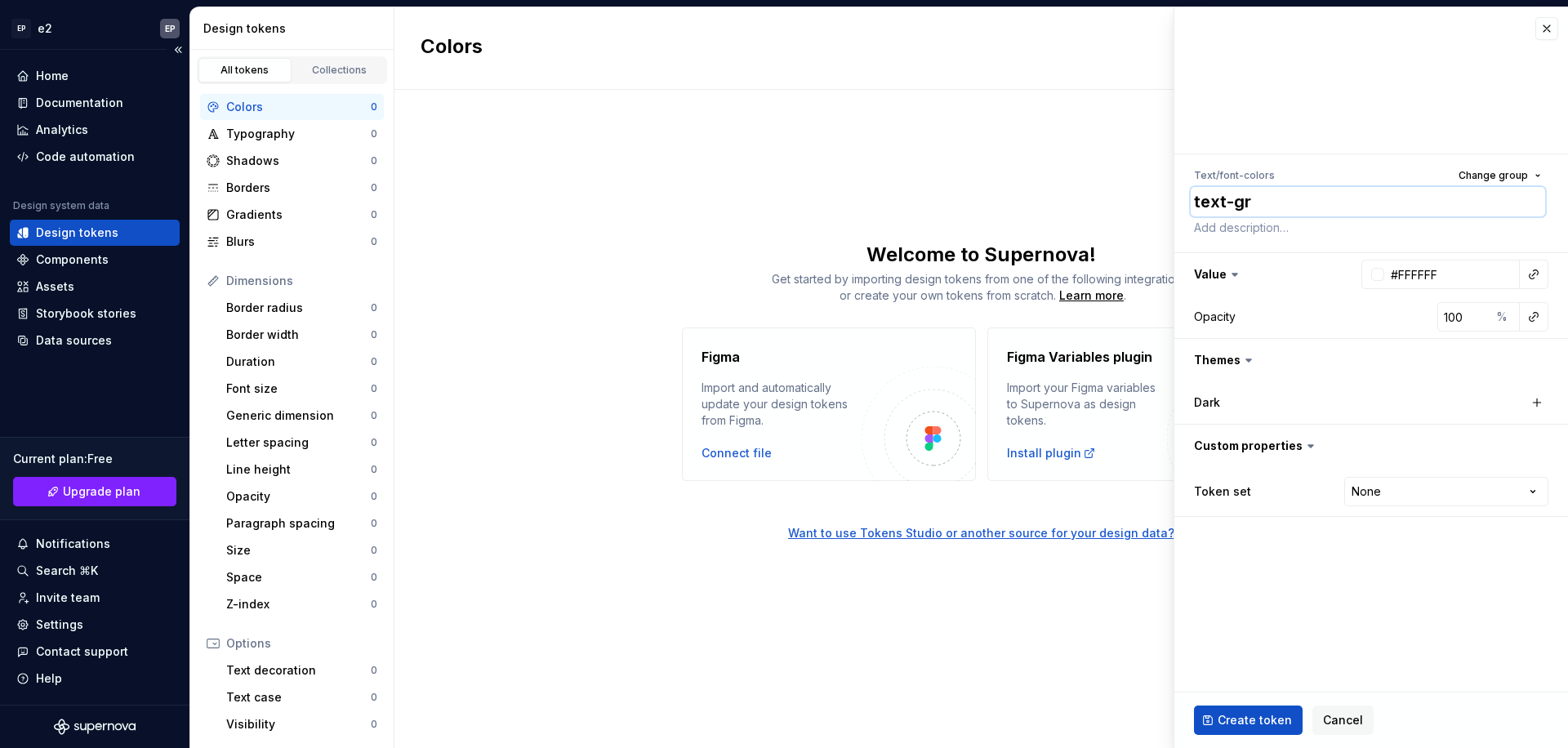
type textarea "*"
type textarea "text-gra"
type textarea "*"
type textarea "text-gray"
type textarea "*"
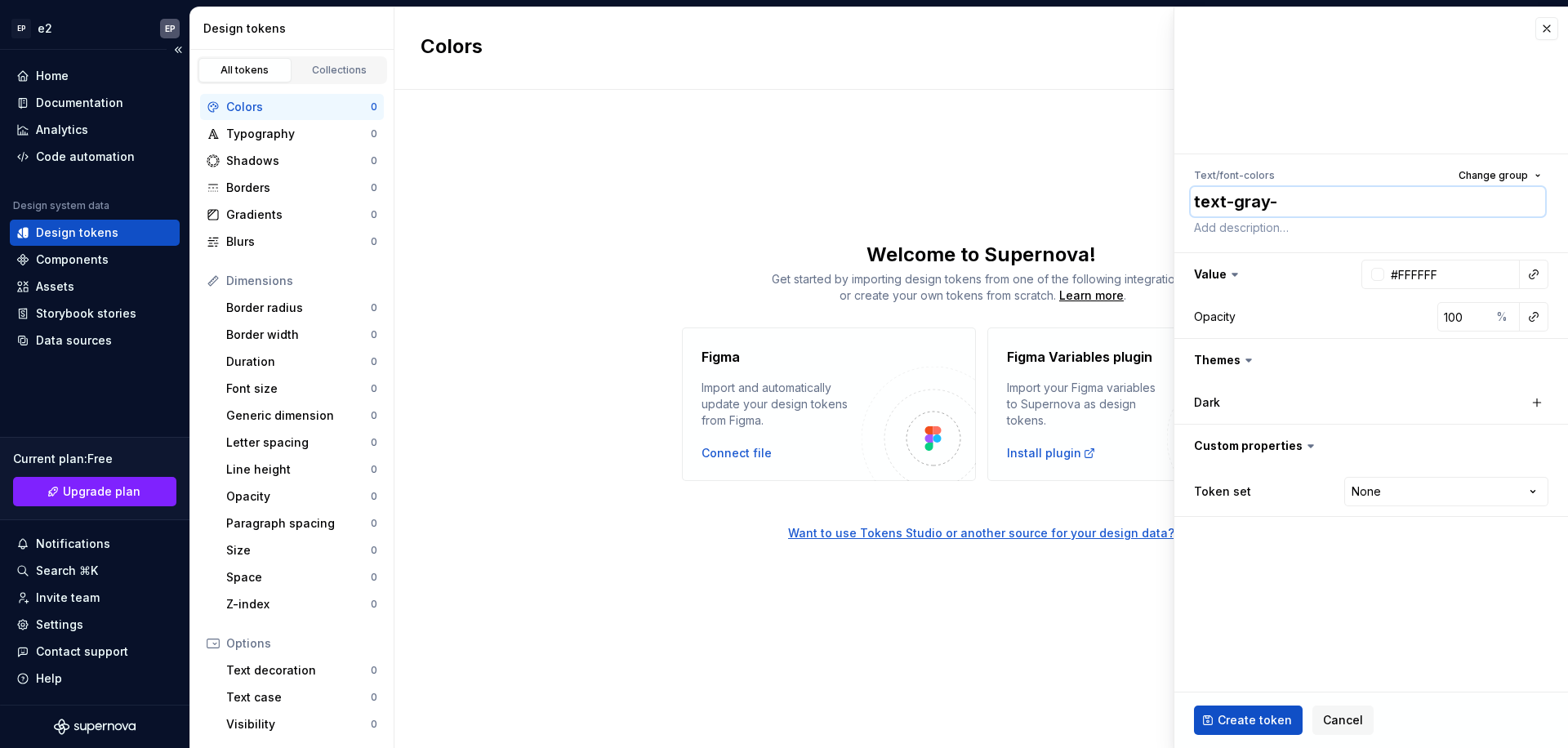
type textarea "text-gray-6"
type textarea "*"
type textarea "text-gray-67"
type textarea "*"
type textarea "text-gray-6"
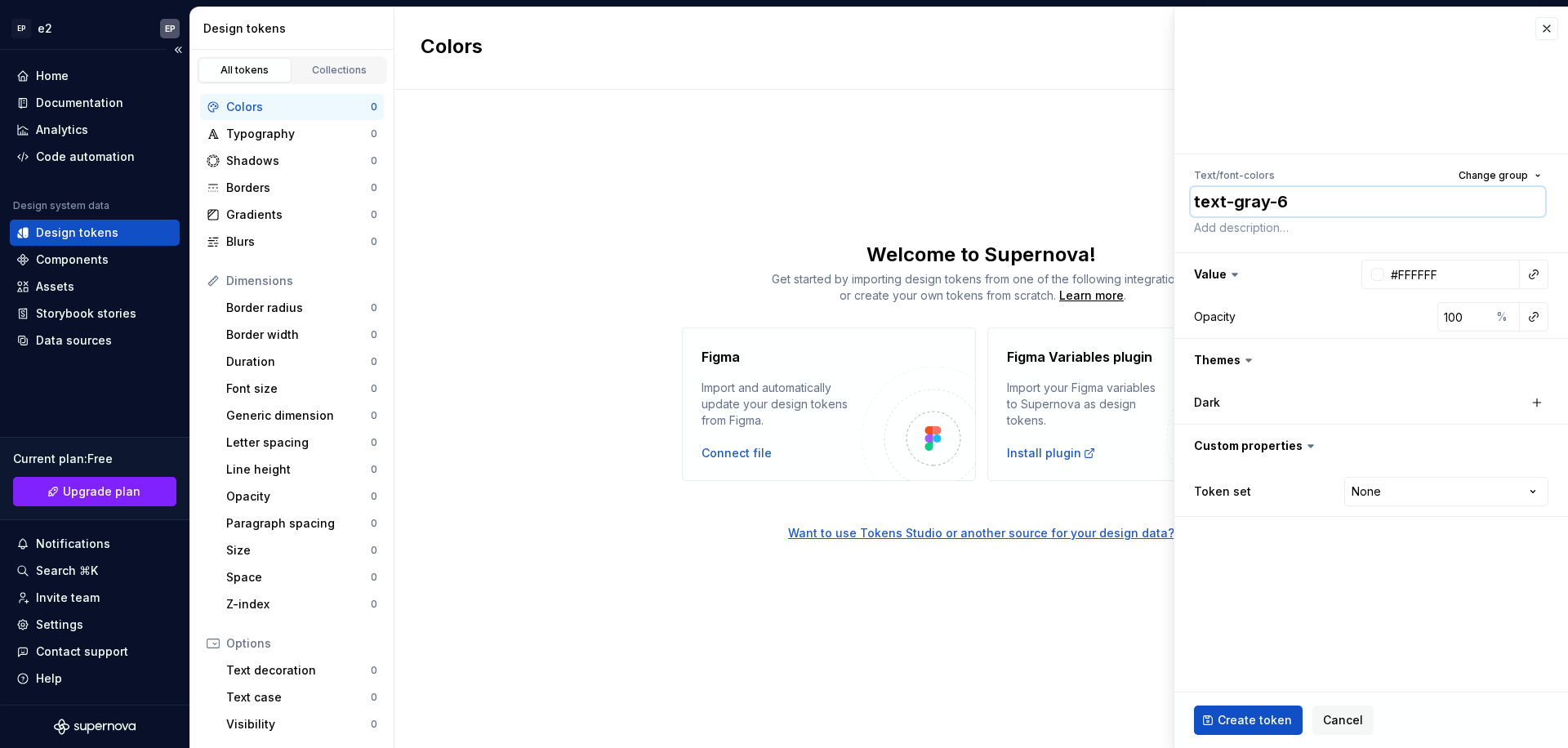
type textarea "*"
type textarea "text-gray-60"
type textarea "*"
type textarea "text-gray-600"
click at [1417, 324] on div "Opacity 100 %" at bounding box center [1371, 316] width 355 height 29
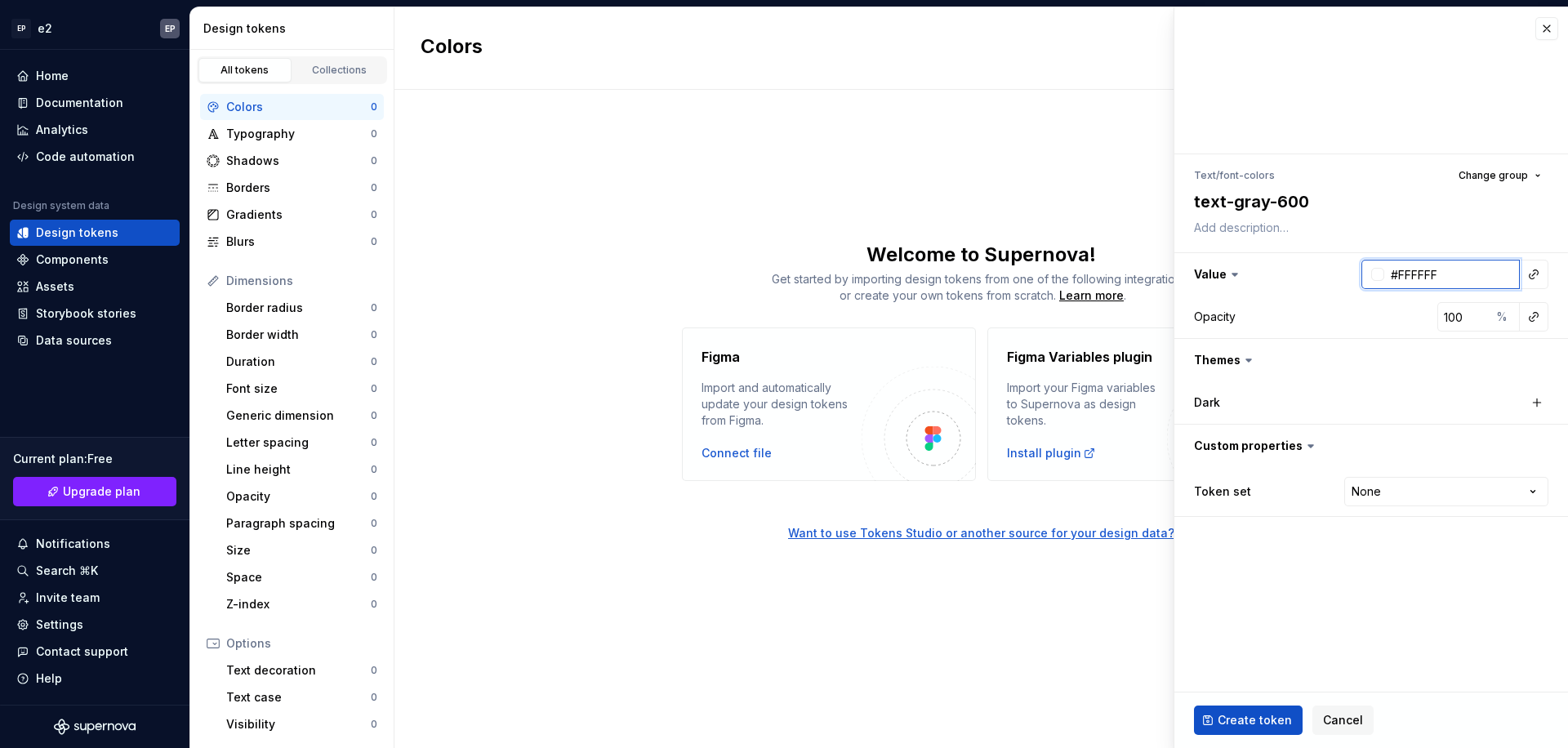
click at [1436, 273] on input "#FFFFFF" at bounding box center [1451, 274] width 135 height 29
click at [823, 99] on div "Colors New token Welcome to Supernova! Get started by importing design tokens f…" at bounding box center [981, 377] width 1174 height 740
type textarea "*"
click at [98, 229] on div "Design tokens" at bounding box center [77, 232] width 82 height 16
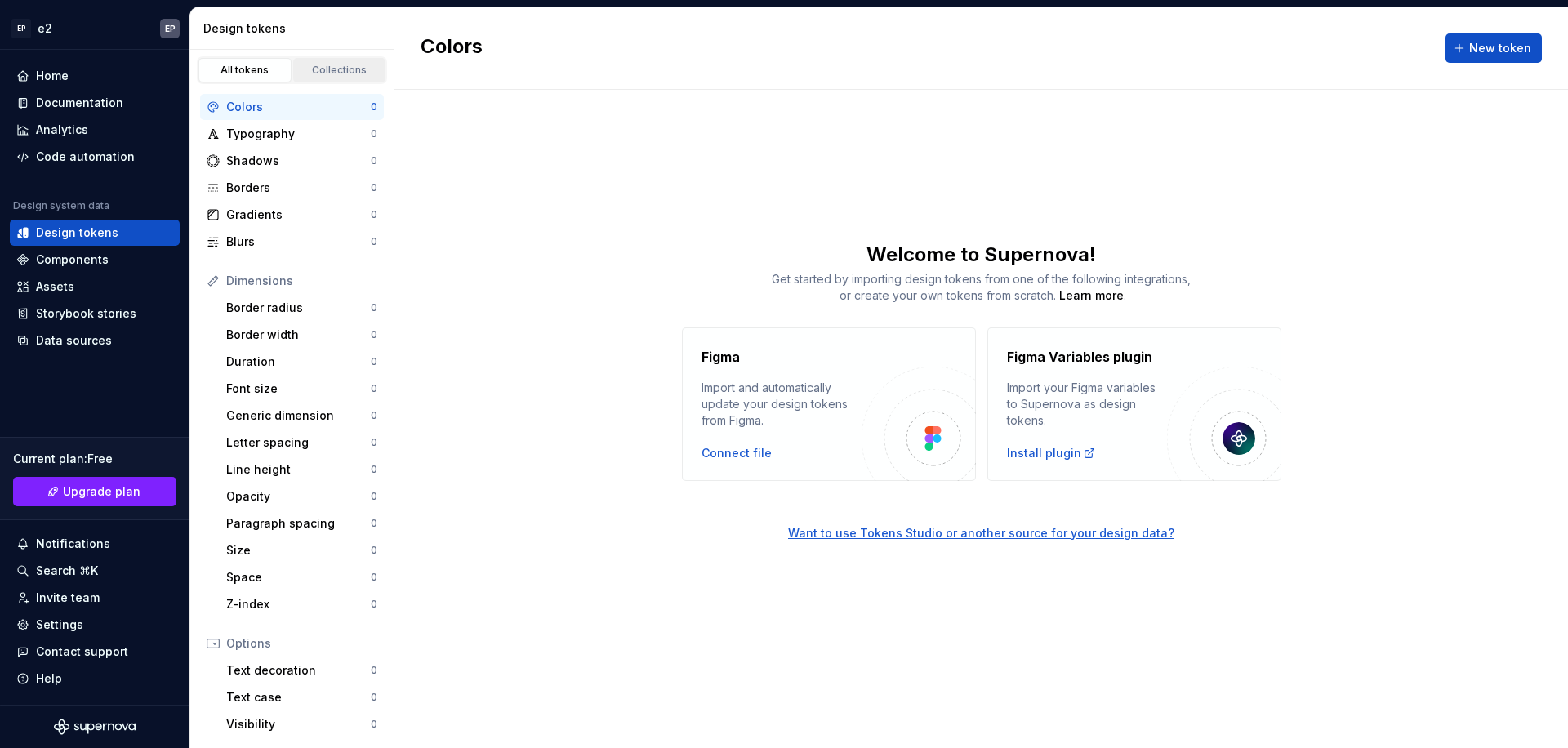
click at [311, 75] on div "Collections" at bounding box center [339, 71] width 82 height 13
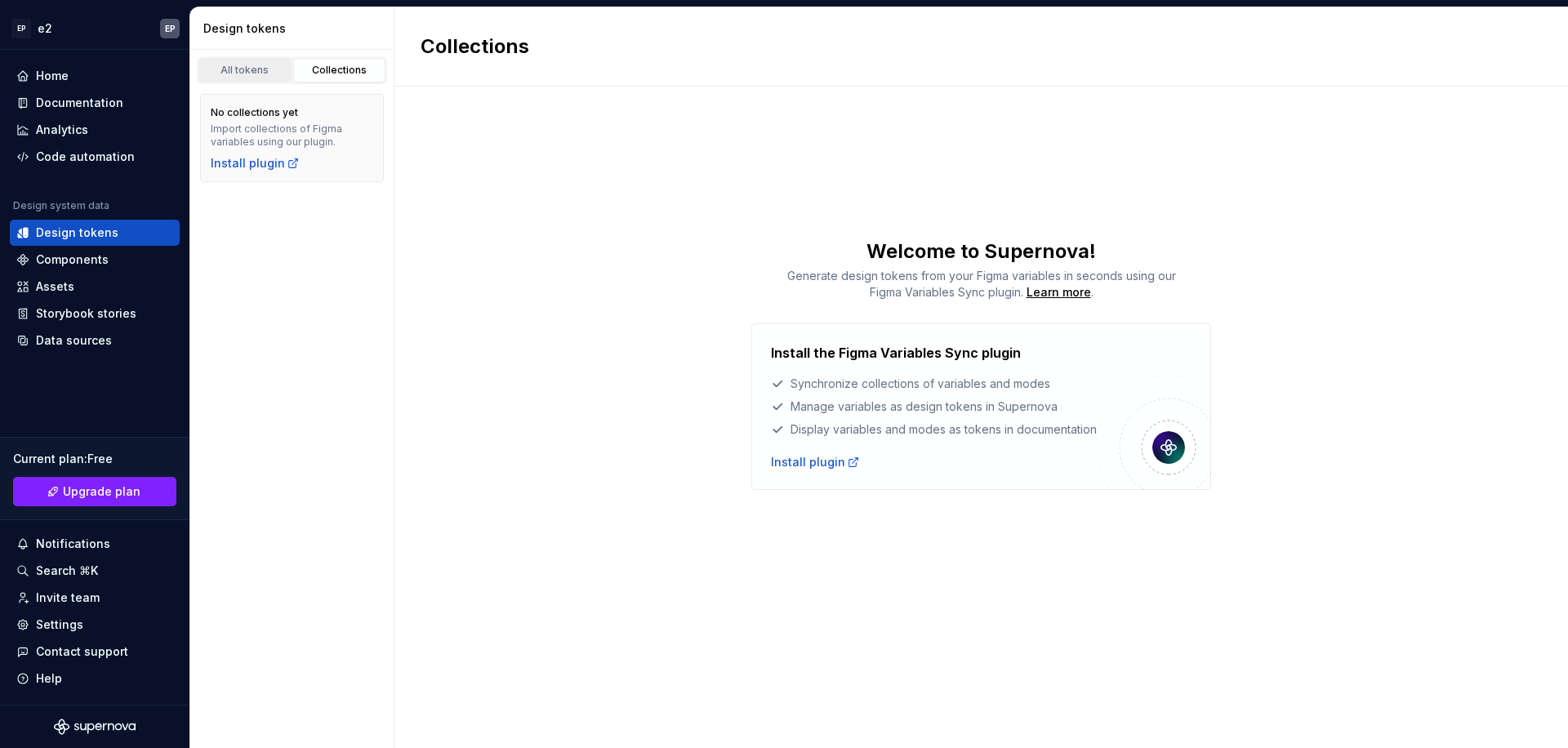
click at [261, 71] on div "All tokens" at bounding box center [245, 71] width 82 height 13
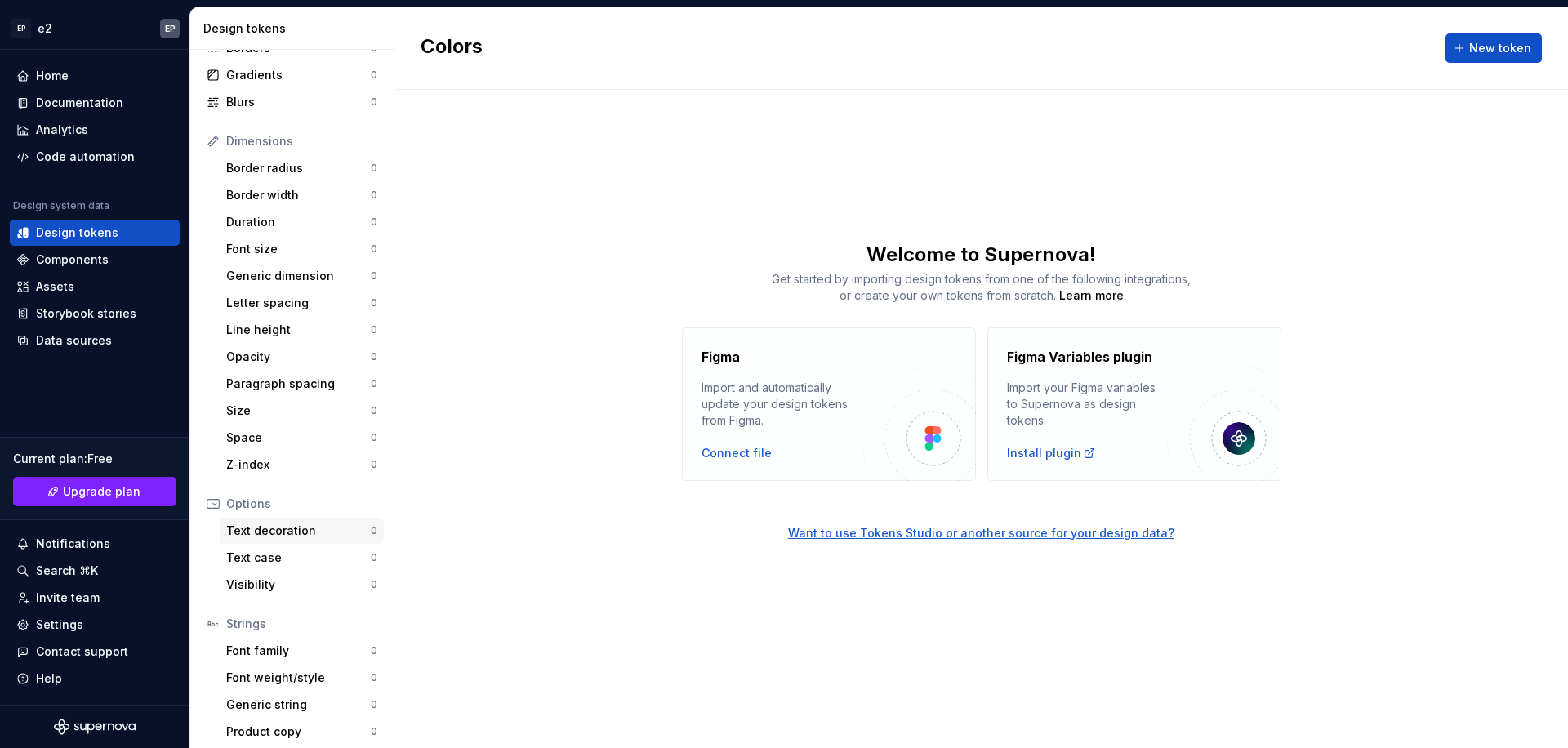
scroll to position [146, 0]
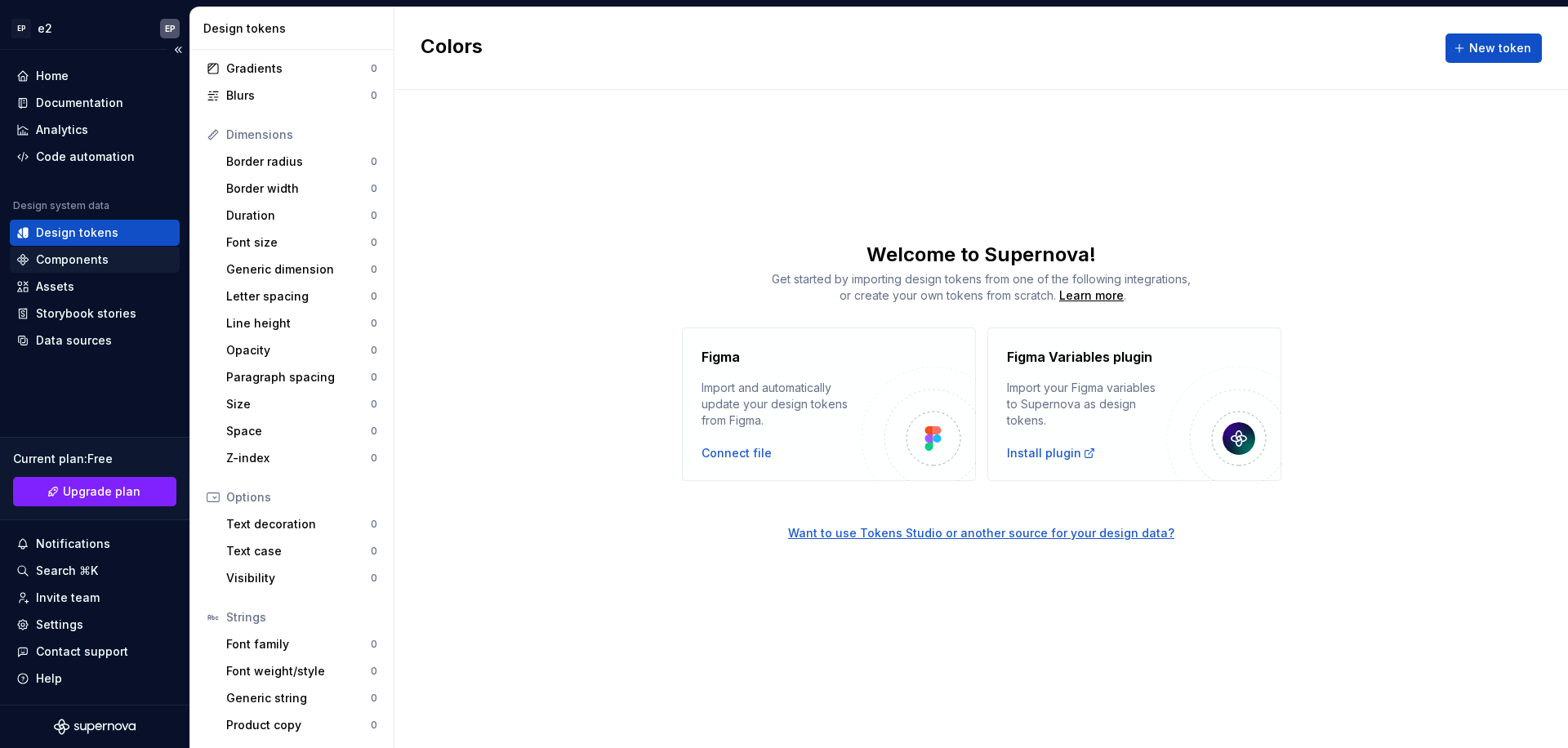
click at [103, 265] on div "Components" at bounding box center [72, 259] width 72 height 16
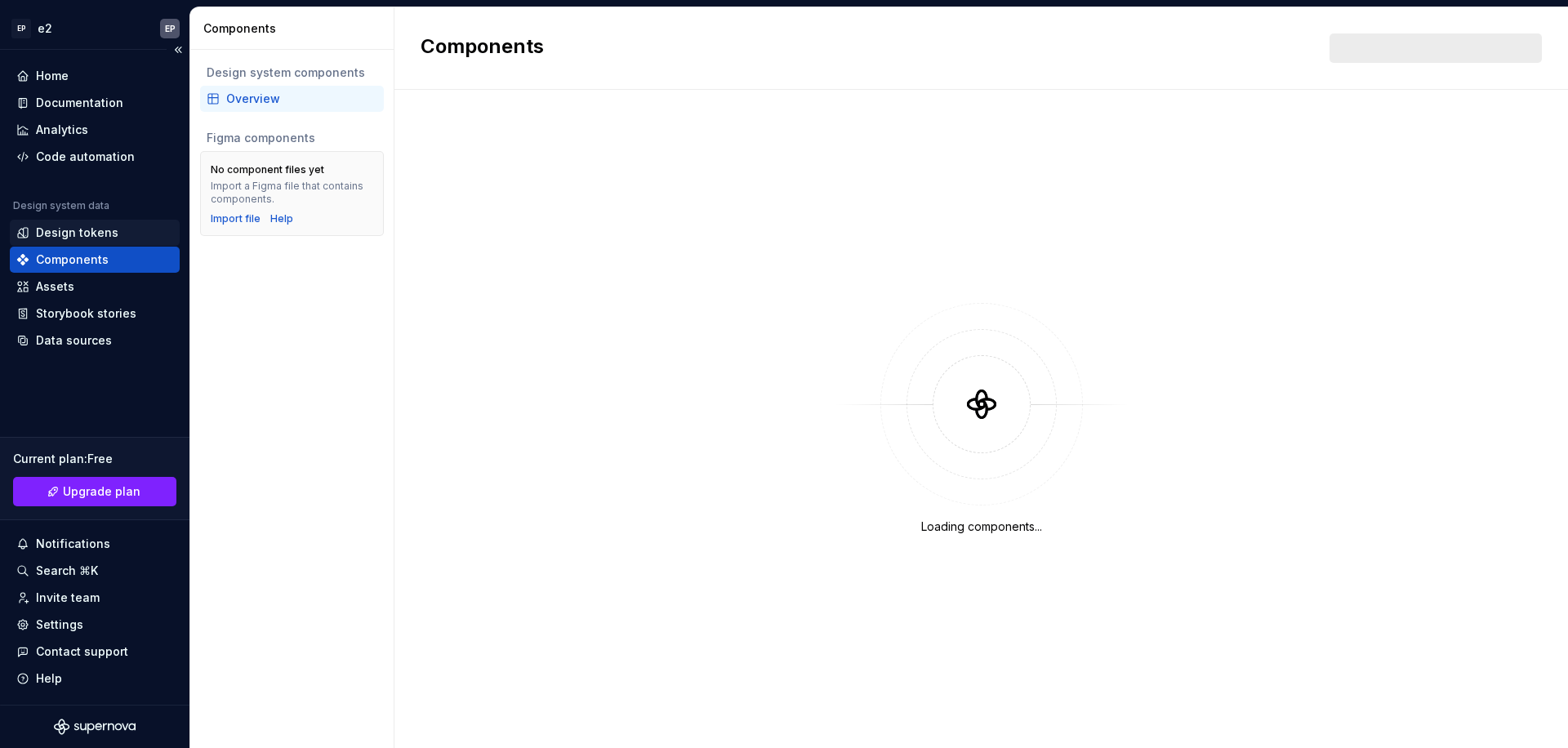
click at [119, 224] on div "Design tokens" at bounding box center [94, 232] width 156 height 16
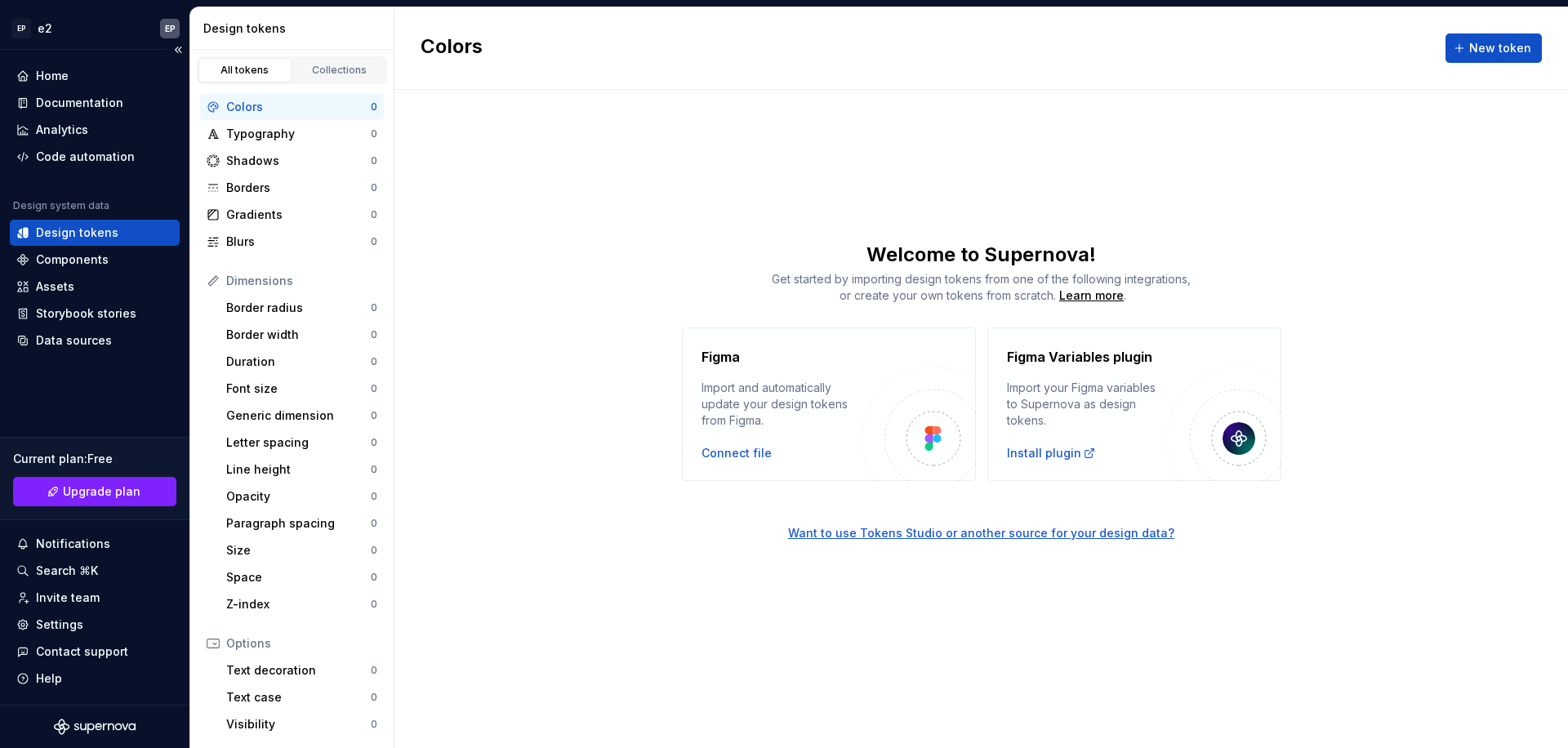
click at [86, 225] on div "Design tokens" at bounding box center [77, 232] width 82 height 16
click at [90, 266] on div "Components" at bounding box center [72, 259] width 72 height 16
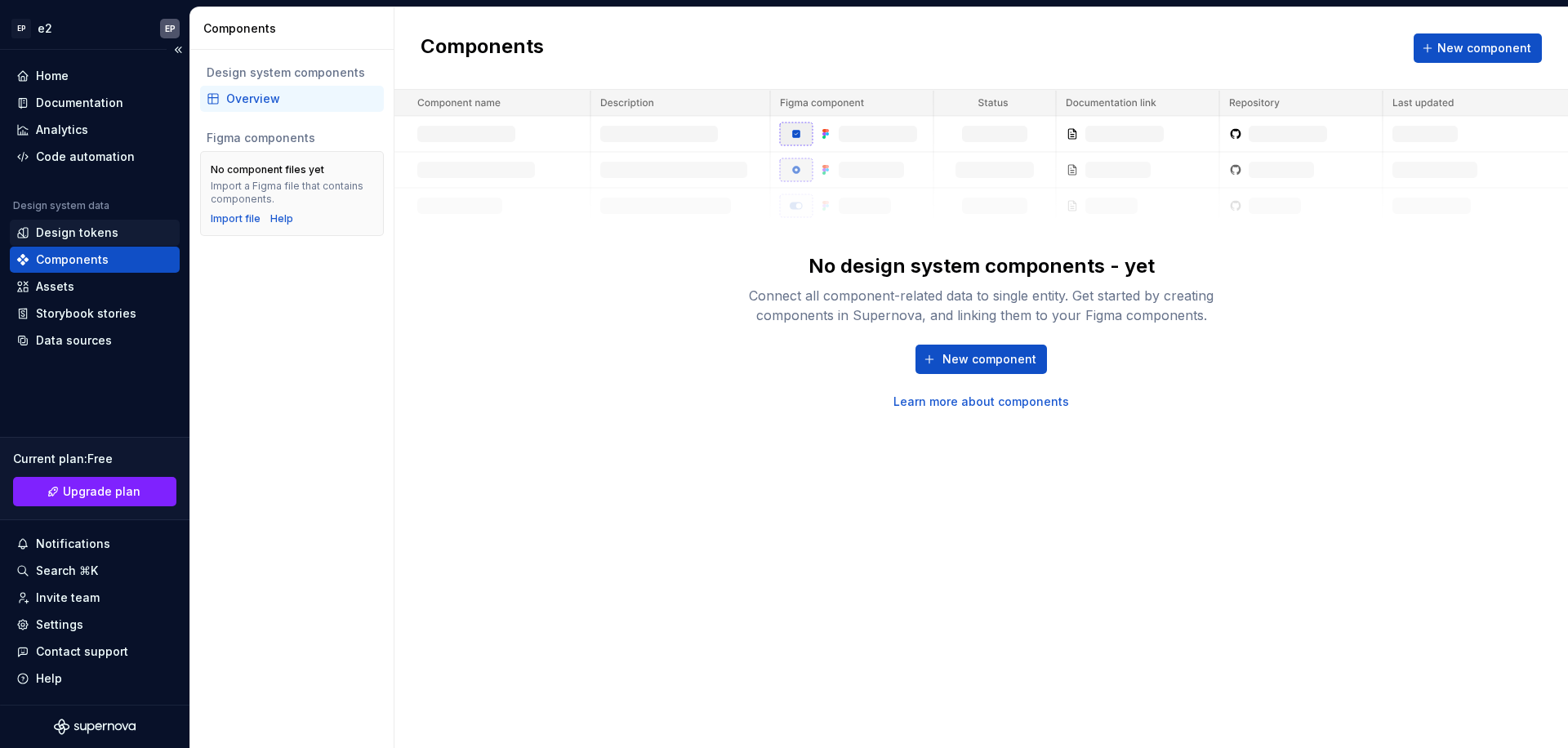
click at [94, 239] on div "Design tokens" at bounding box center [77, 232] width 82 height 16
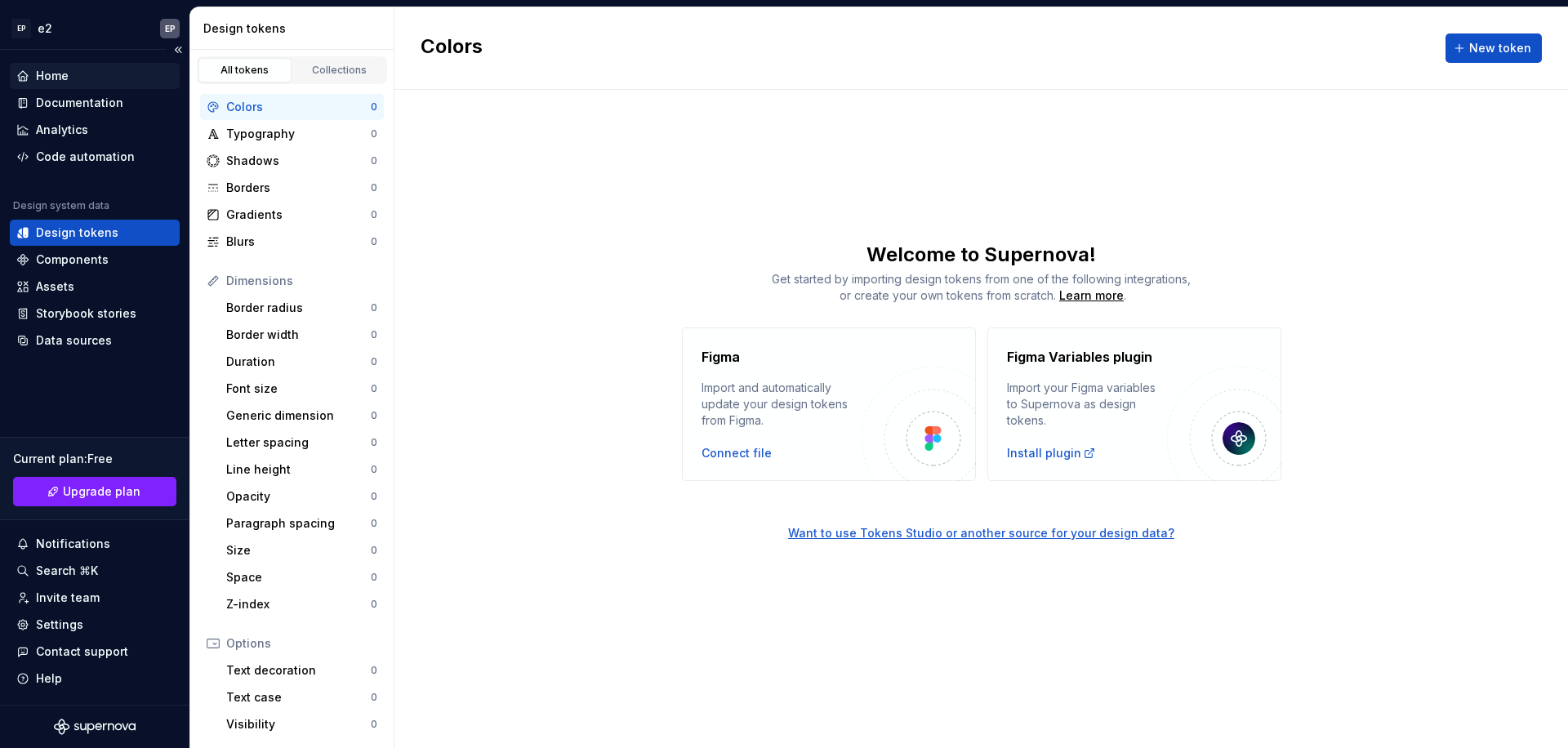
click at [82, 82] on div "Home" at bounding box center [94, 76] width 156 height 16
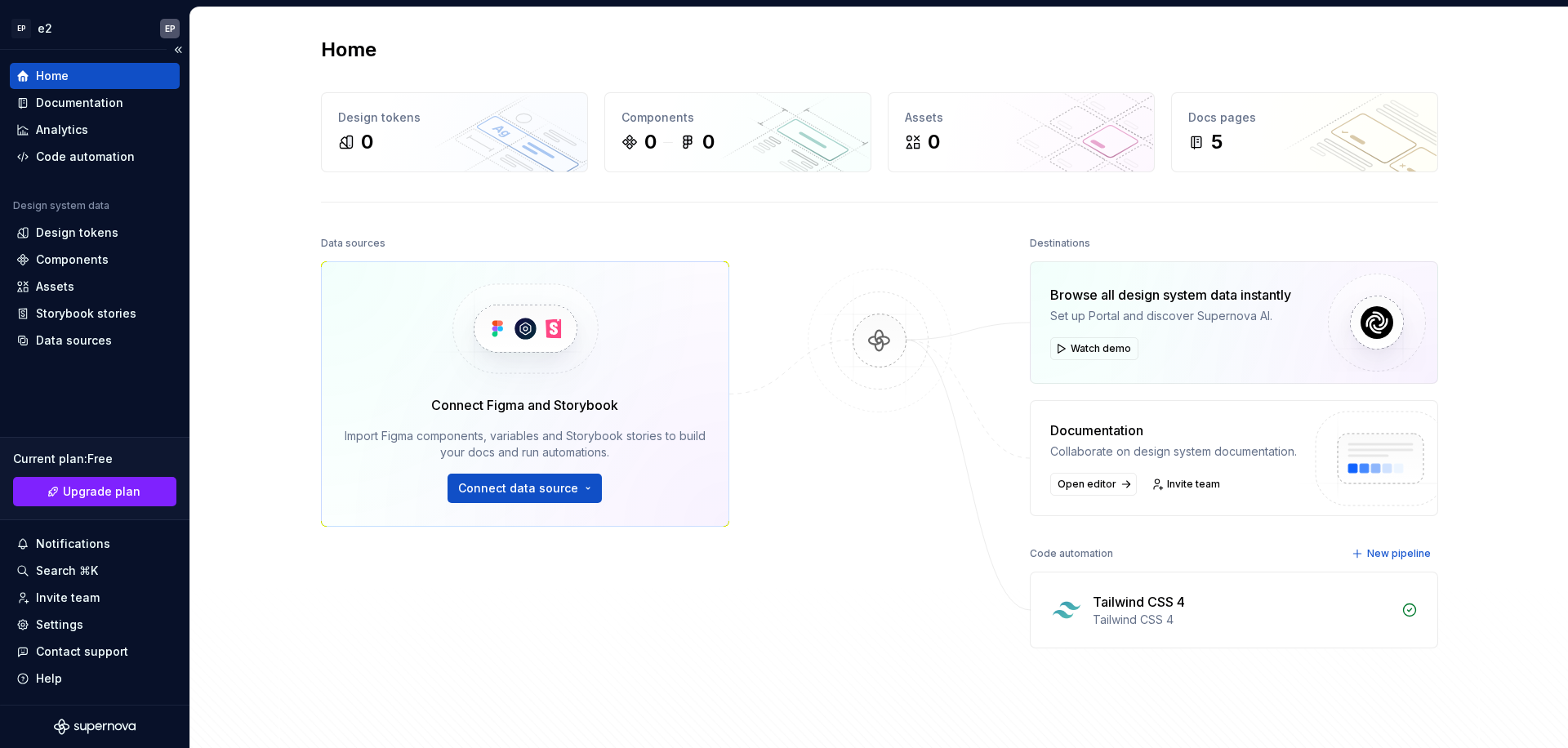
click at [67, 206] on div "Design system data" at bounding box center [61, 206] width 97 height 13
click at [68, 206] on div "Design system data" at bounding box center [61, 206] width 97 height 13
click at [68, 232] on div "Design tokens" at bounding box center [77, 232] width 82 height 16
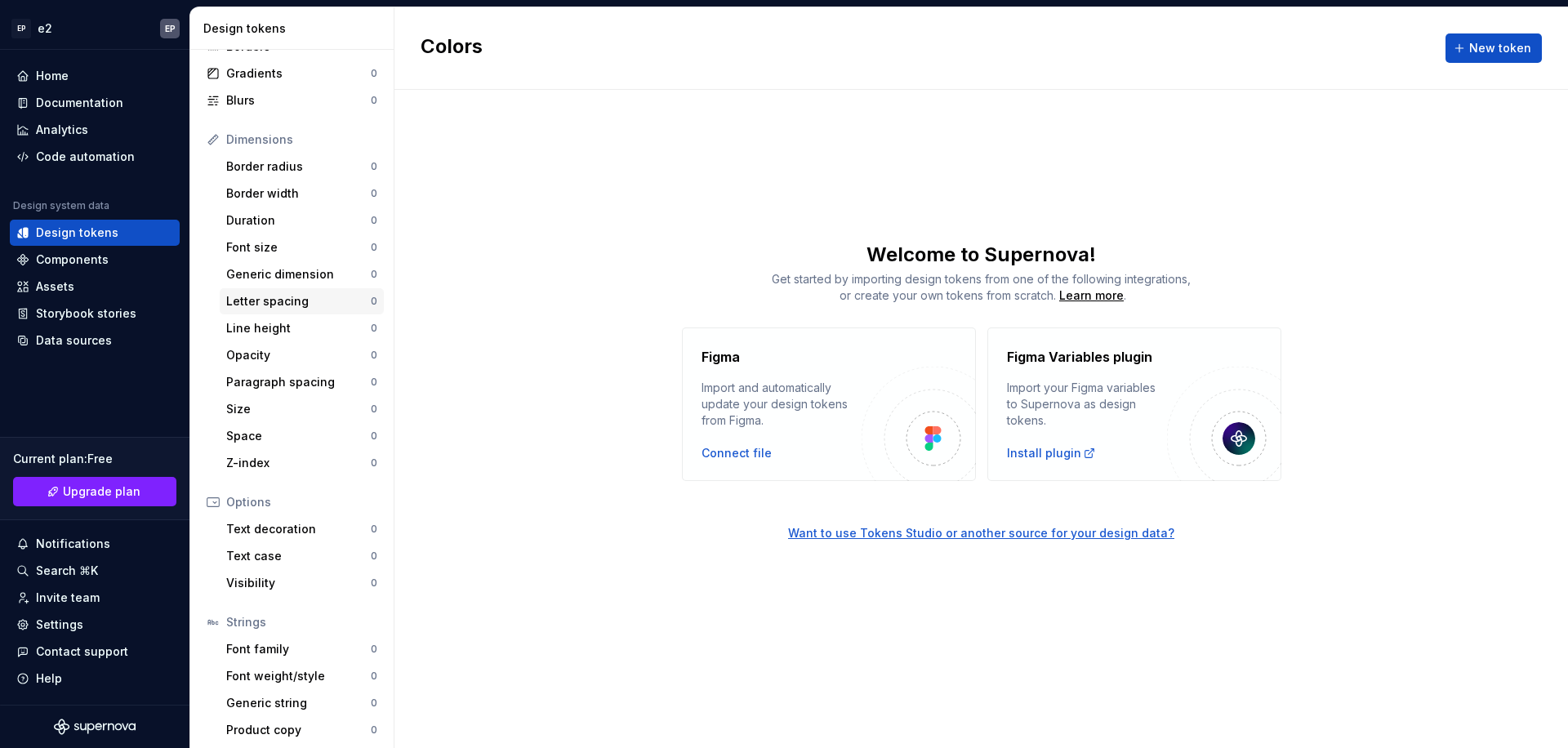
scroll to position [146, 0]
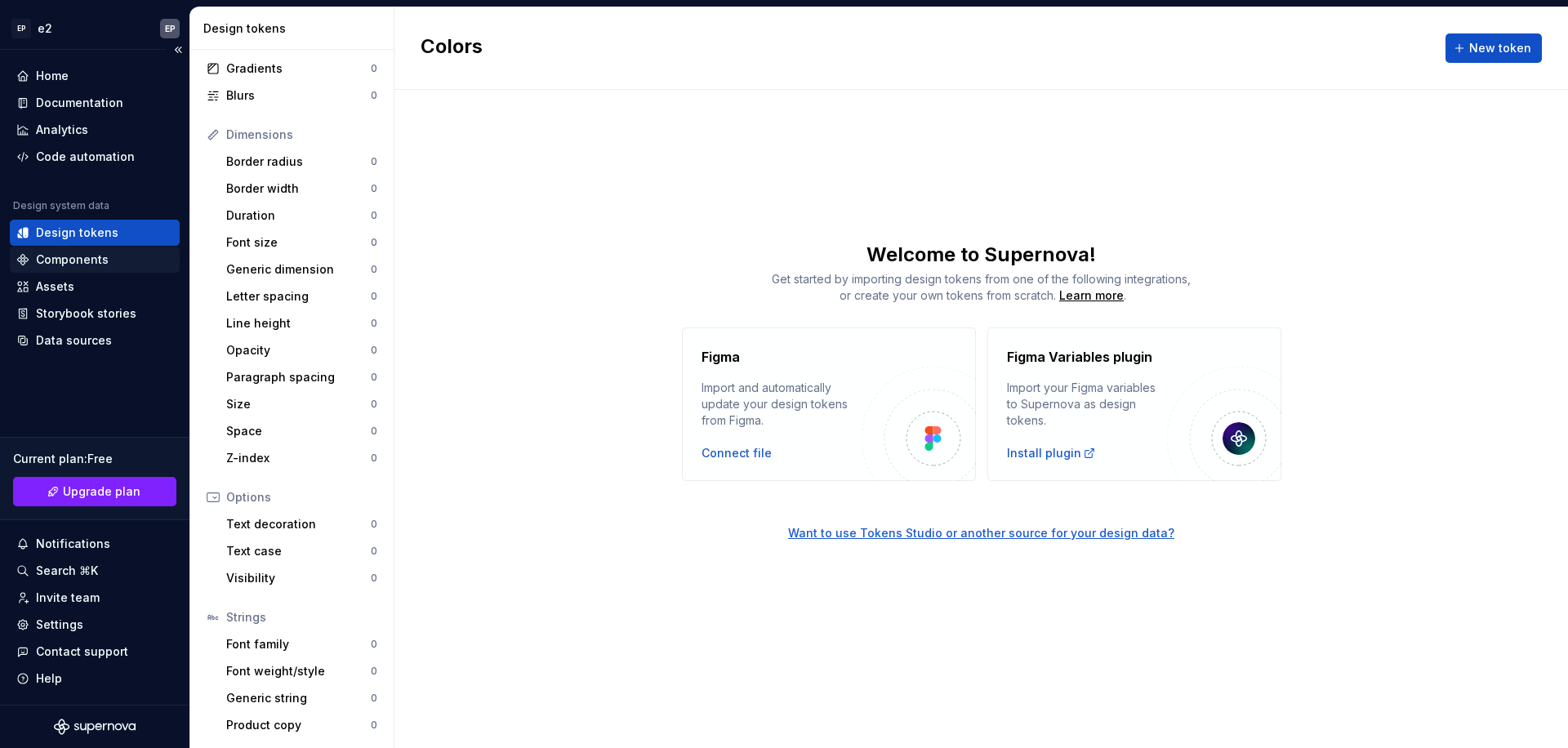
click at [73, 247] on div "Components" at bounding box center [95, 259] width 170 height 26
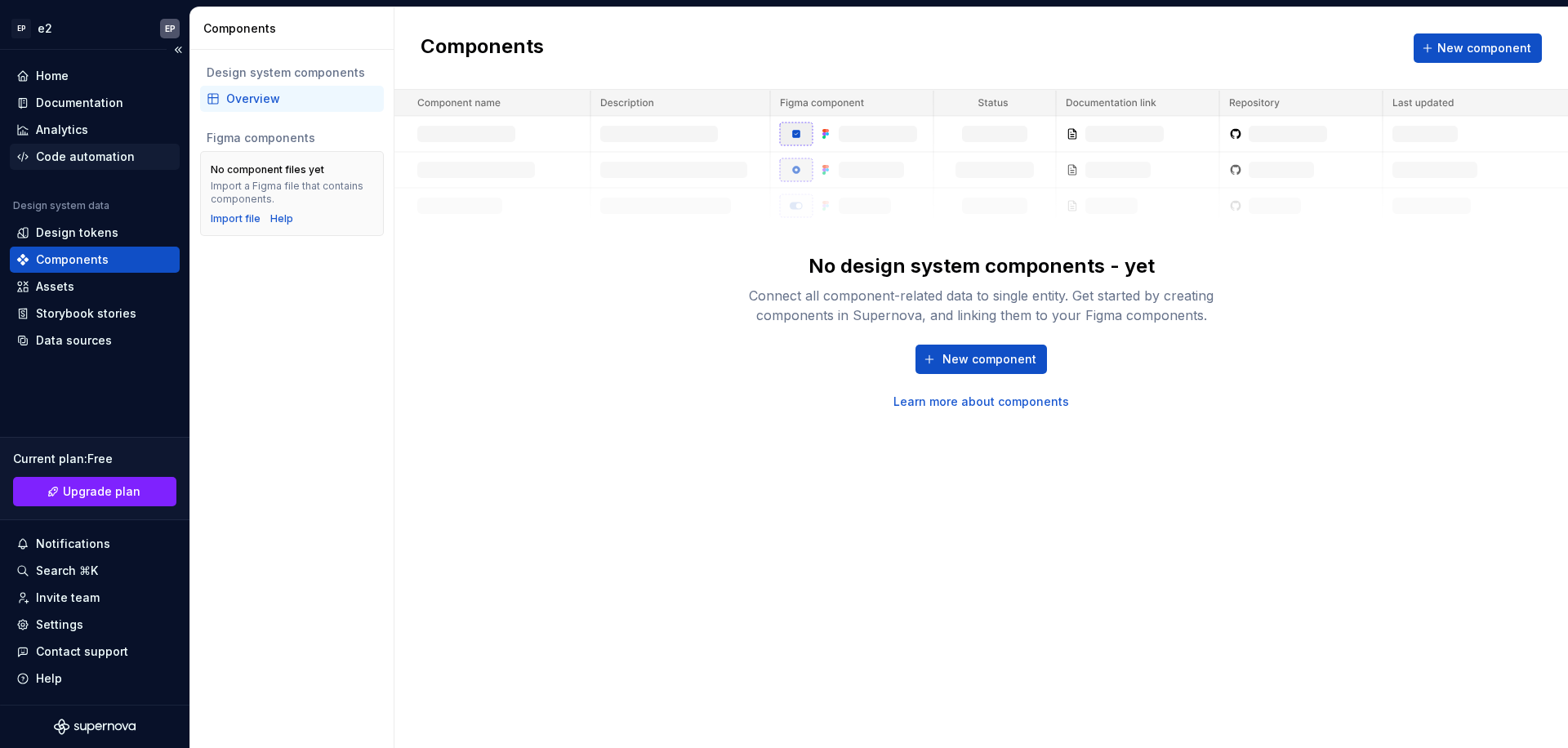
click at [73, 154] on div "Code automation" at bounding box center [86, 156] width 99 height 16
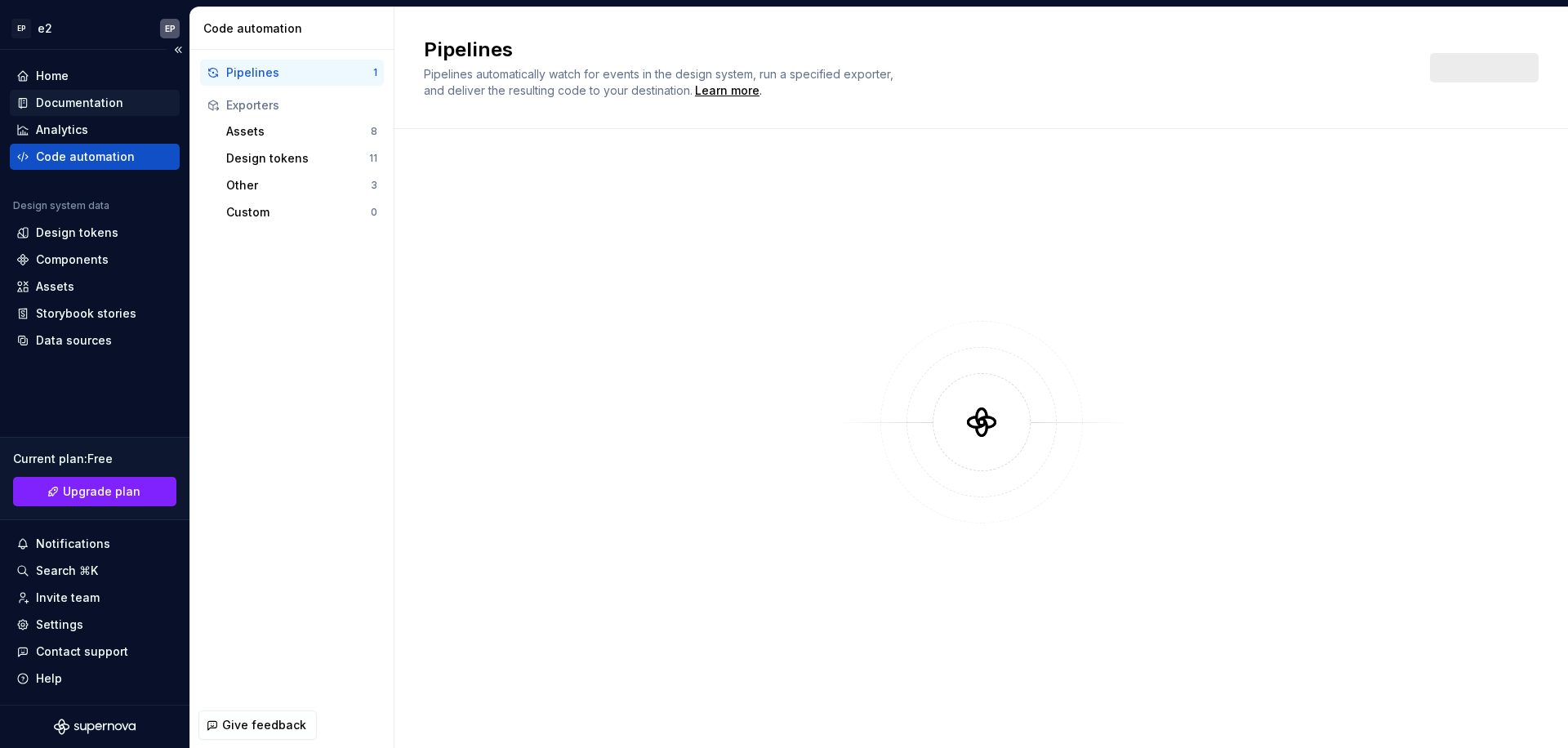
click at [88, 96] on div "Documentation" at bounding box center [80, 103] width 87 height 16
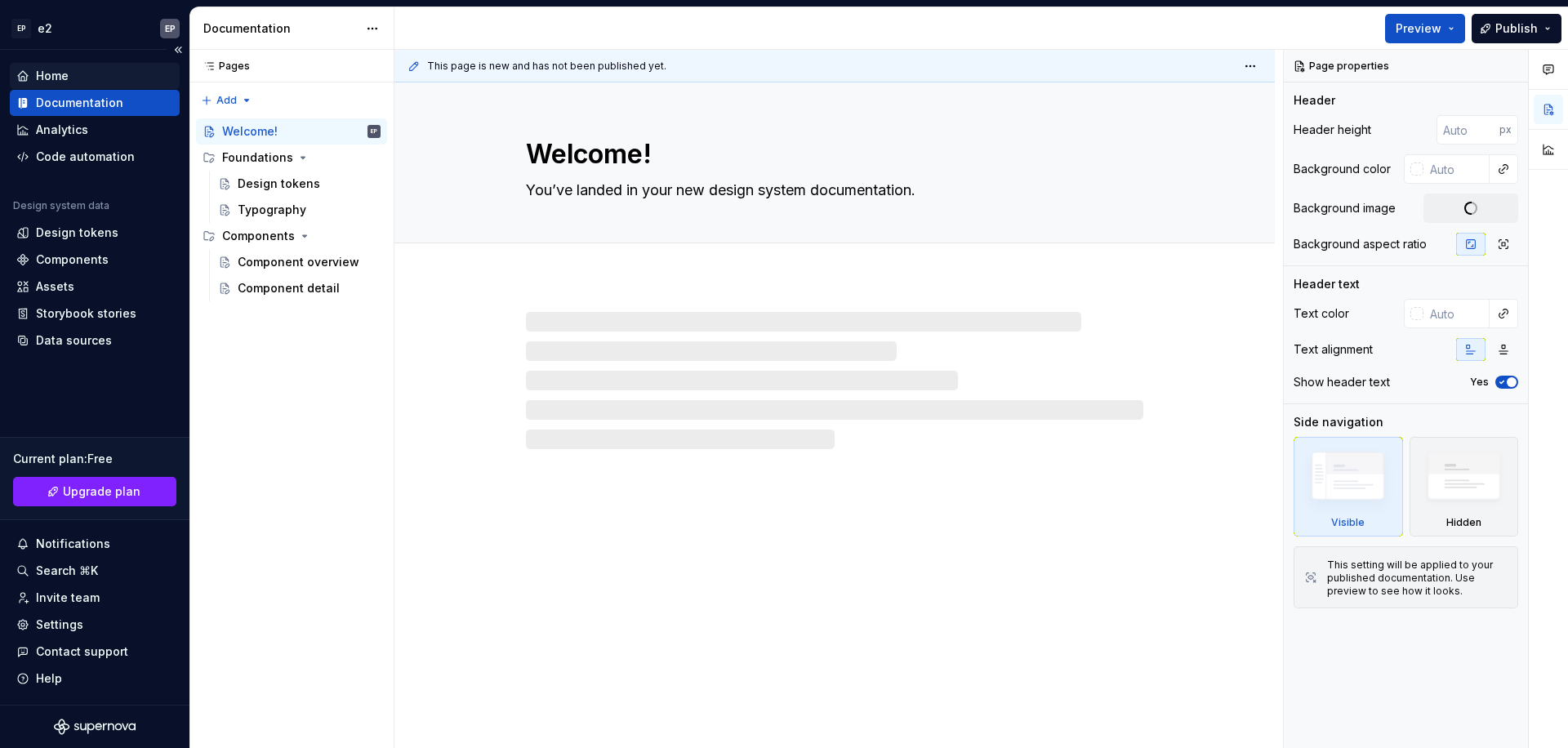
click at [96, 73] on div "Home" at bounding box center [94, 76] width 156 height 16
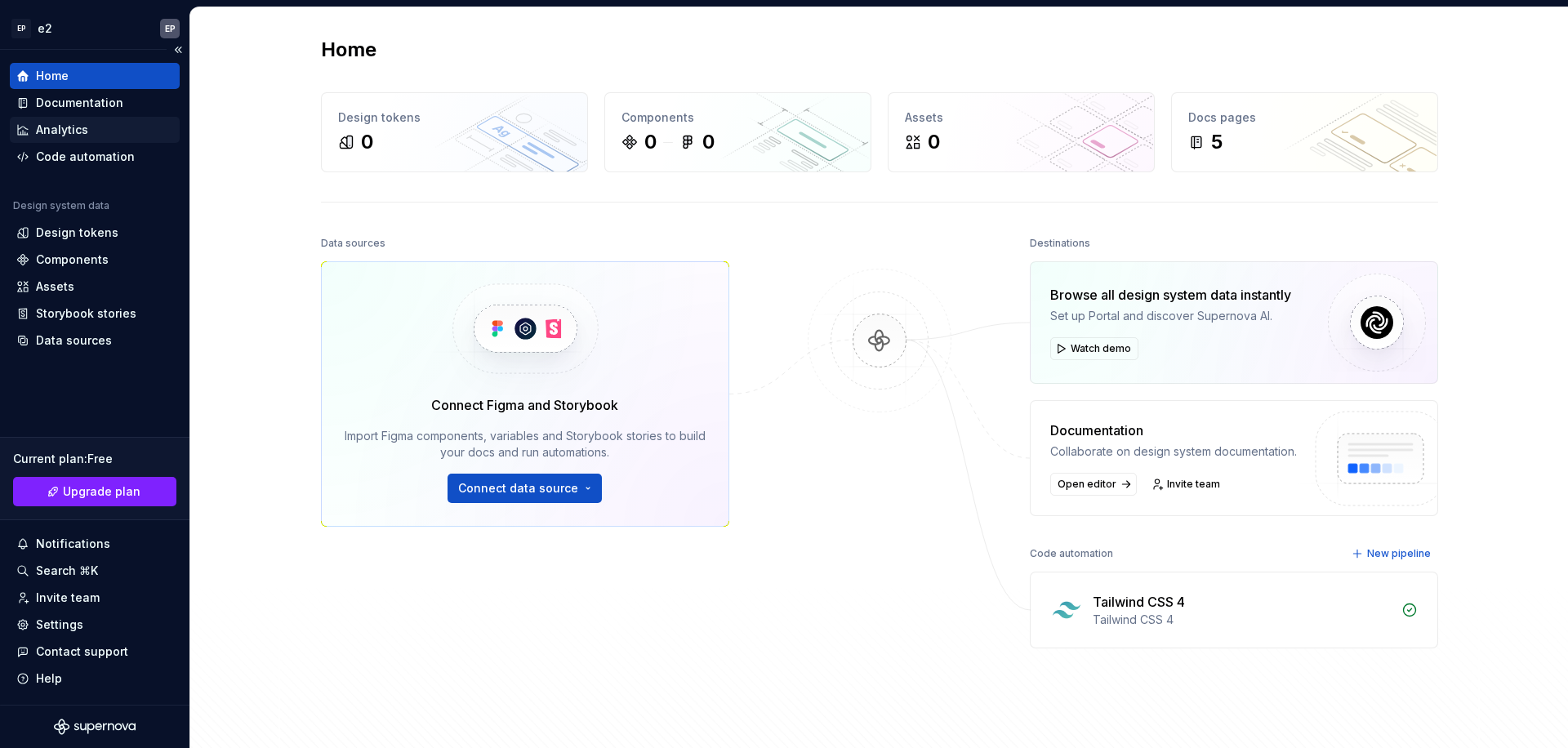
click at [99, 141] on div "Analytics" at bounding box center [95, 129] width 170 height 26
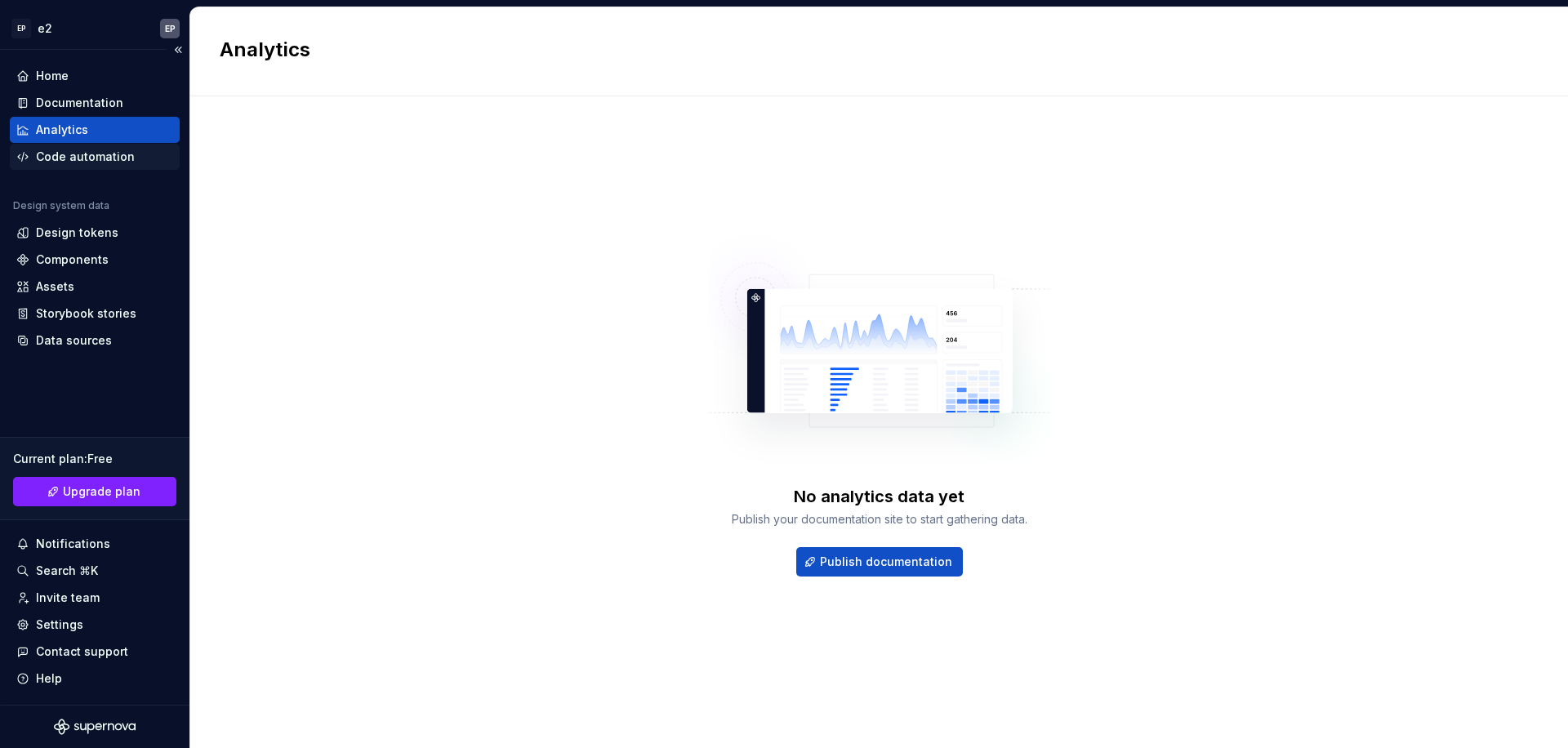
click at [101, 161] on div "Code automation" at bounding box center [86, 156] width 99 height 16
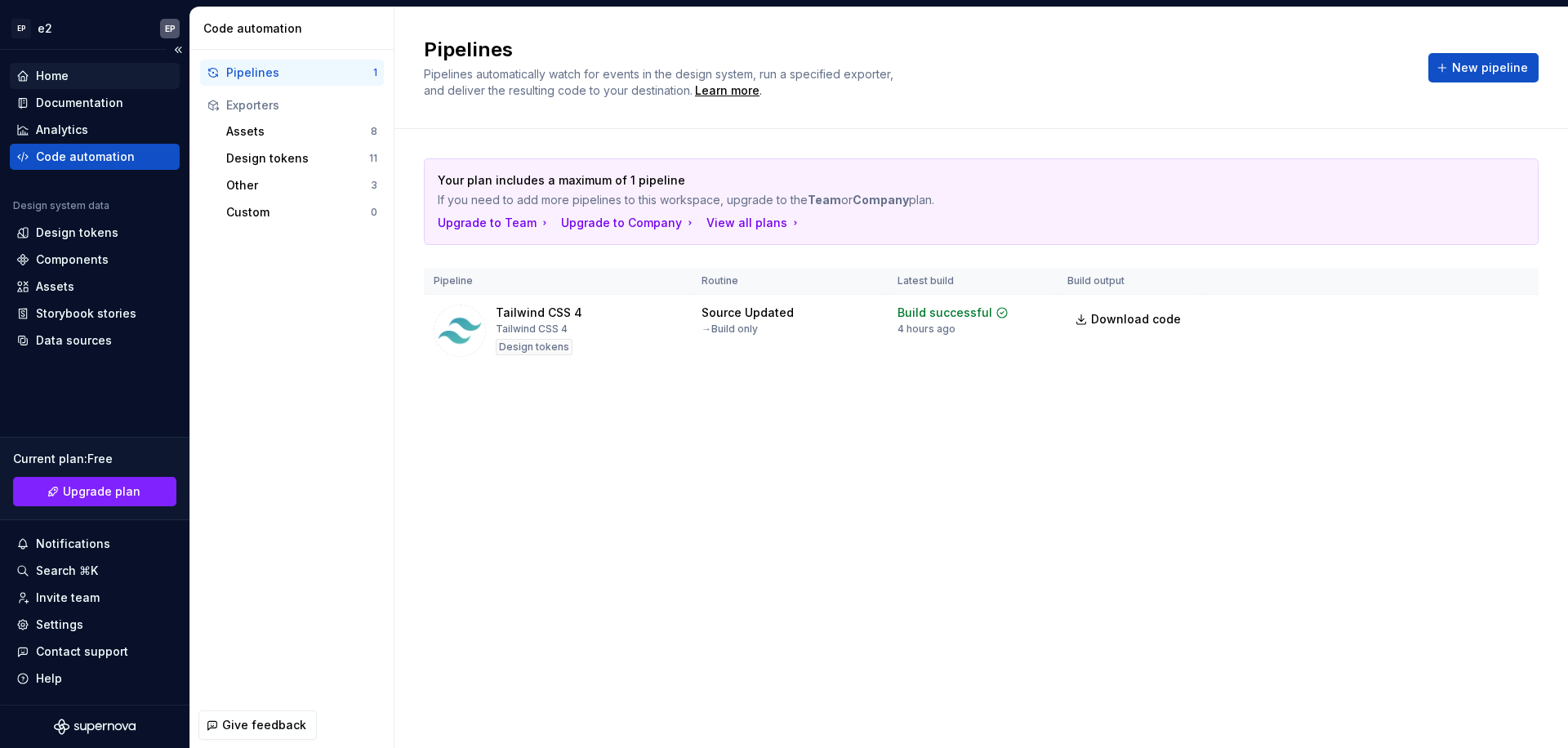
click at [66, 66] on div "Home" at bounding box center [95, 76] width 170 height 26
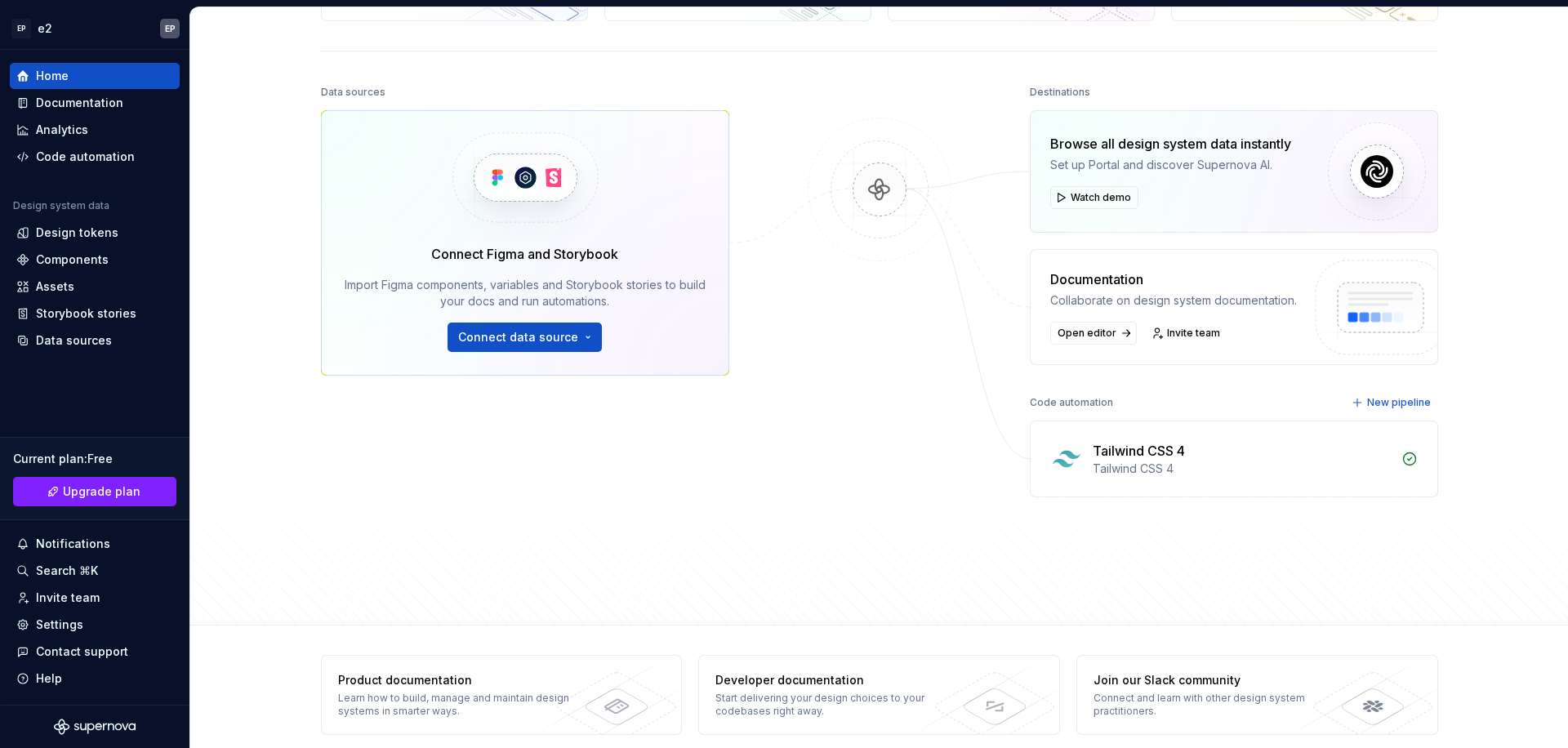
scroll to position [167, 0]
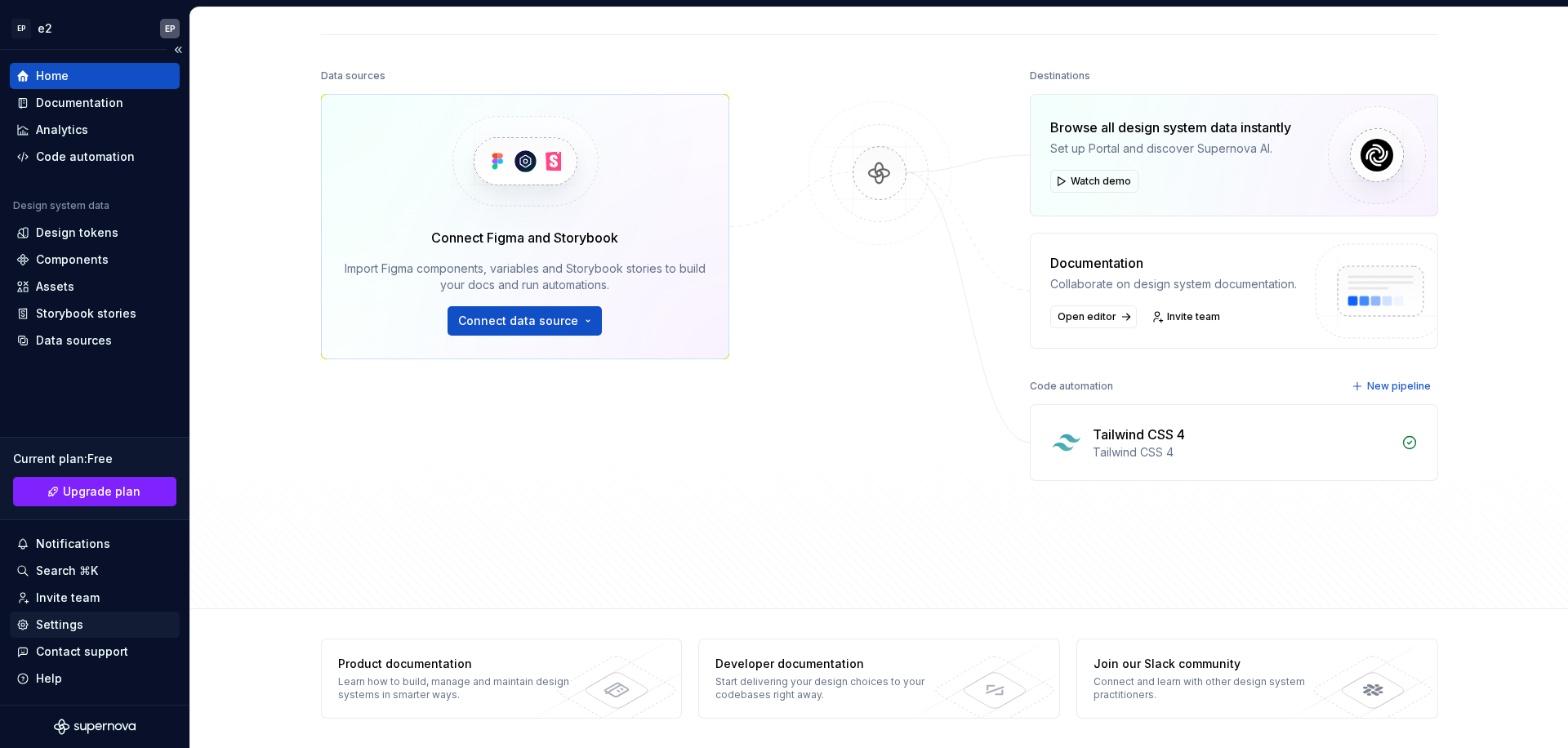
click at [87, 628] on div "Settings" at bounding box center [94, 624] width 156 height 16
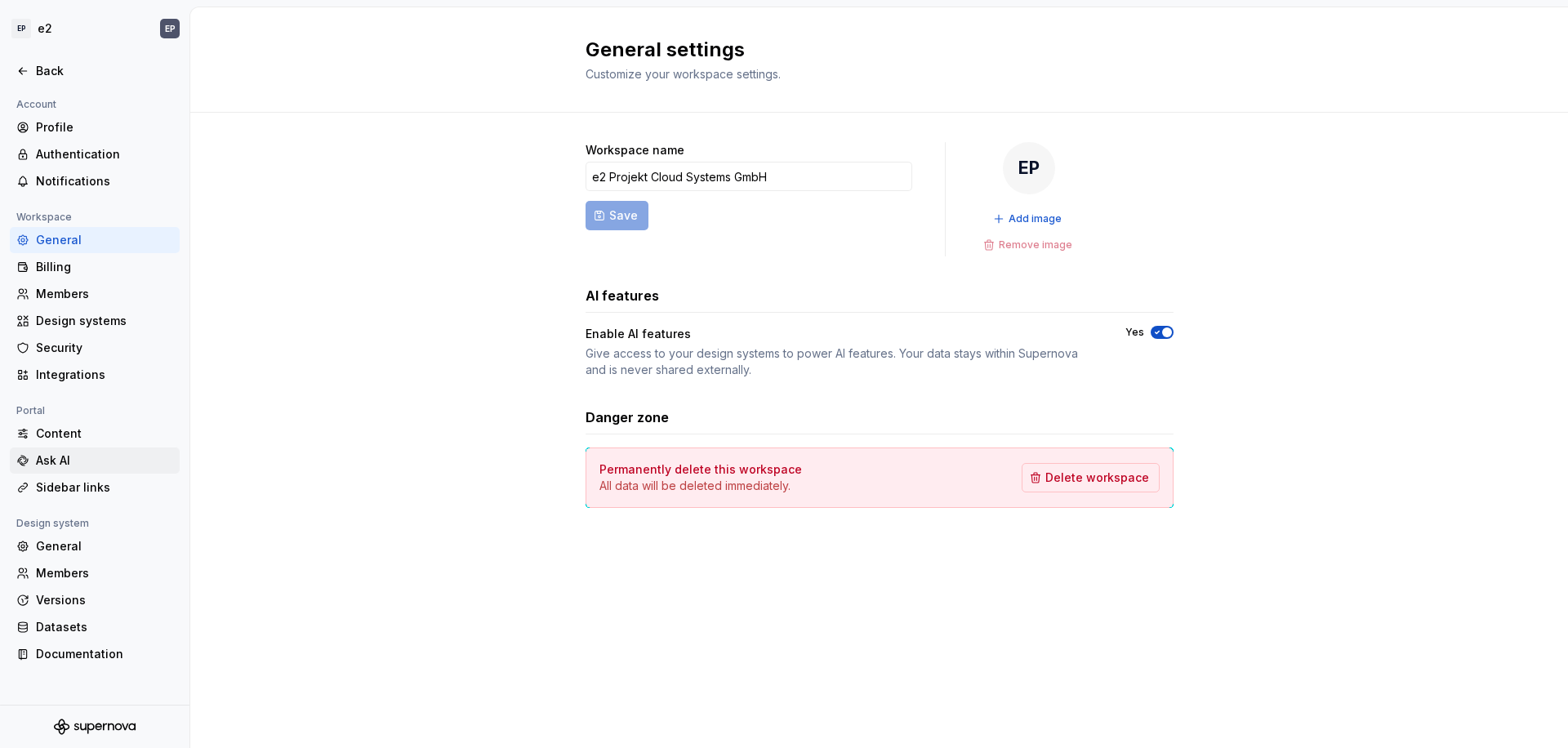
click at [82, 457] on div "Ask AI" at bounding box center [104, 460] width 137 height 16
type textarea "*"
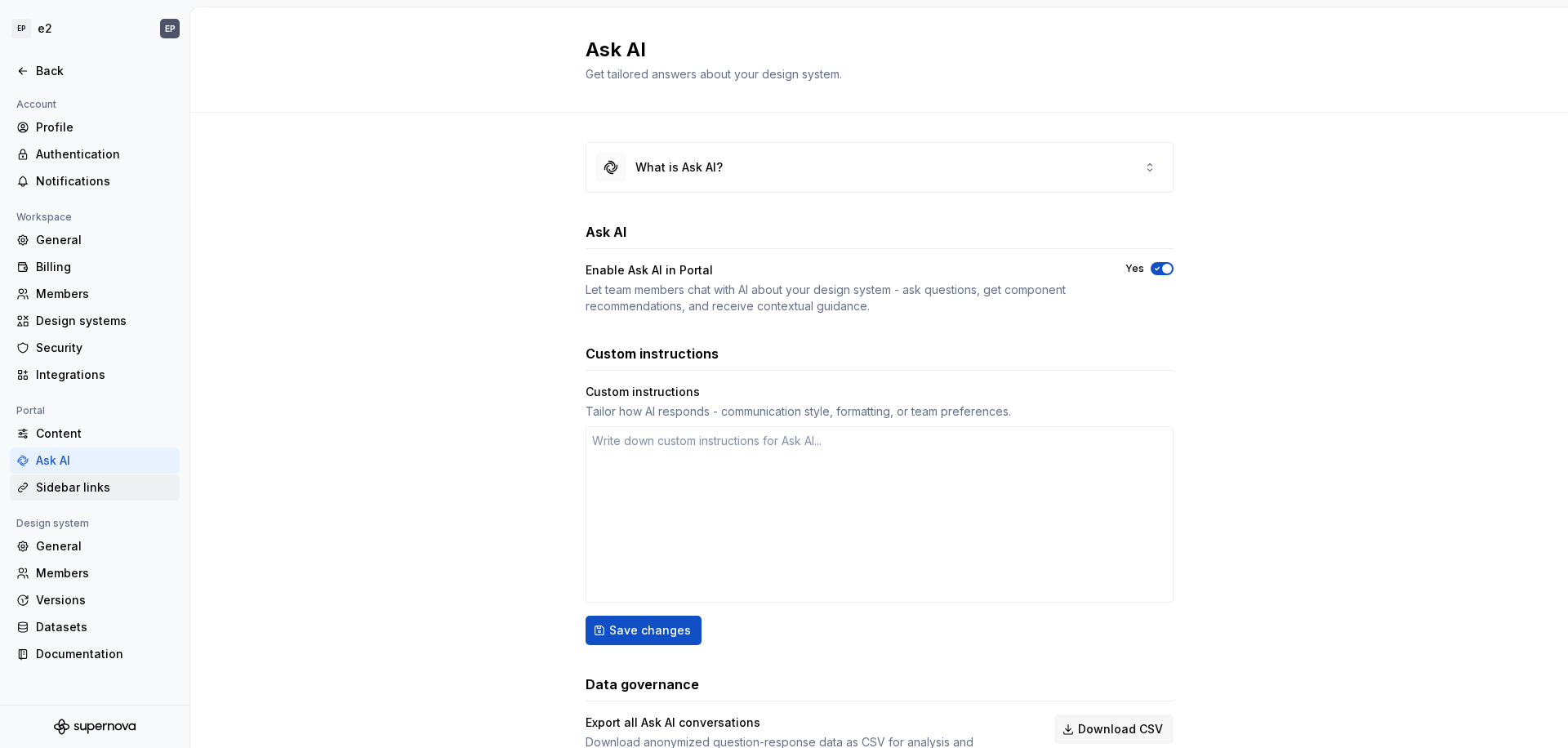
click at [81, 487] on div "Sidebar links" at bounding box center [104, 487] width 137 height 16
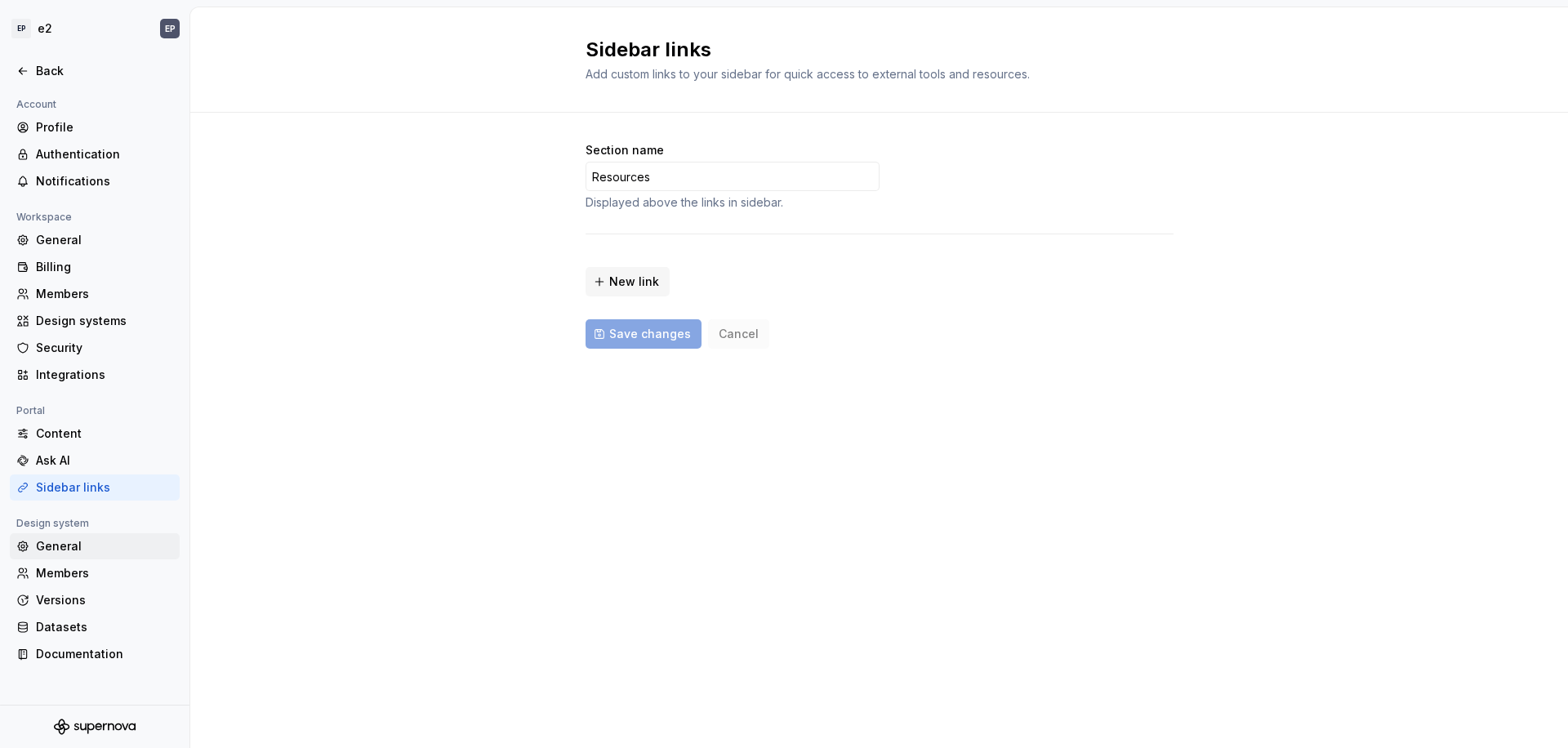
click at [77, 547] on div "General" at bounding box center [104, 545] width 137 height 16
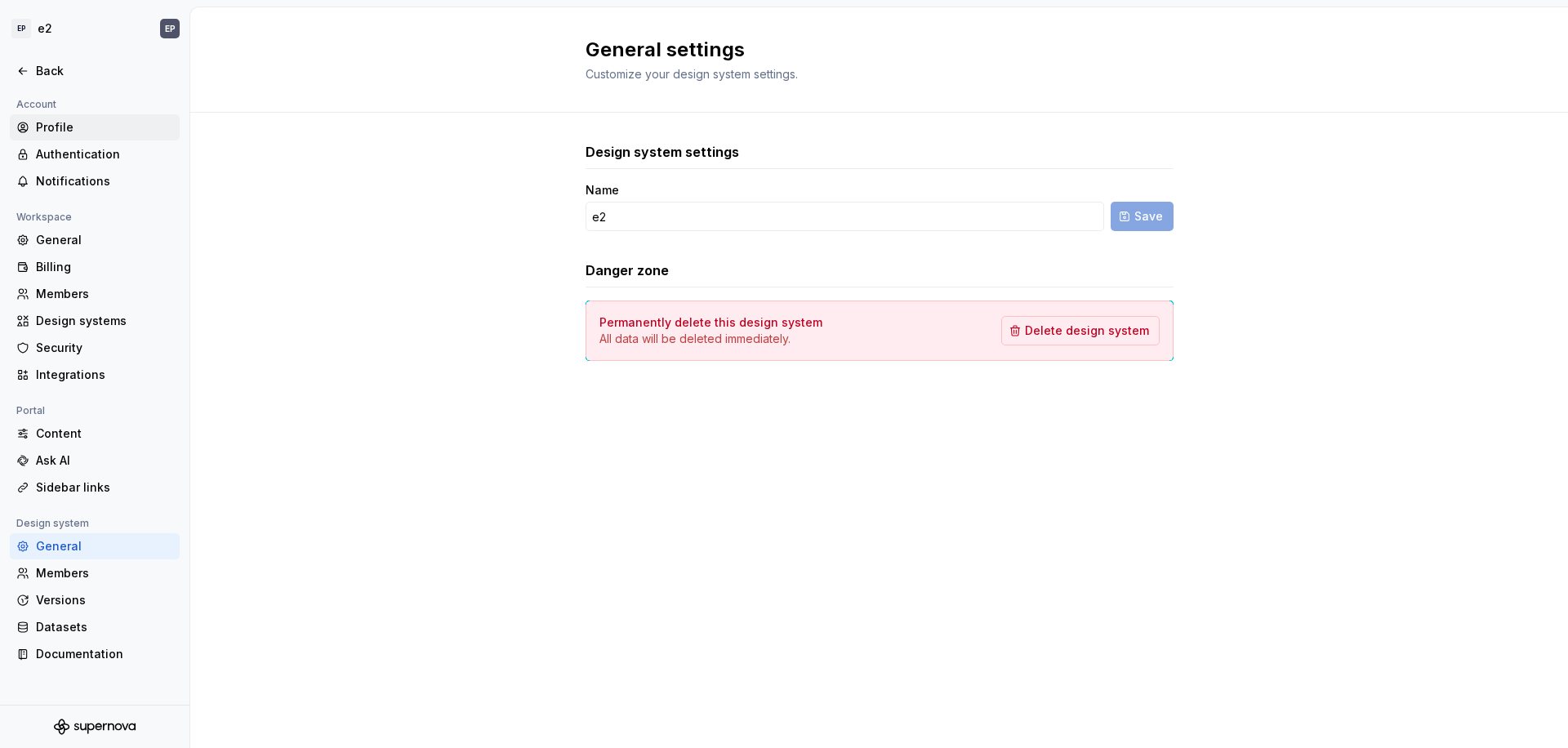
click at [80, 138] on div "Profile" at bounding box center [95, 127] width 170 height 26
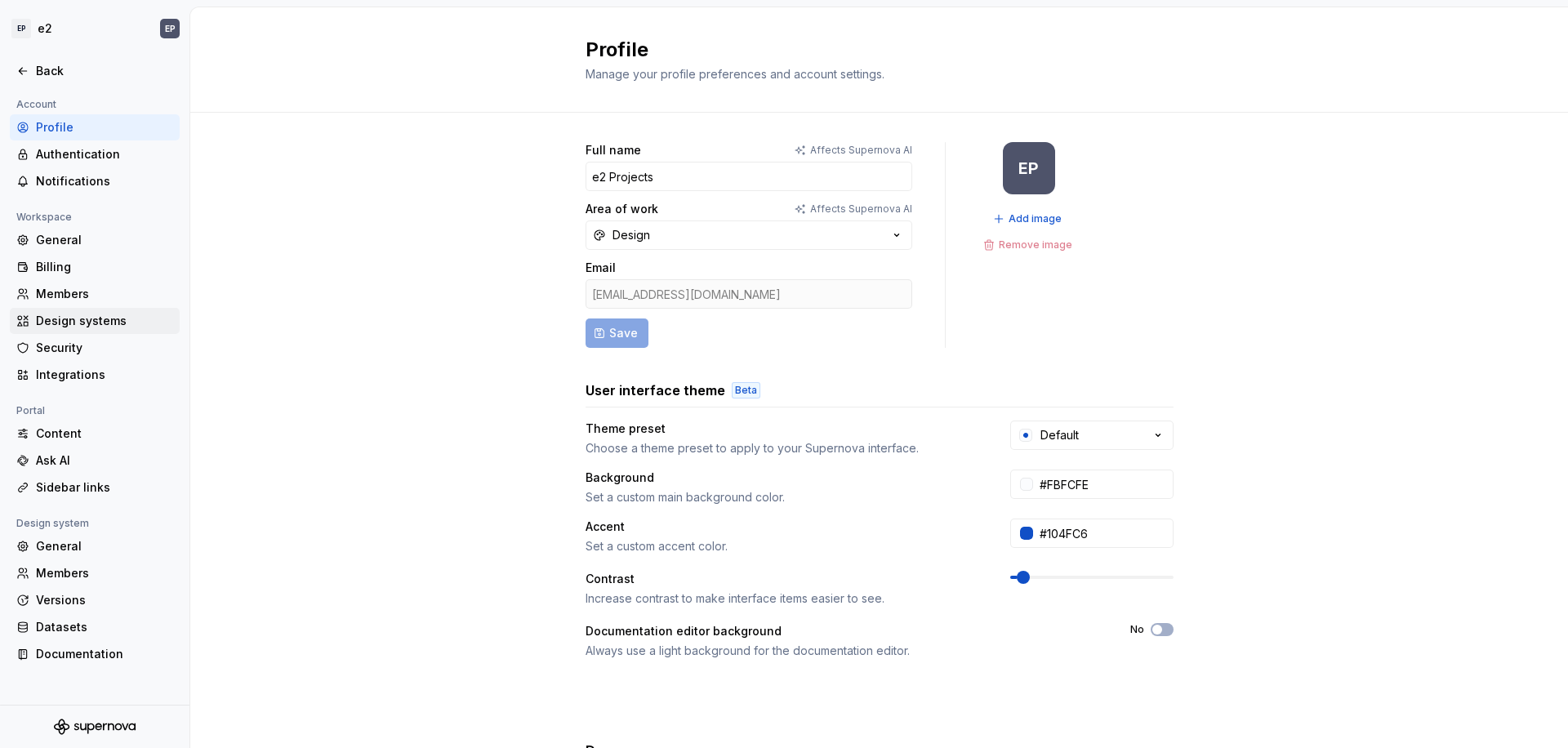
click at [82, 322] on div "Design systems" at bounding box center [104, 320] width 137 height 16
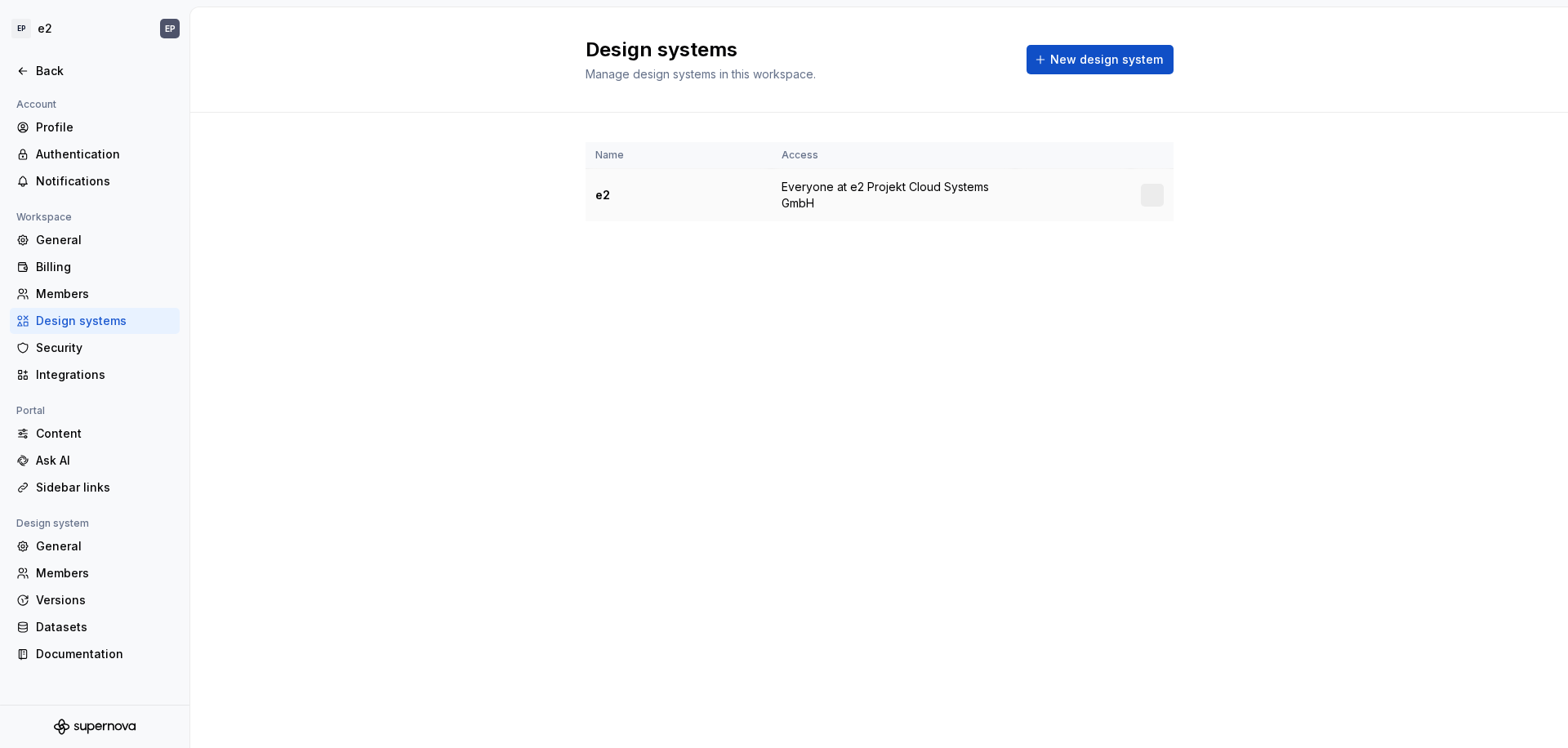
click at [600, 192] on div "e2" at bounding box center [678, 194] width 166 height 16
click at [913, 190] on span "Everyone at e2 Projekt Cloud Systems GmbH" at bounding box center [894, 195] width 224 height 33
click at [1159, 197] on div at bounding box center [1152, 195] width 23 height 23
click at [1152, 192] on div at bounding box center [1152, 195] width 23 height 23
click at [1152, 192] on html "EP e2 EP Back Account Profile Authentication Notifications Workspace General Bi…" at bounding box center [784, 374] width 1568 height 748
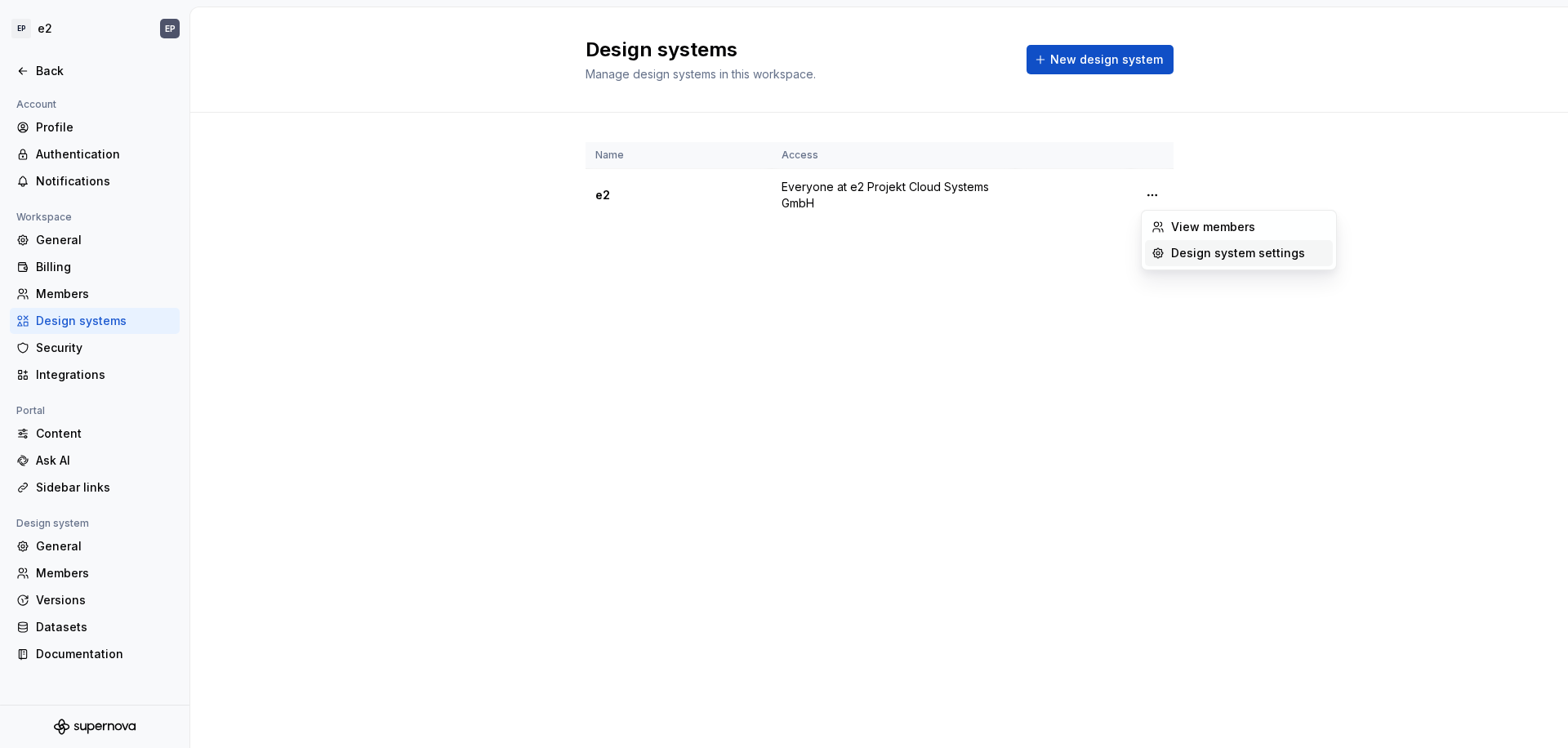
click at [1180, 256] on div "Design system settings" at bounding box center [1249, 252] width 156 height 16
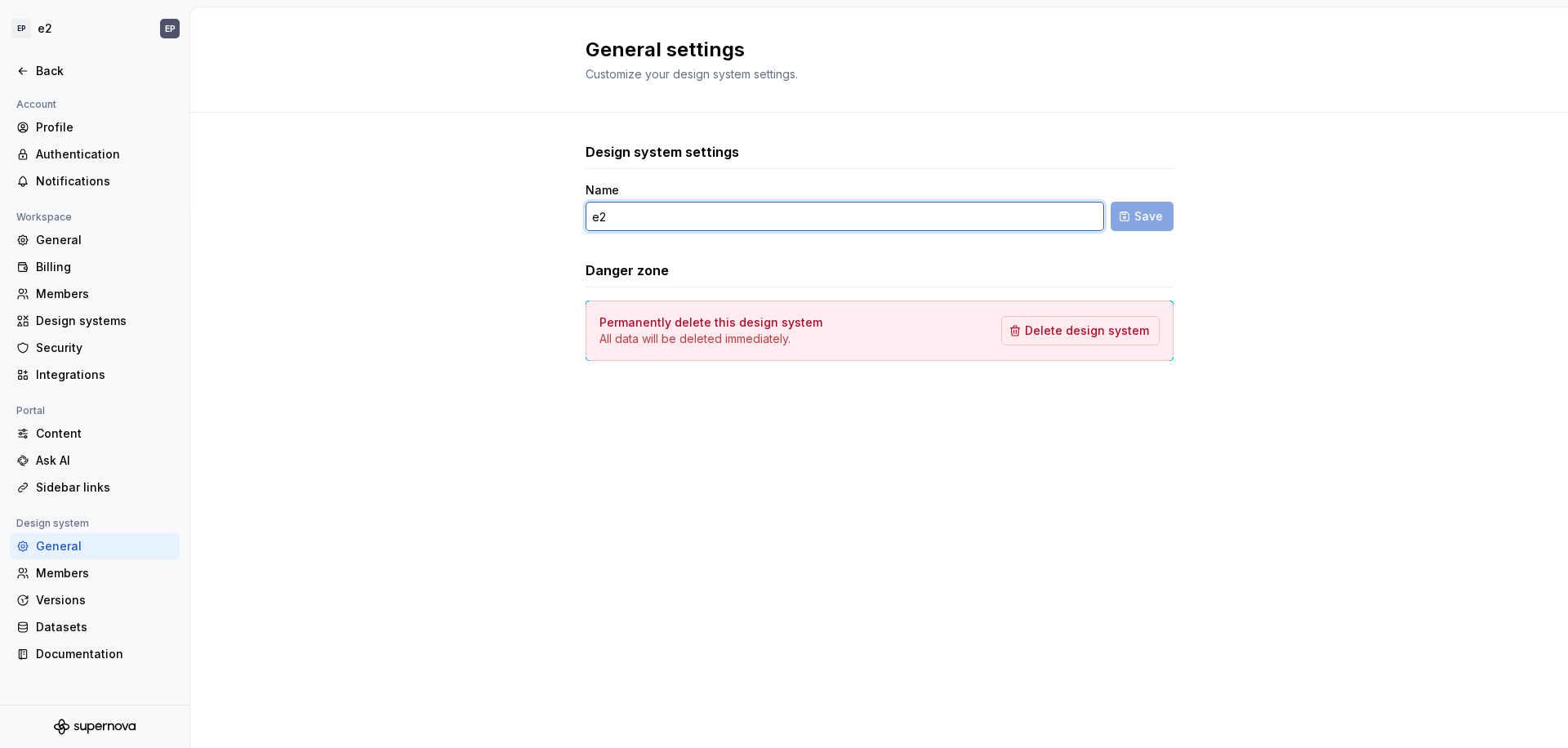
click at [656, 215] on input "e2" at bounding box center [844, 216] width 519 height 29
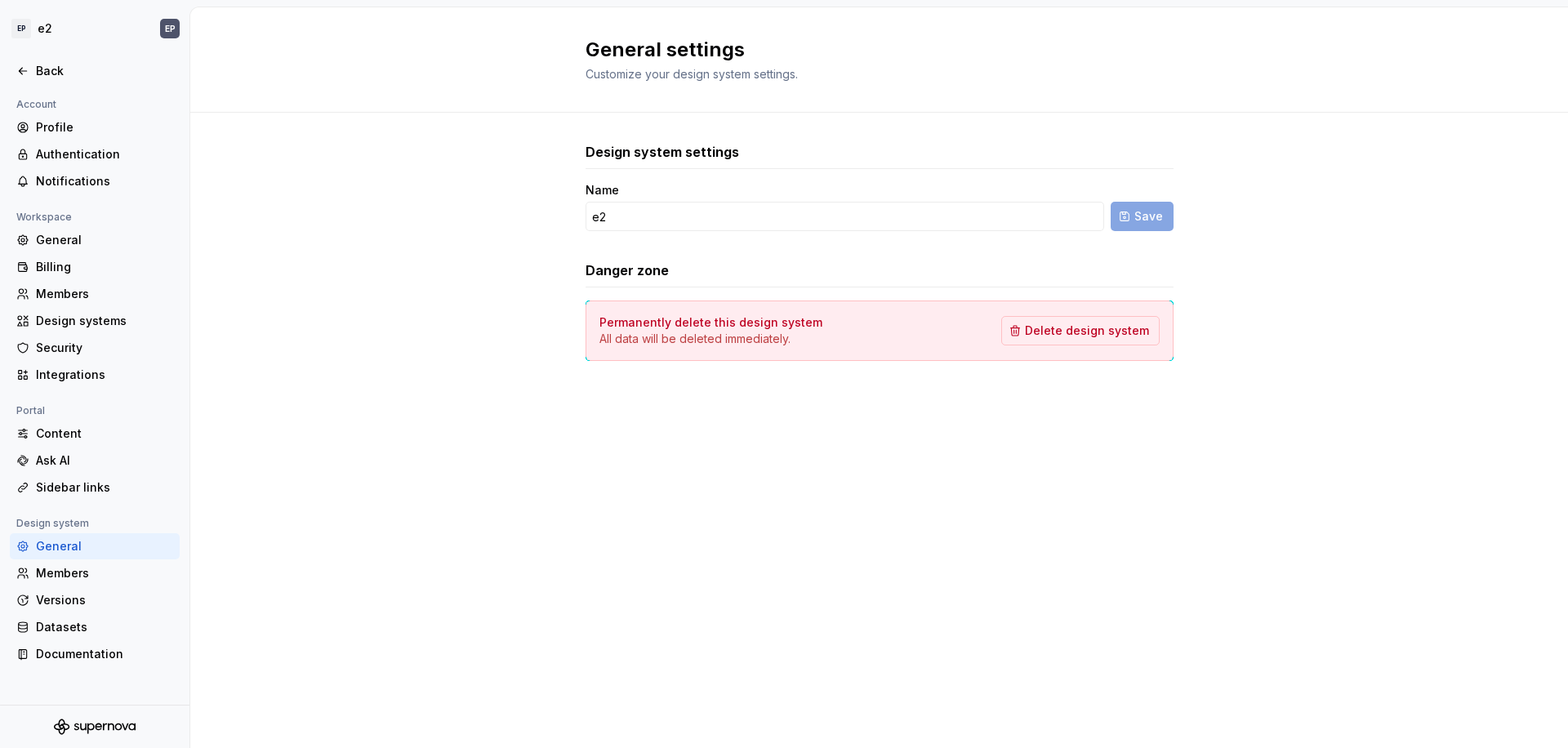
click at [652, 143] on h3 "Design system settings" at bounding box center [662, 151] width 154 height 19
click at [61, 80] on div "Back" at bounding box center [95, 71] width 170 height 26
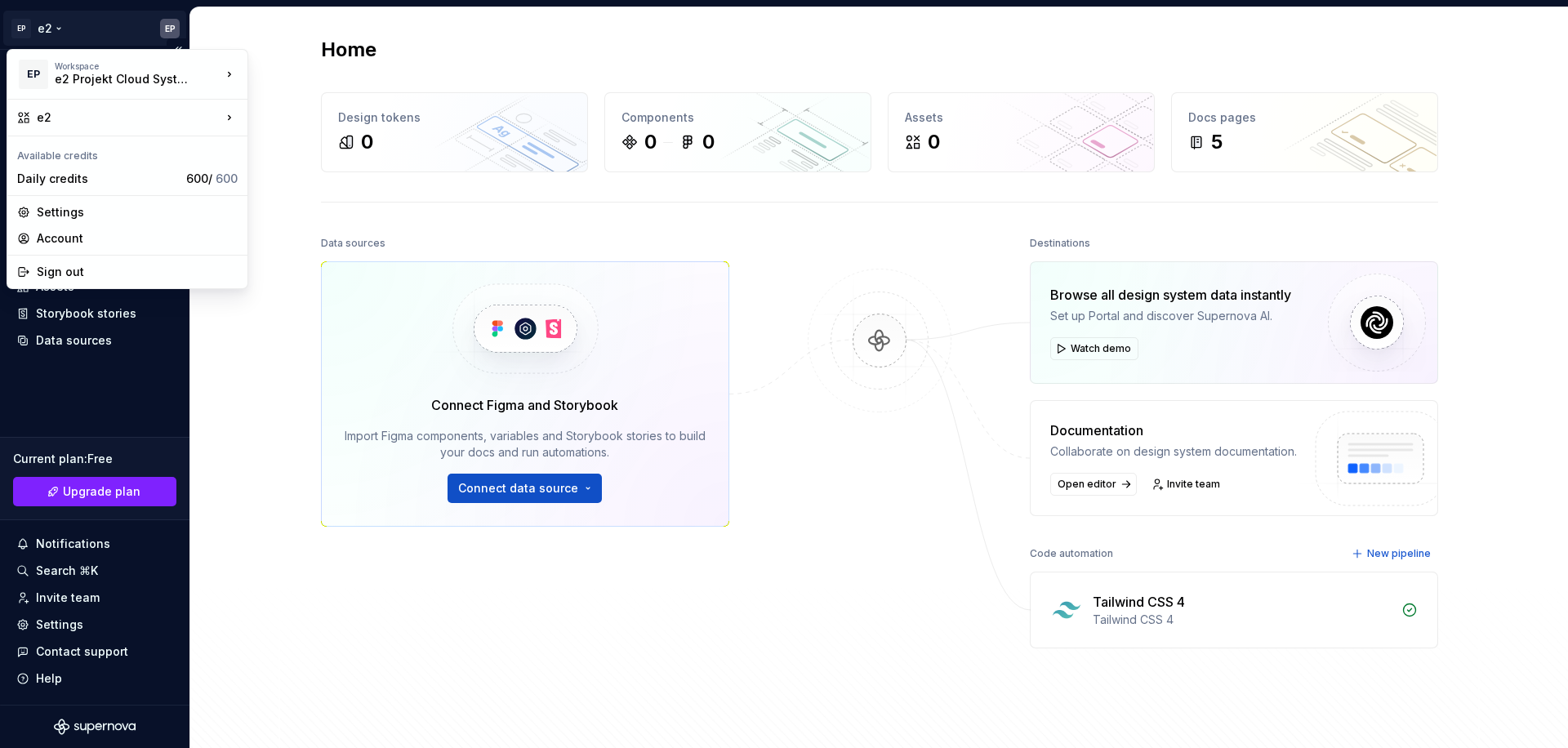
click at [41, 24] on html "EP e2 EP Home Documentation Analytics Code automation Design system data Design…" at bounding box center [784, 374] width 1568 height 748
click at [81, 116] on div "e2" at bounding box center [129, 117] width 185 height 16
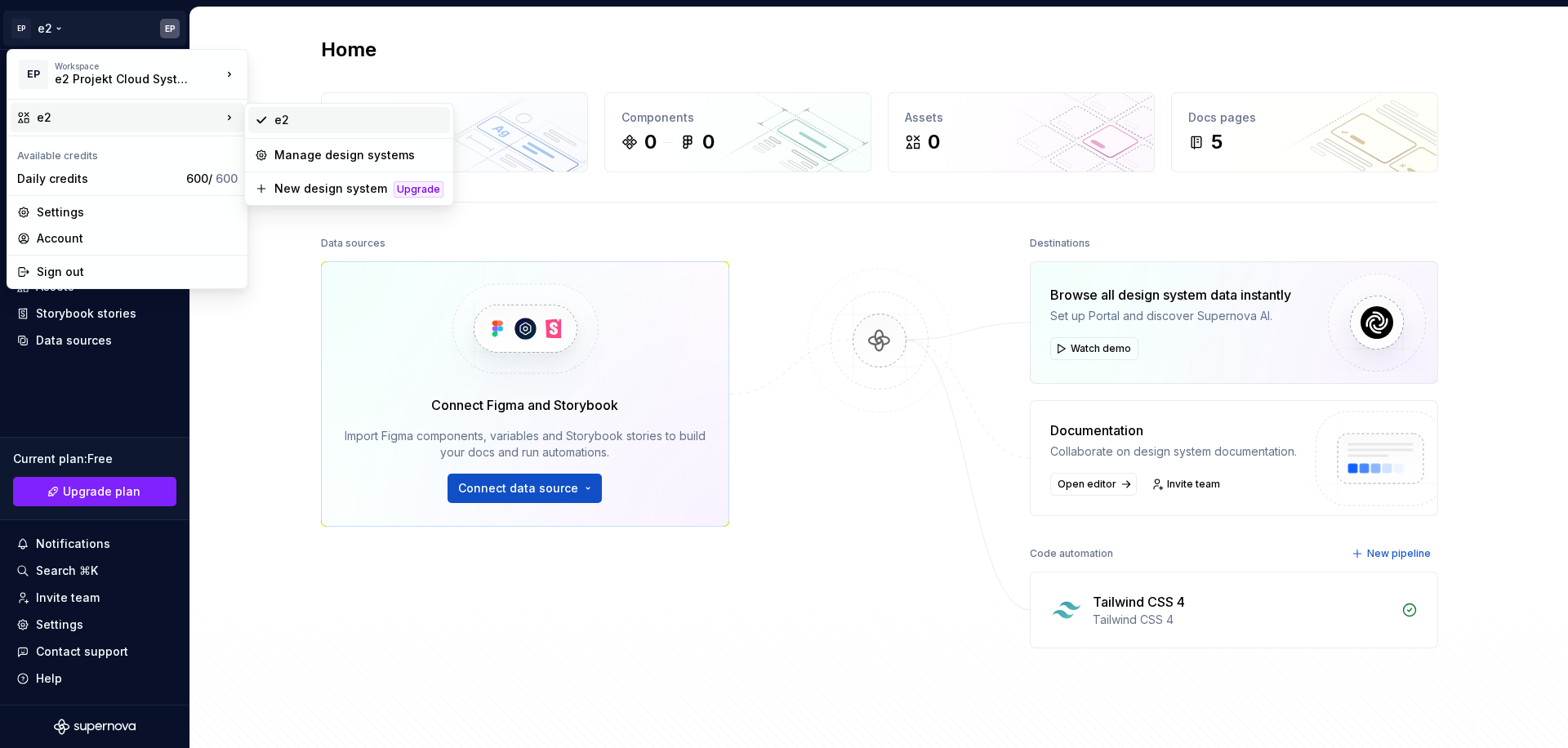
click at [359, 118] on div "e2" at bounding box center [358, 119] width 169 height 16
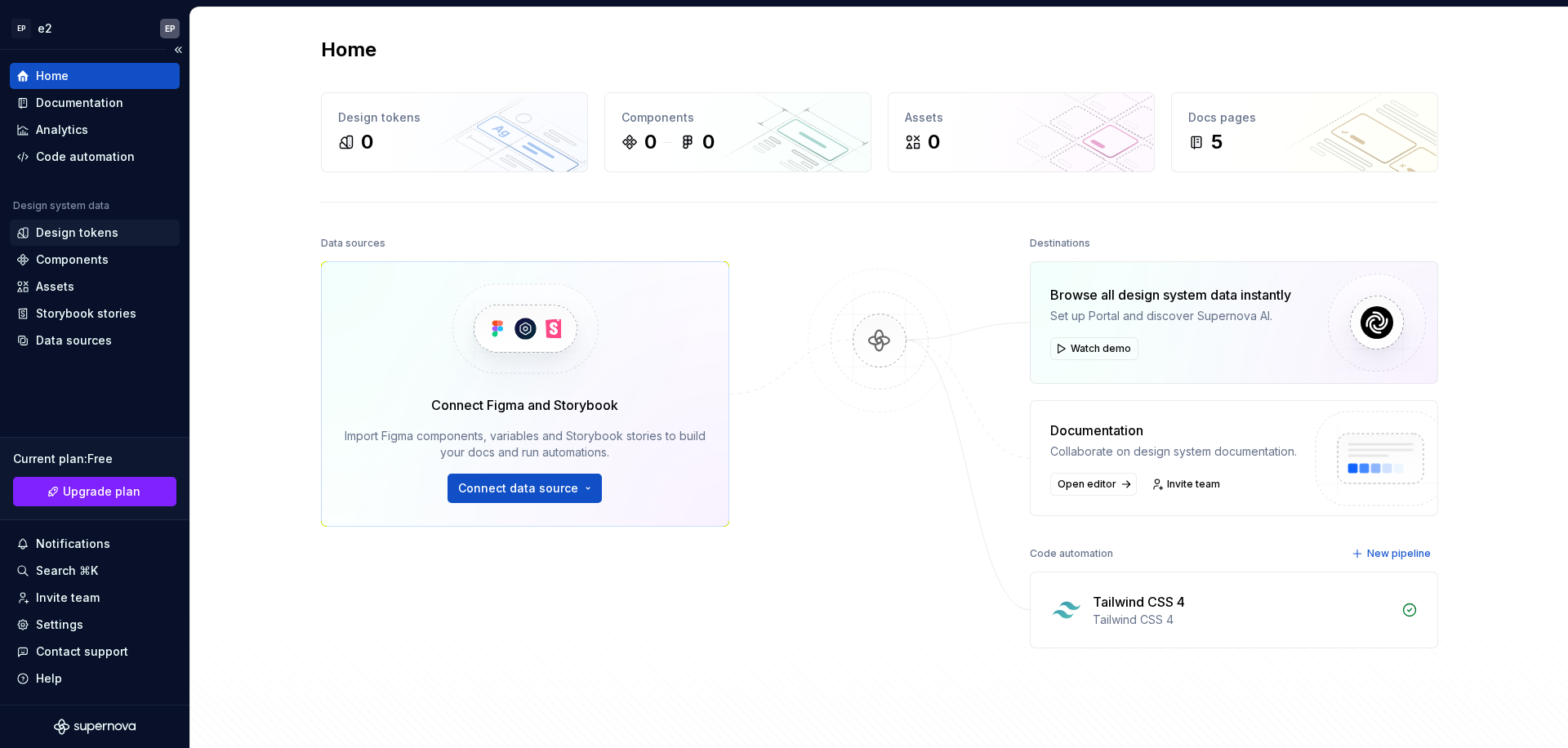
click at [82, 232] on div "Design tokens" at bounding box center [77, 232] width 82 height 16
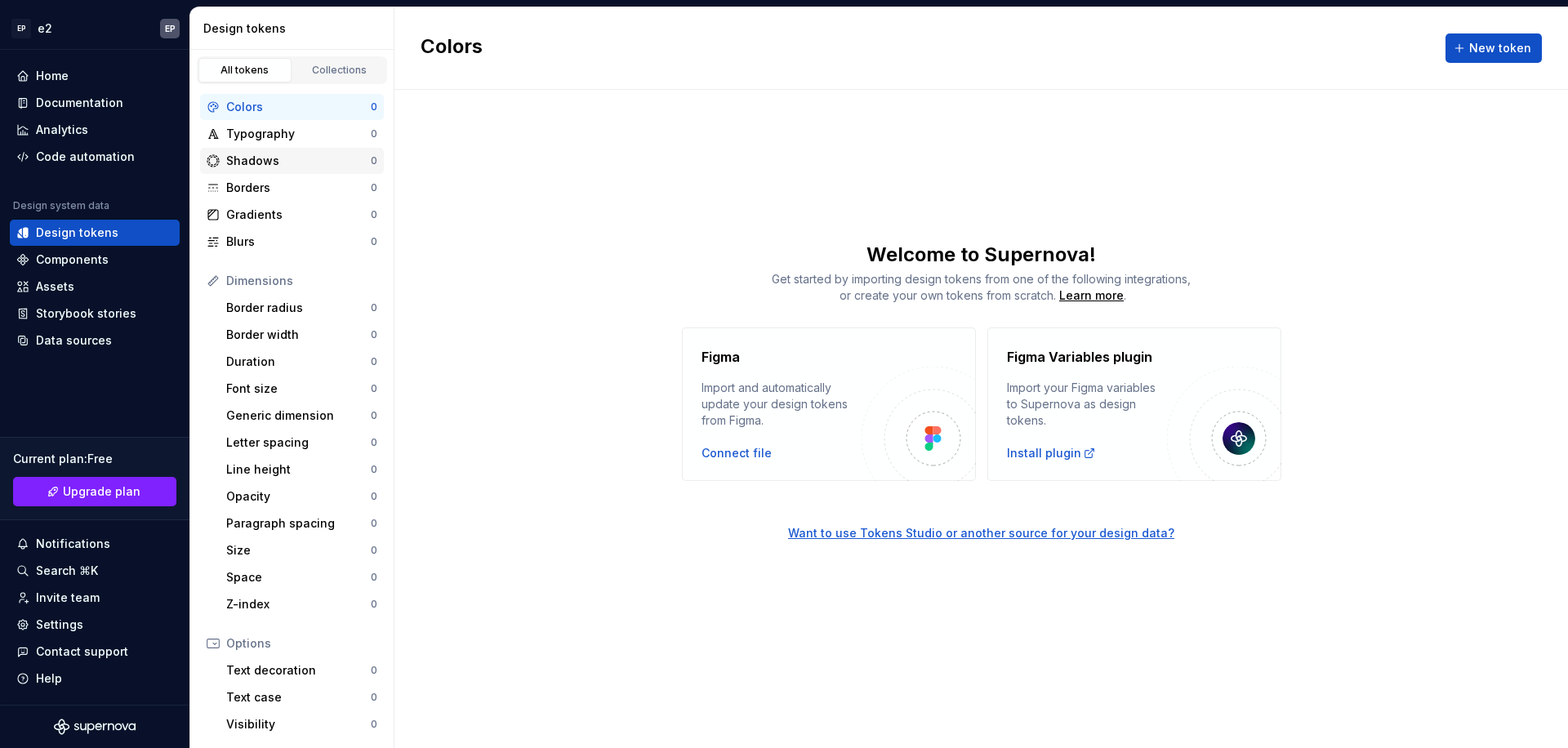
click at [295, 169] on div "Shadows 0" at bounding box center [292, 161] width 184 height 26
